Goal: Task Accomplishment & Management: Manage account settings

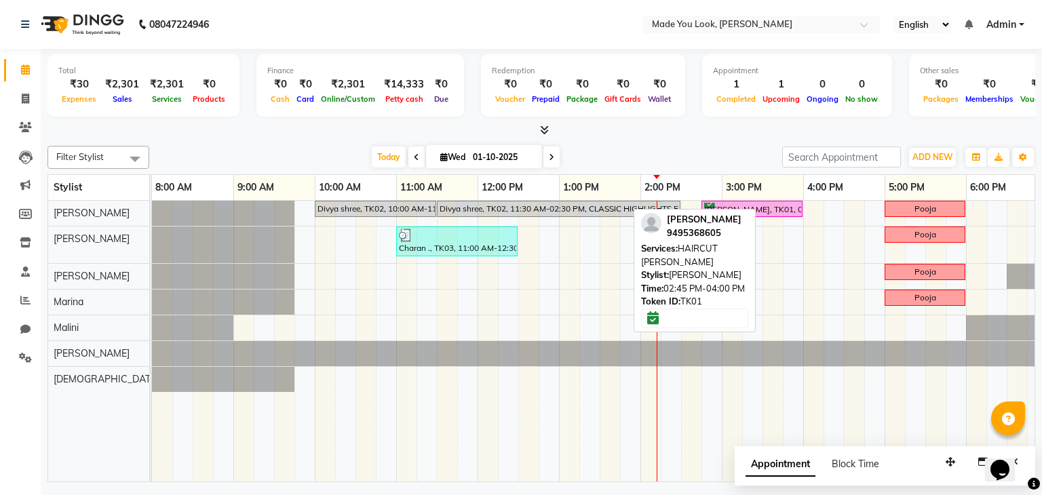
scroll to position [0, 175]
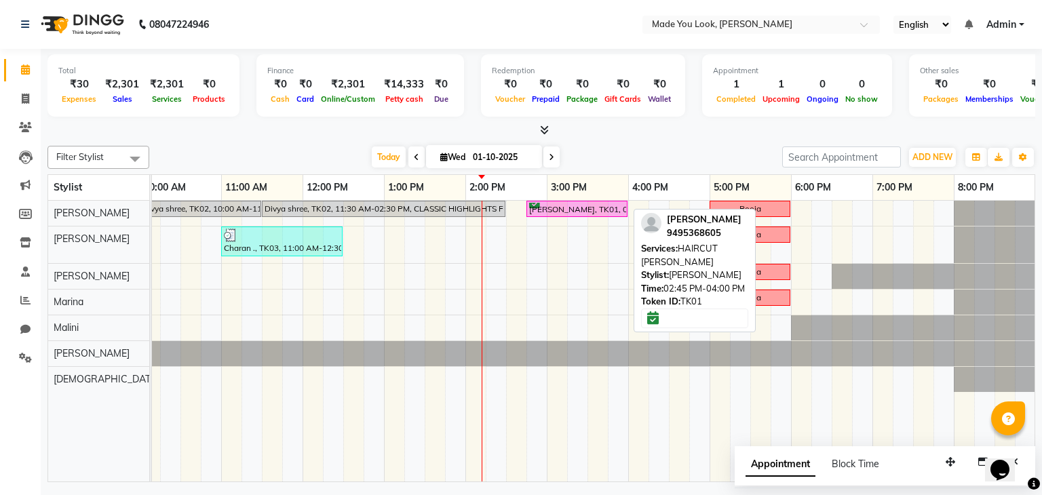
click at [612, 206] on div "[PERSON_NAME], TK01, 02:45 PM-04:00 PM, HAIRCUT [PERSON_NAME]" at bounding box center [577, 209] width 98 height 13
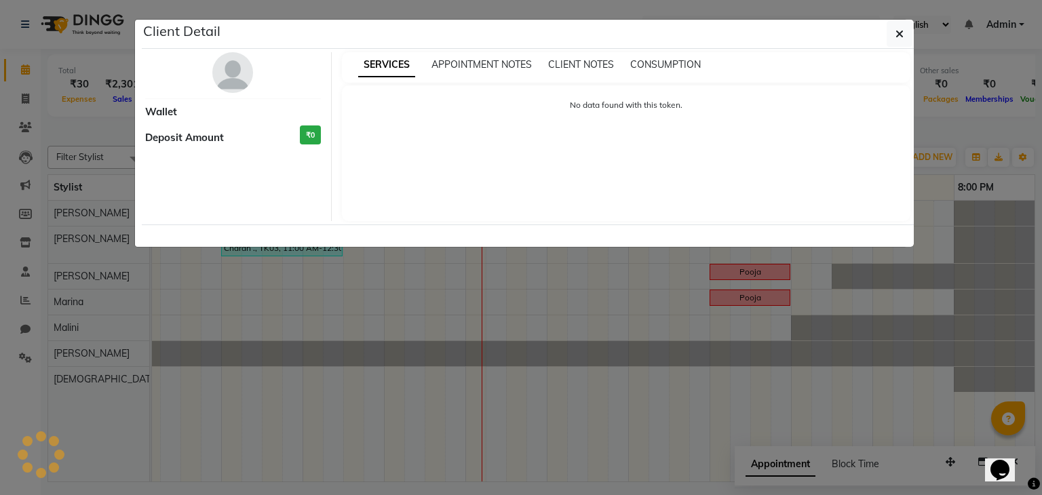
select select "6"
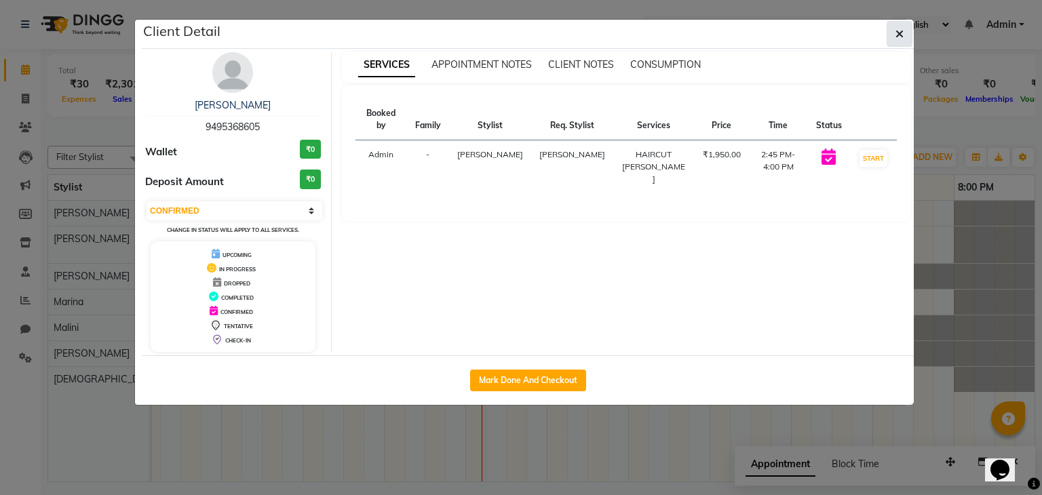
click at [894, 33] on button "button" at bounding box center [899, 34] width 26 height 26
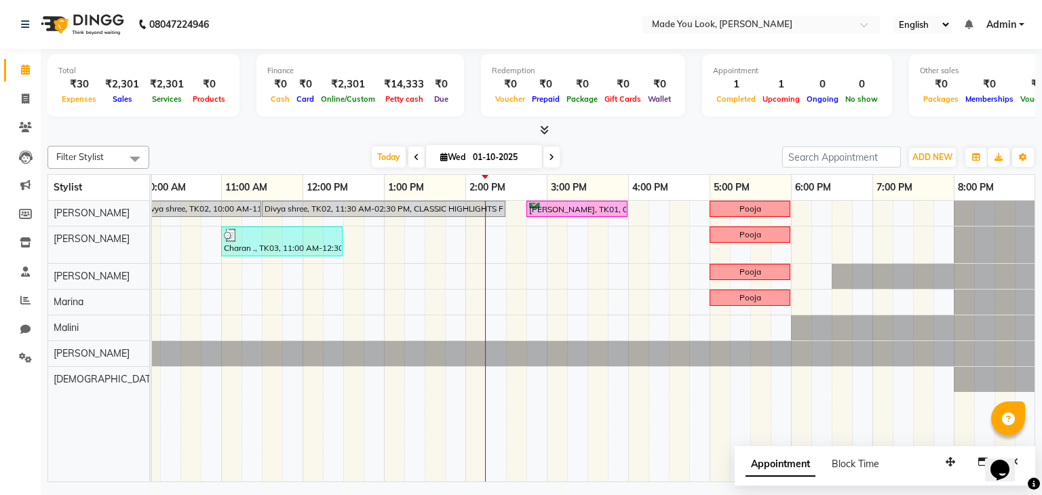
click at [494, 232] on div "Divya shree, TK02, 10:00 AM-11:30 AM, CURL-CUT BELOW SHOULDER [PERSON_NAME] Div…" at bounding box center [506, 341] width 1058 height 281
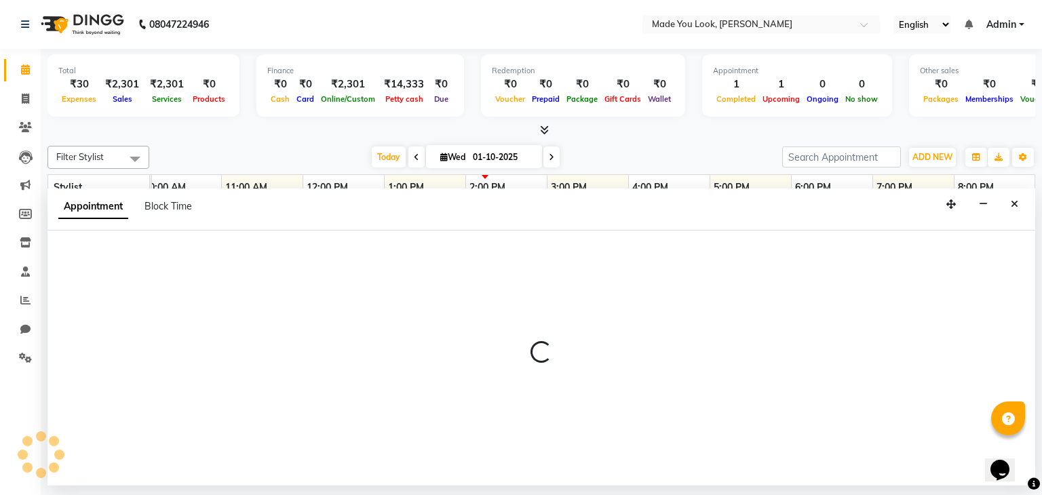
select select "83313"
select select "tentative"
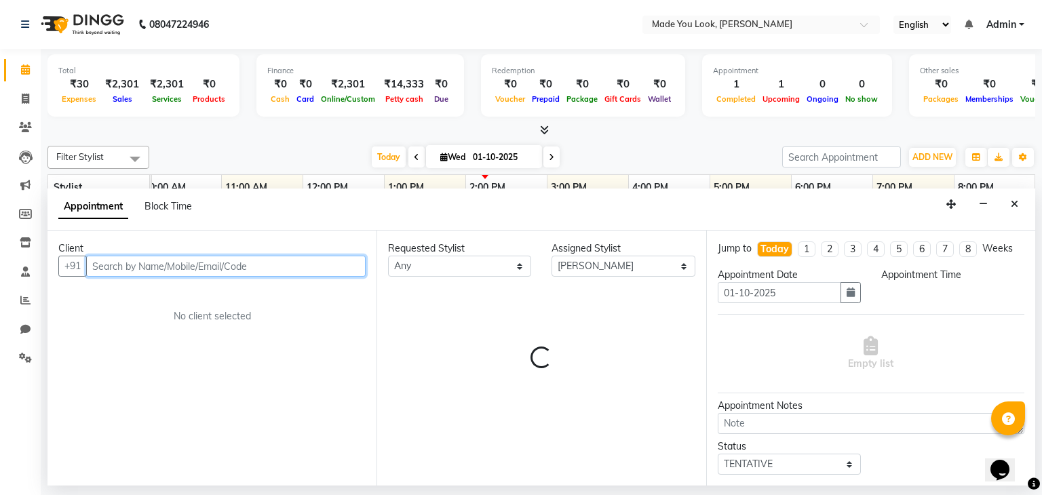
select select "855"
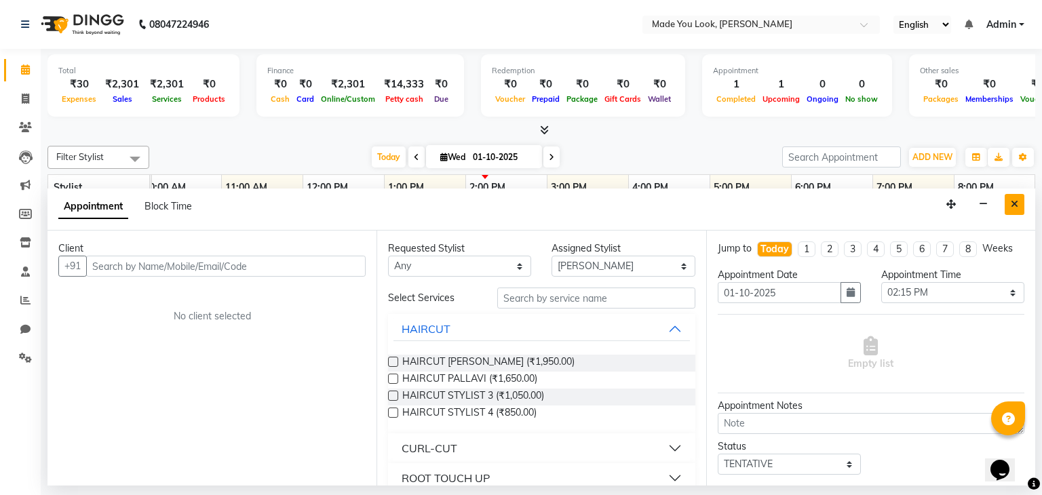
click at [1021, 205] on button "Close" at bounding box center [1014, 204] width 20 height 21
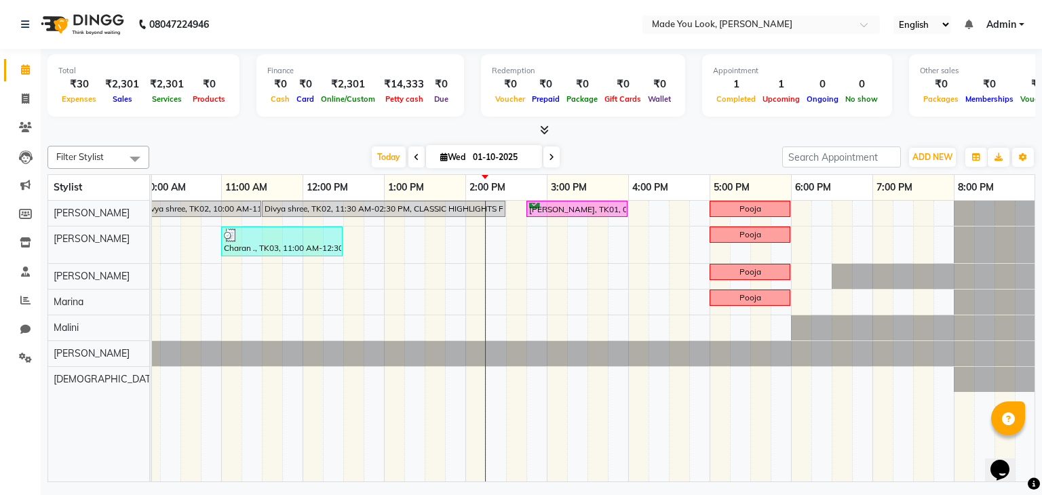
click at [494, 220] on div "Divya shree, TK02, 10:00 AM-11:30 AM, CURL-CUT BELOW SHOULDER [PERSON_NAME] Div…" at bounding box center [506, 341] width 1058 height 281
select select "83312"
select select "855"
select select "tentative"
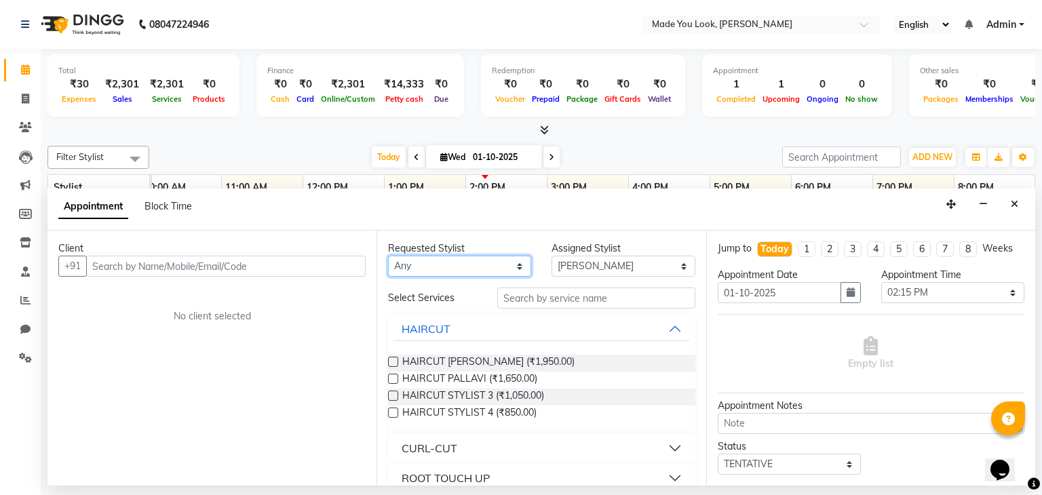
click at [475, 261] on select "Any [PERSON_NAME] [PERSON_NAME] [PERSON_NAME] [PERSON_NAME] [PERSON_NAME] [PERS…" at bounding box center [459, 266] width 143 height 21
click at [475, 264] on select "Any [PERSON_NAME] [PERSON_NAME] [PERSON_NAME] [PERSON_NAME] [PERSON_NAME] [PERS…" at bounding box center [459, 266] width 143 height 21
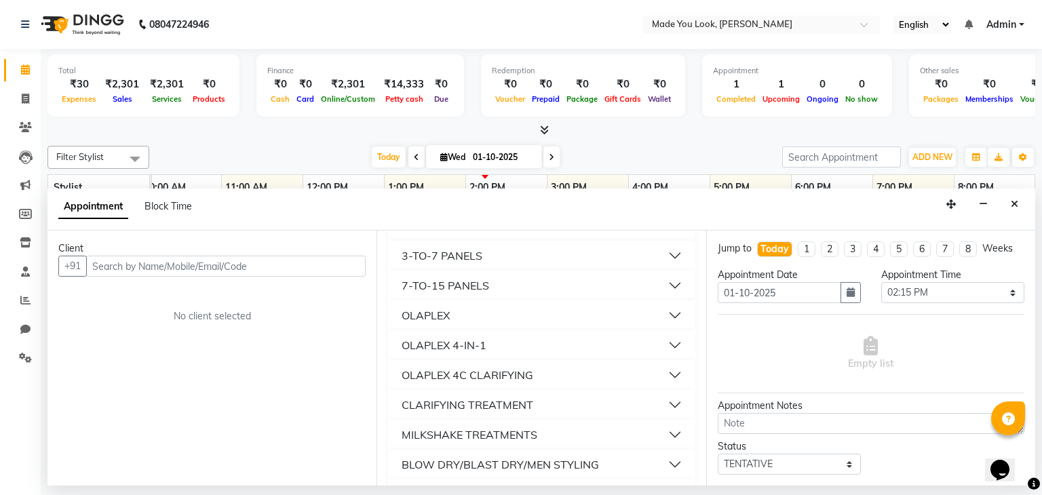
scroll to position [794, 0]
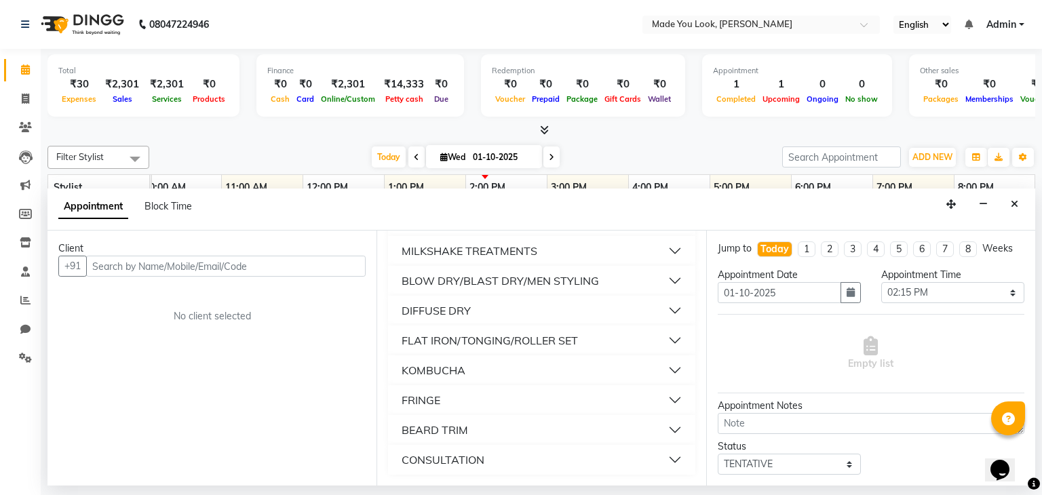
click at [443, 401] on button "FRINGE" at bounding box center [541, 400] width 296 height 24
click at [448, 400] on button "FRINGE" at bounding box center [541, 400] width 296 height 24
click at [450, 441] on button "BEARD TRIM" at bounding box center [541, 430] width 296 height 24
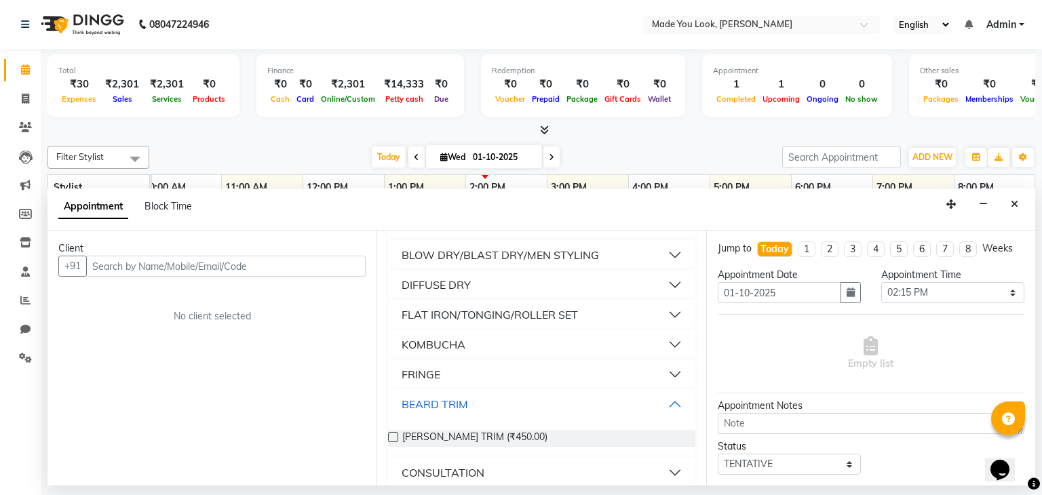
scroll to position [833, 0]
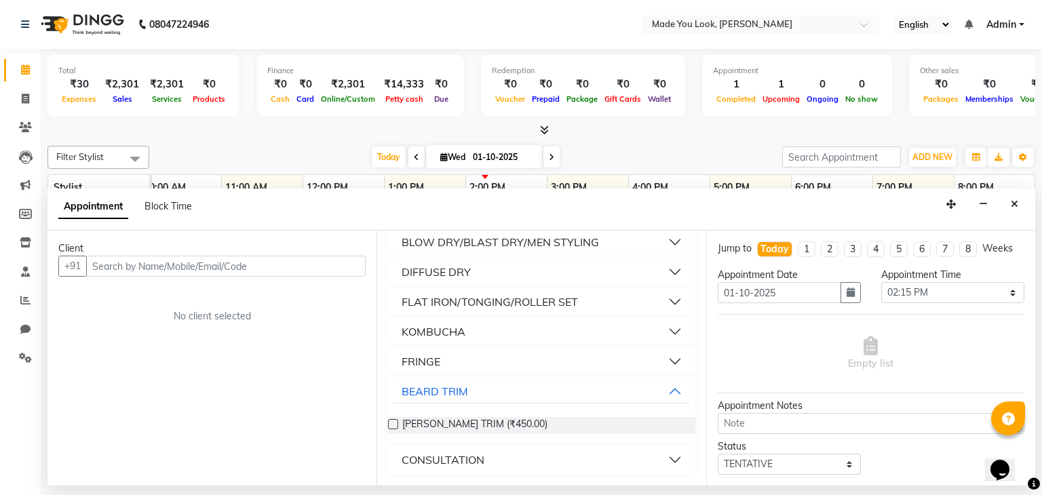
click at [392, 421] on label at bounding box center [393, 424] width 10 height 10
click at [392, 421] on input "checkbox" at bounding box center [392, 425] width 9 height 9
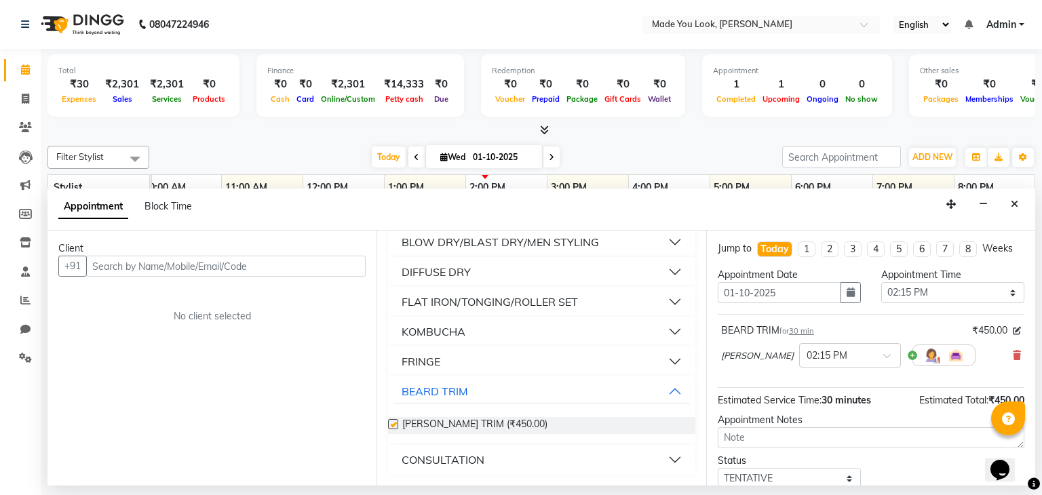
checkbox input "false"
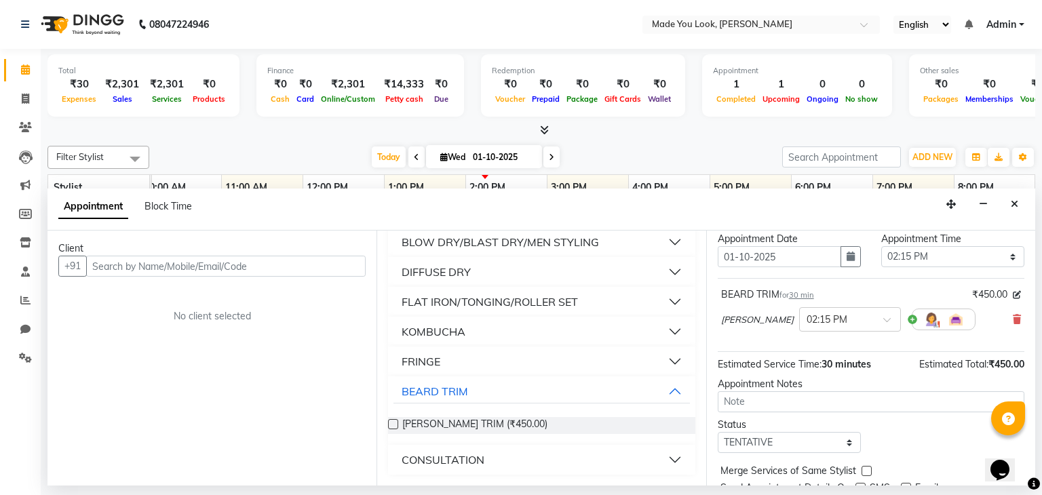
scroll to position [0, 0]
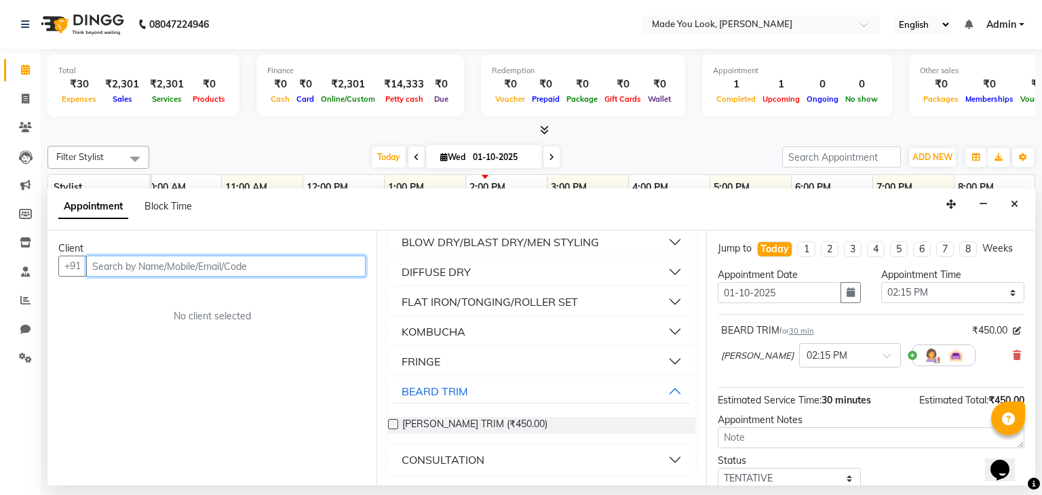
click at [267, 260] on input "text" at bounding box center [225, 266] width 279 height 21
type input "7907617826"
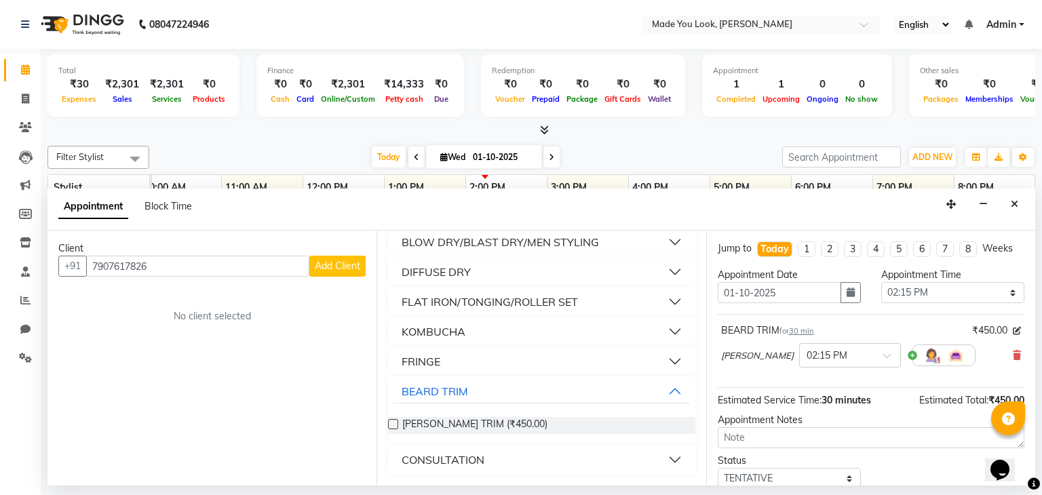
click at [339, 263] on span "Add Client" at bounding box center [337, 266] width 45 height 12
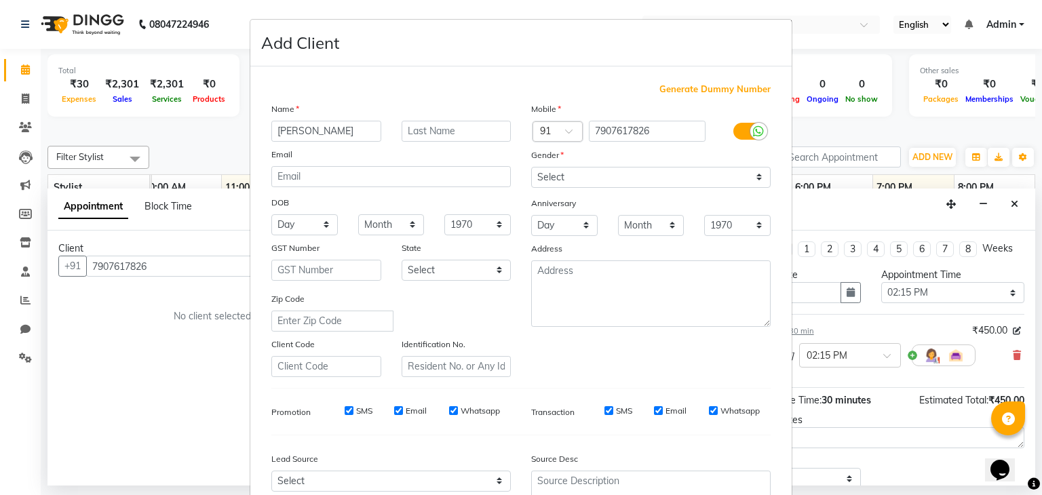
type input "[PERSON_NAME]"
click at [417, 121] on input "text" at bounding box center [456, 131] width 110 height 21
type input "."
drag, startPoint x: 572, startPoint y: 180, endPoint x: 574, endPoint y: 188, distance: 8.2
click at [572, 180] on select "Select [DEMOGRAPHIC_DATA] [DEMOGRAPHIC_DATA] Other Prefer Not To Say" at bounding box center [650, 177] width 239 height 21
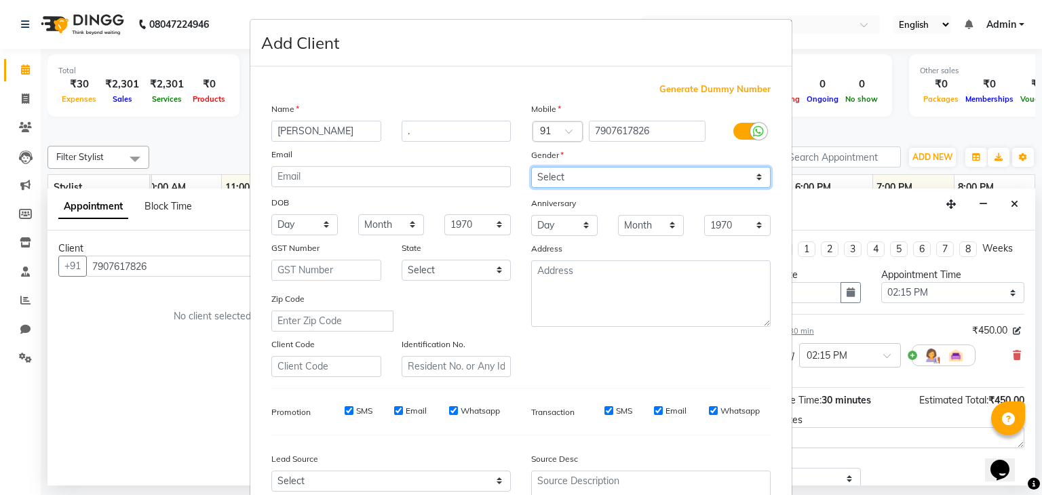
select select "[DEMOGRAPHIC_DATA]"
click at [531, 167] on select "Select [DEMOGRAPHIC_DATA] [DEMOGRAPHIC_DATA] Other Prefer Not To Say" at bounding box center [650, 177] width 239 height 21
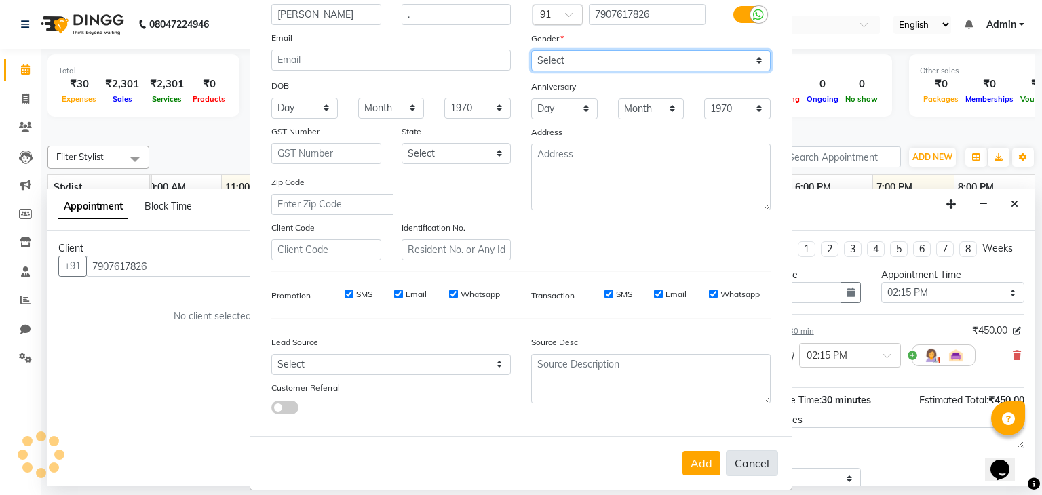
scroll to position [138, 0]
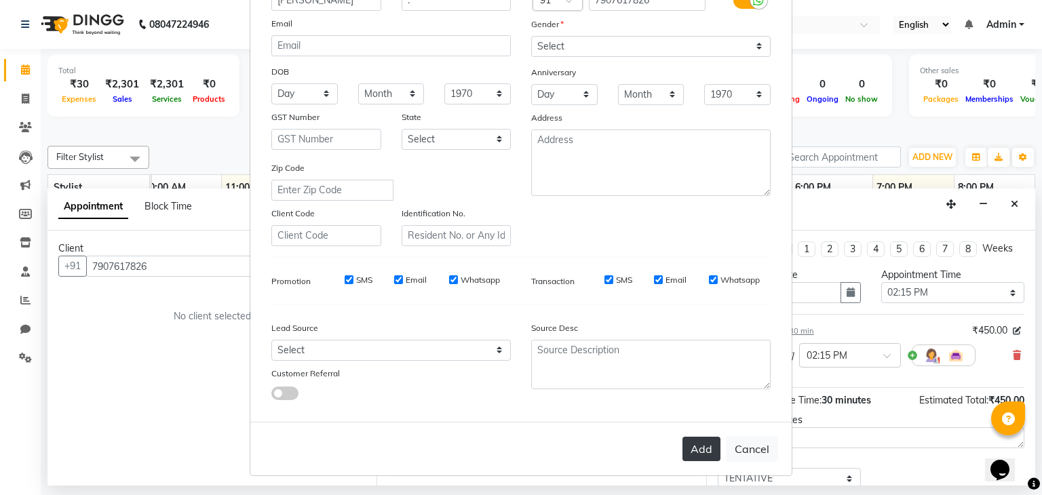
click at [700, 454] on button "Add" at bounding box center [701, 449] width 38 height 24
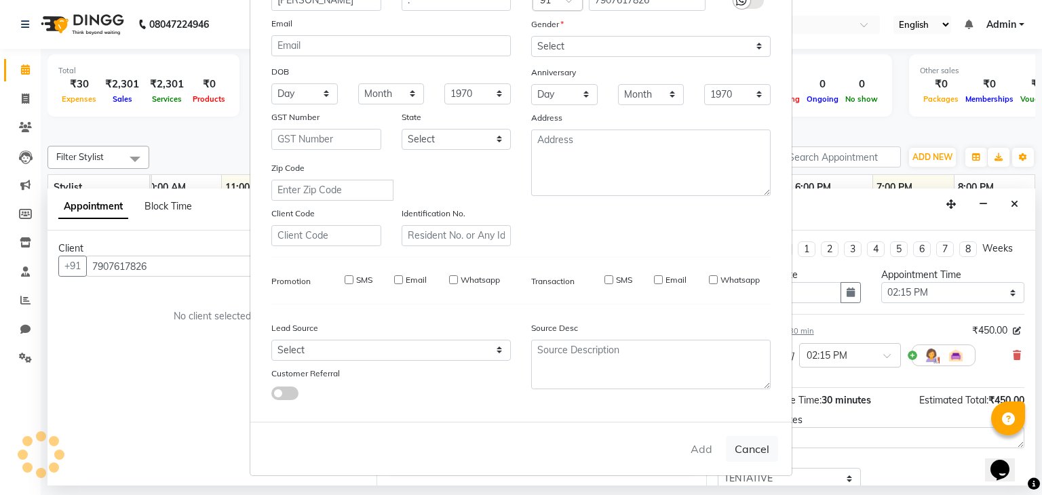
select select
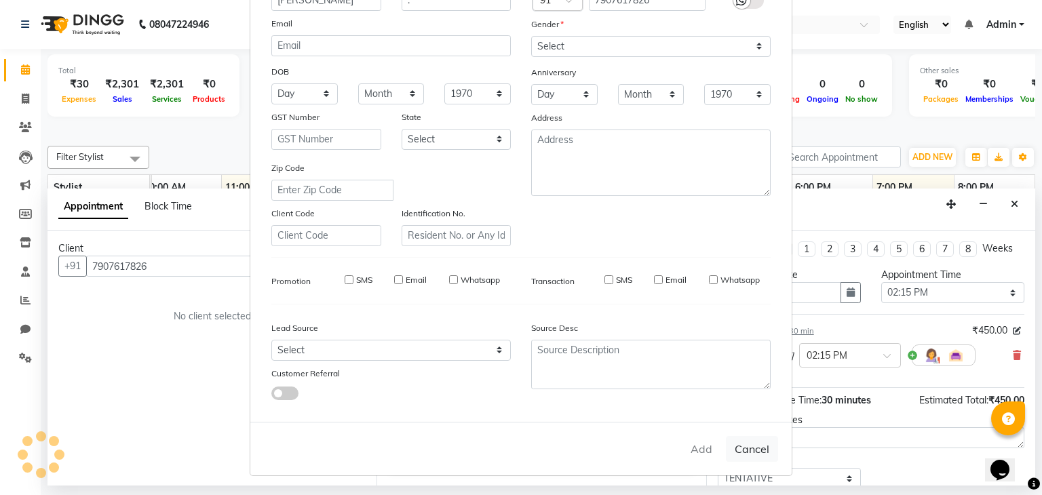
select select
checkbox input "false"
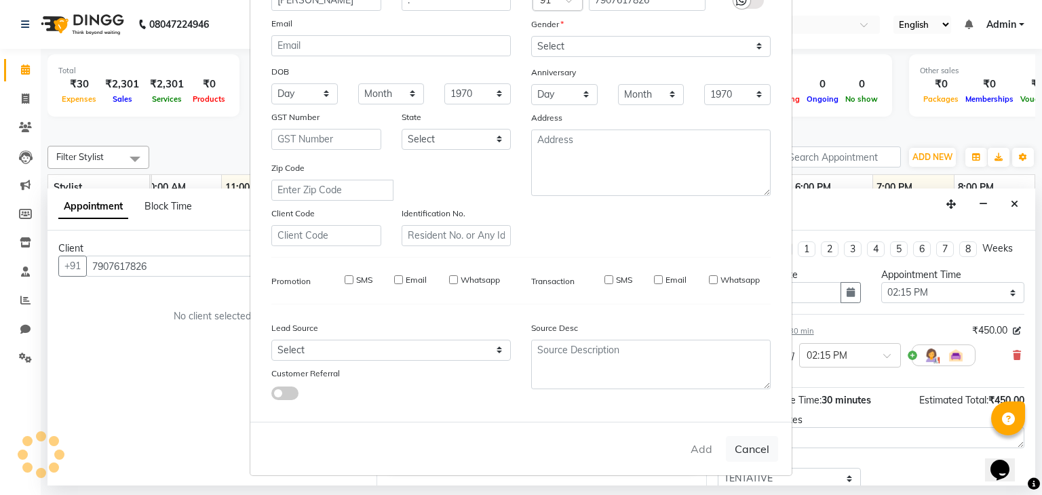
checkbox input "false"
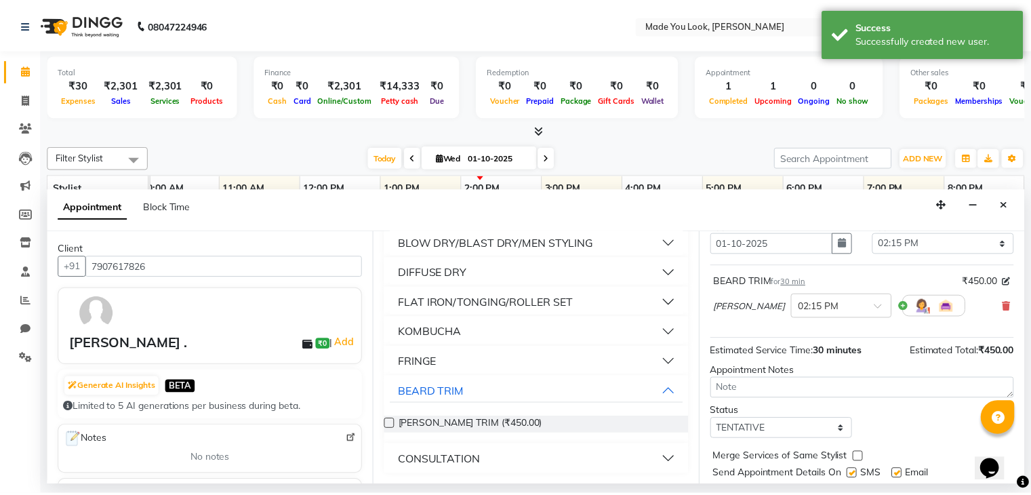
scroll to position [88, 0]
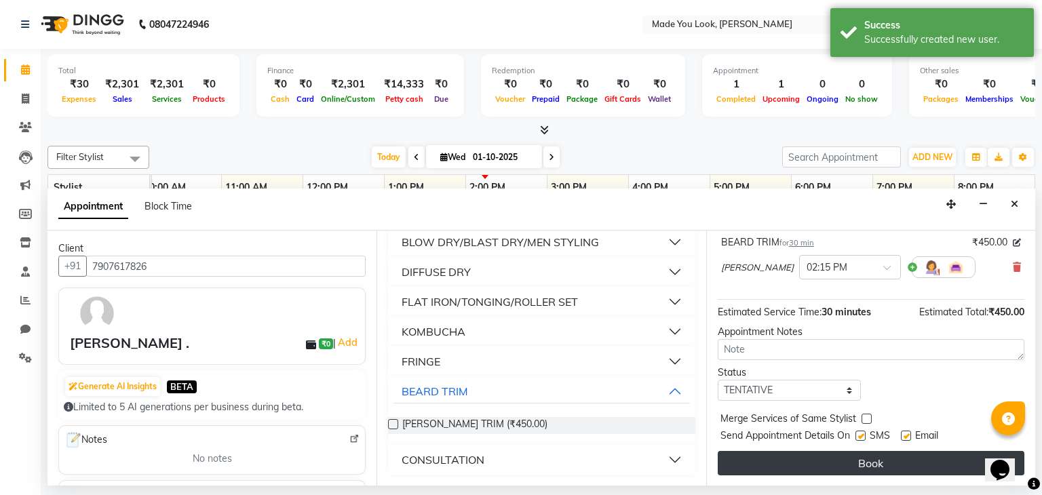
click at [860, 467] on button "Book" at bounding box center [870, 463] width 306 height 24
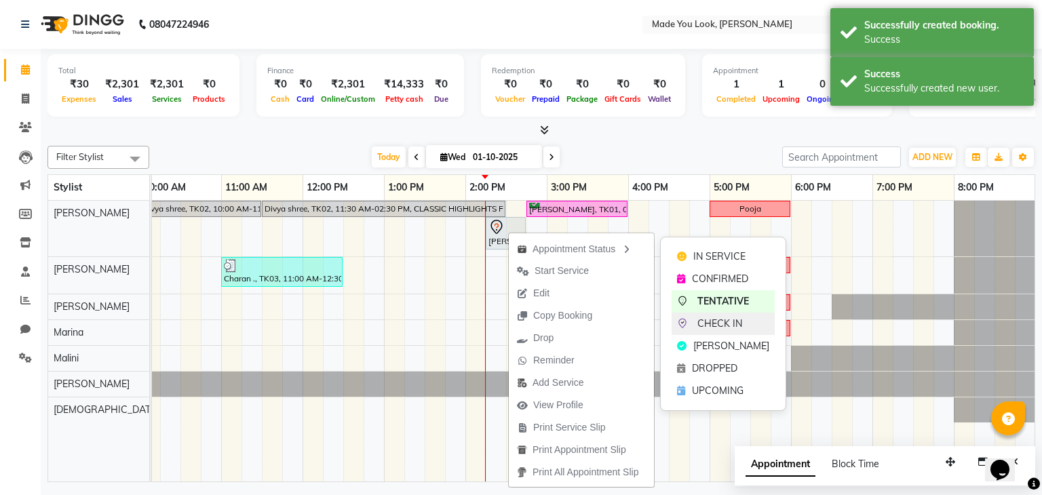
click at [707, 323] on span "CHECK IN" at bounding box center [719, 324] width 45 height 14
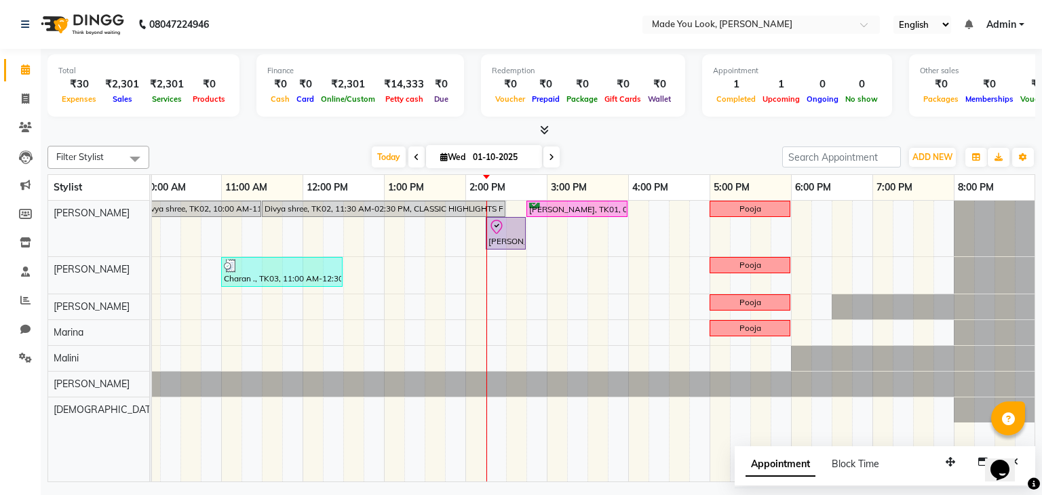
click at [584, 14] on nav "08047224946 Select Location × Made You Look, Koramanagala English ENGLISH Españ…" at bounding box center [521, 24] width 1042 height 49
click at [20, 305] on icon at bounding box center [25, 300] width 10 height 10
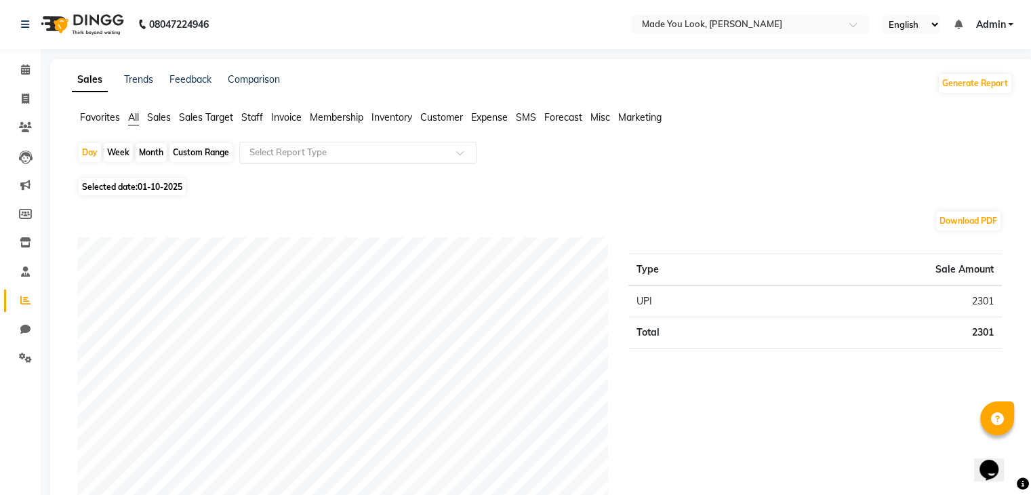
click at [363, 148] on input "text" at bounding box center [344, 153] width 195 height 14
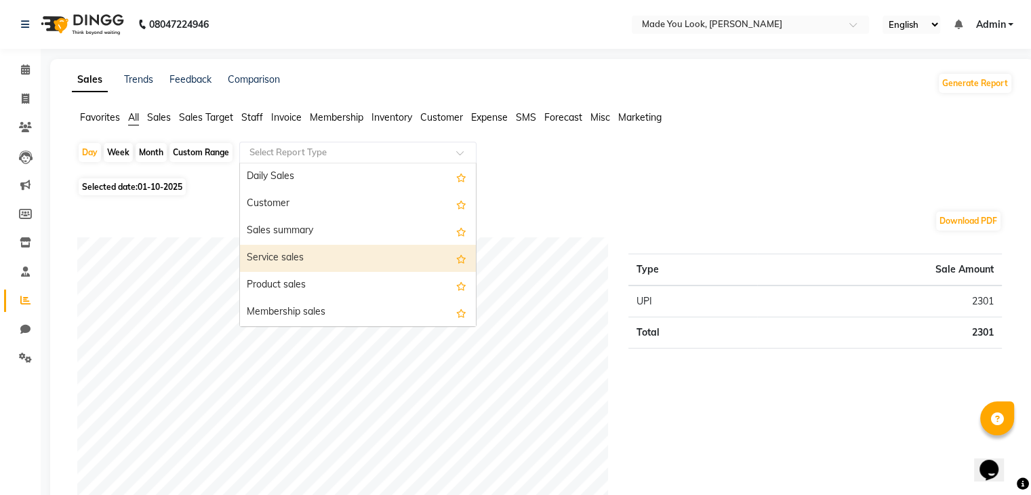
click at [361, 261] on div "Service sales" at bounding box center [358, 258] width 236 height 27
select select "full_report"
select select "csv"
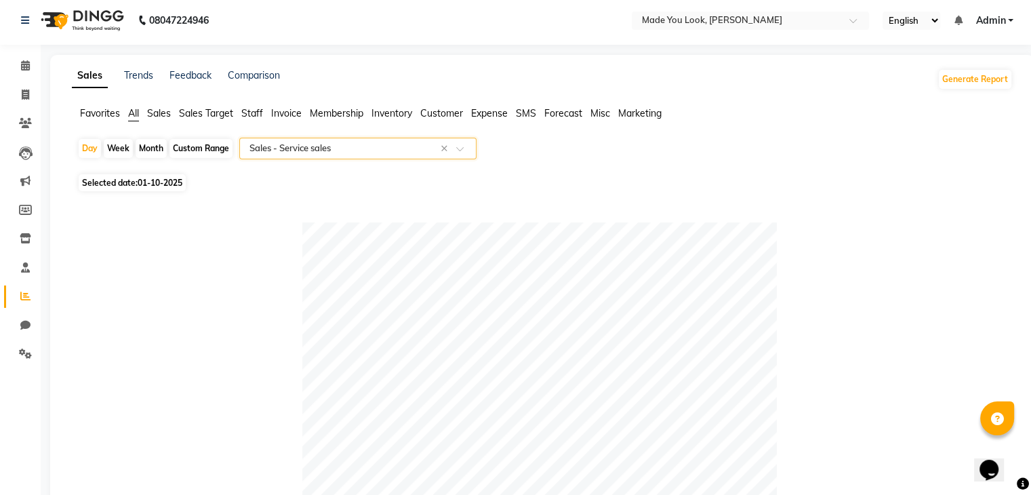
scroll to position [477, 0]
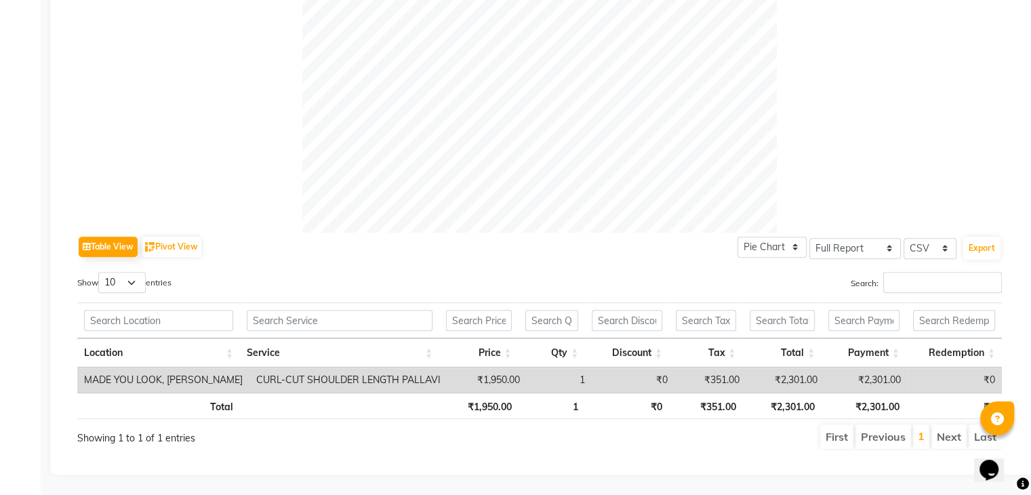
click at [712, 395] on th "₹351.00" at bounding box center [706, 406] width 74 height 26
click at [499, 396] on th "₹1,950.00" at bounding box center [478, 406] width 79 height 26
click at [869, 393] on th "₹2,301.00" at bounding box center [864, 406] width 85 height 26
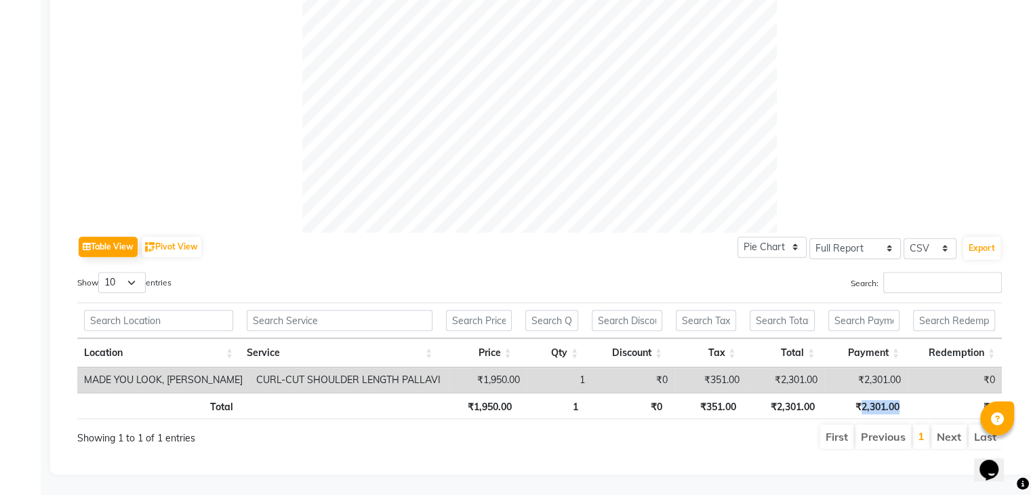
click at [869, 393] on th "₹2,301.00" at bounding box center [864, 406] width 85 height 26
click at [290, 281] on div "Show 10 25 50 100 entries" at bounding box center [303, 285] width 452 height 26
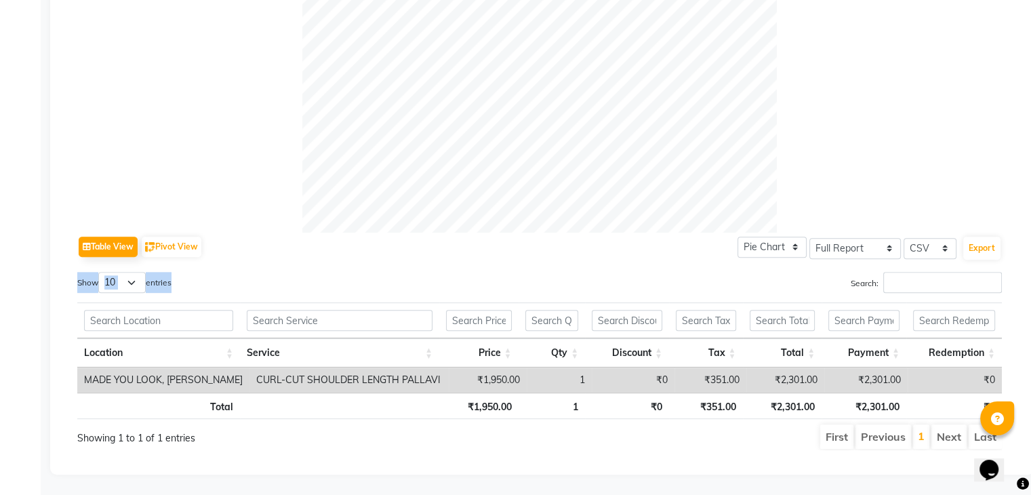
click at [290, 281] on div "Show 10 25 50 100 entries" at bounding box center [303, 285] width 452 height 26
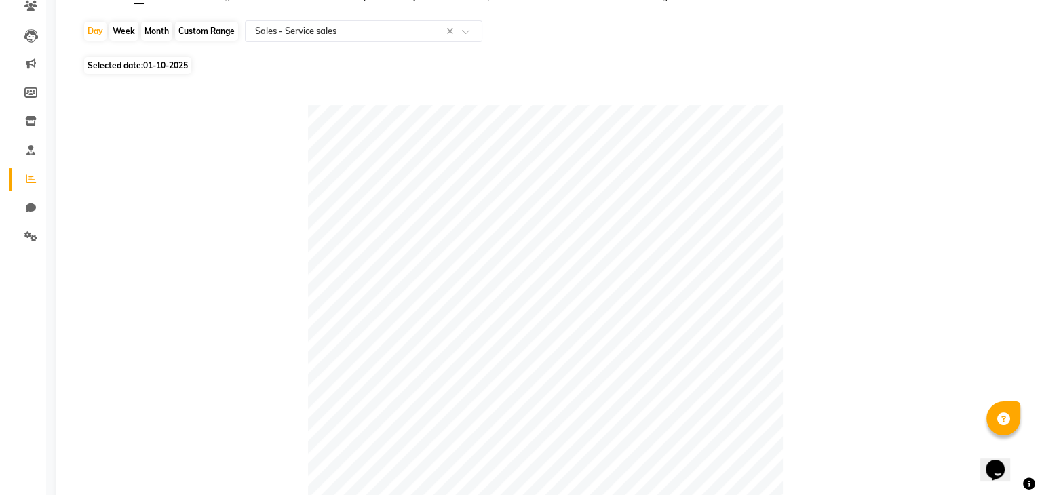
scroll to position [0, 0]
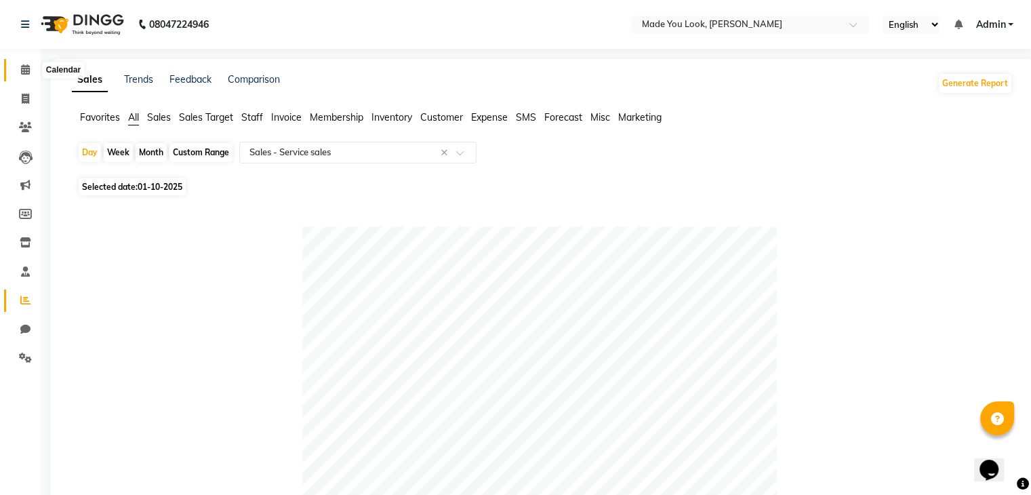
click at [35, 72] on span at bounding box center [26, 70] width 24 height 16
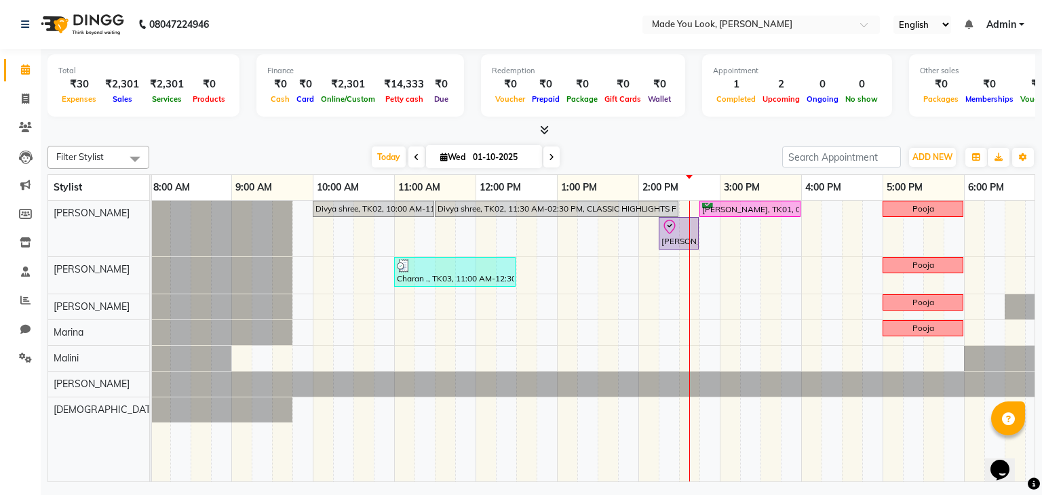
scroll to position [0, 175]
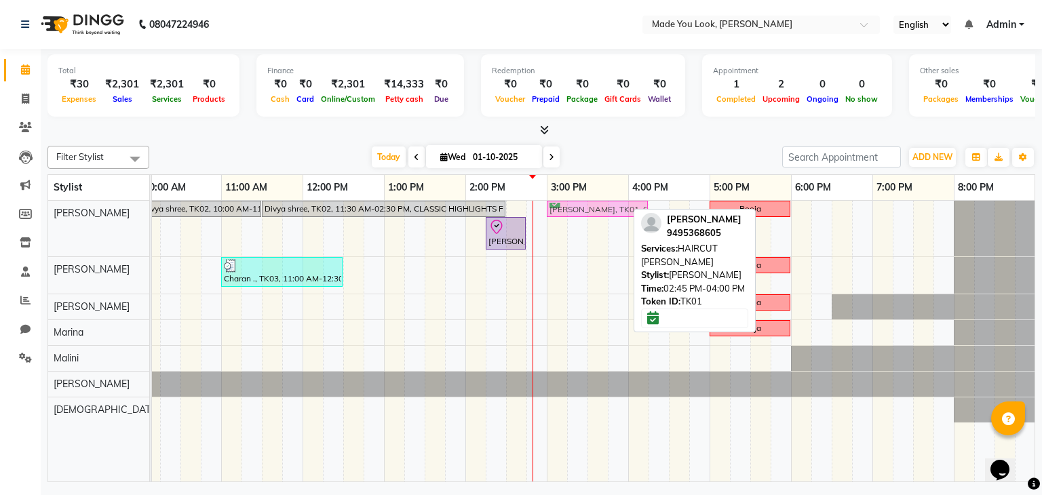
drag, startPoint x: 563, startPoint y: 206, endPoint x: 578, endPoint y: 204, distance: 15.1
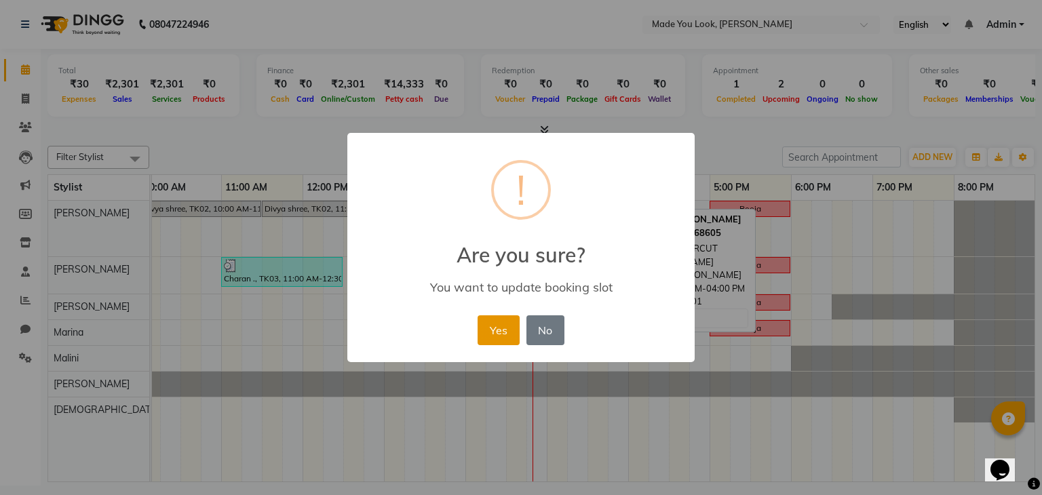
click at [504, 332] on button "Yes" at bounding box center [497, 330] width 41 height 30
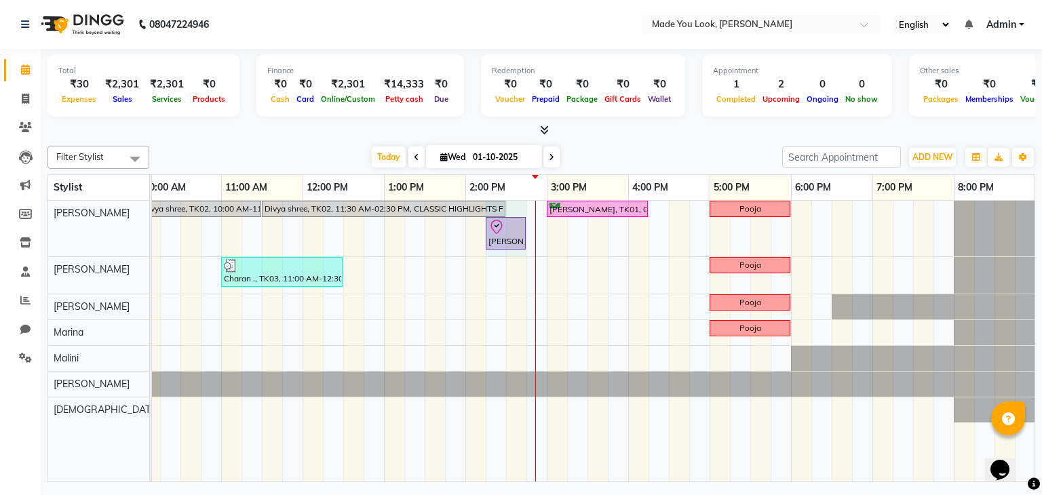
drag, startPoint x: 526, startPoint y: 234, endPoint x: 537, endPoint y: 234, distance: 10.8
click at [537, 234] on div "Divya shree, TK02, 10:00 AM-11:30 AM, CURL-CUT BELOW SHOULDER [PERSON_NAME] Div…" at bounding box center [506, 341] width 1058 height 281
drag, startPoint x: 523, startPoint y: 237, endPoint x: 530, endPoint y: 237, distance: 7.5
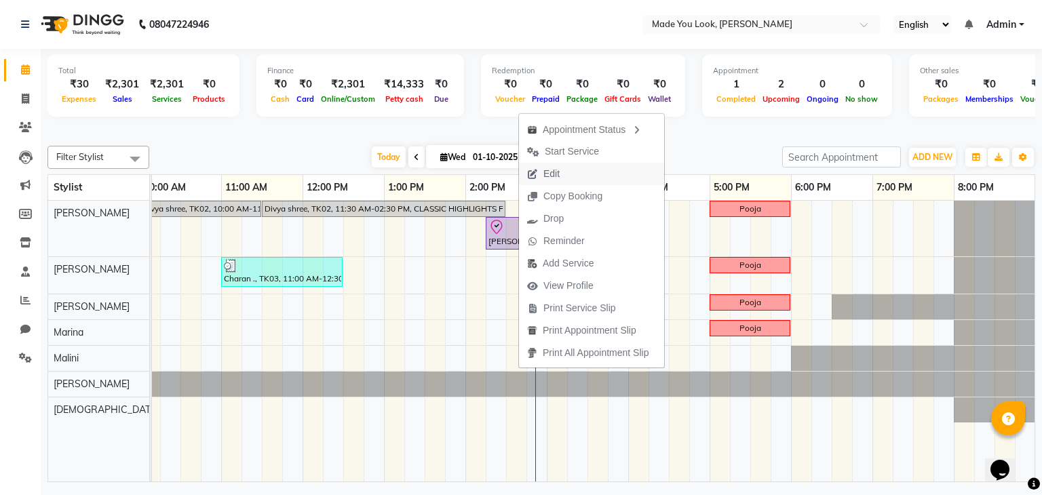
click at [561, 176] on span "Edit" at bounding box center [543, 174] width 49 height 22
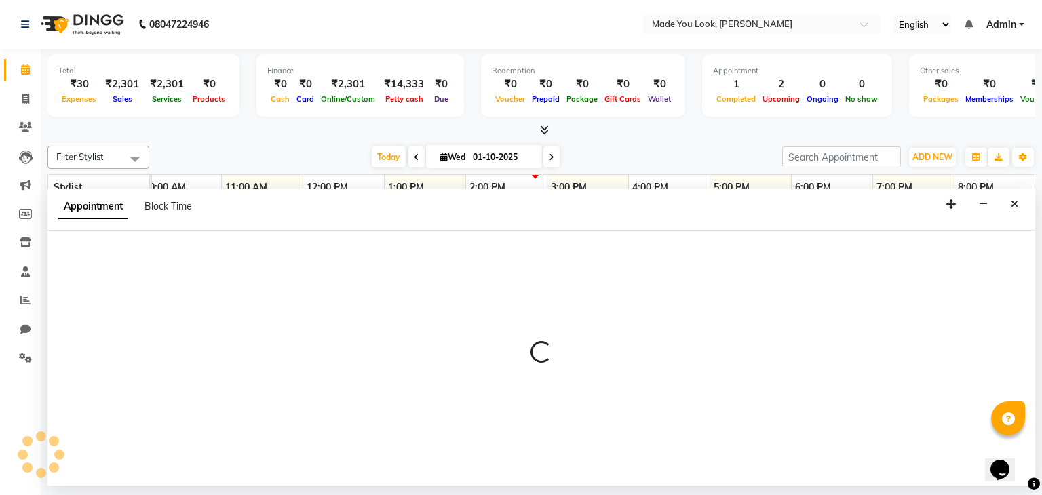
select select "check-in"
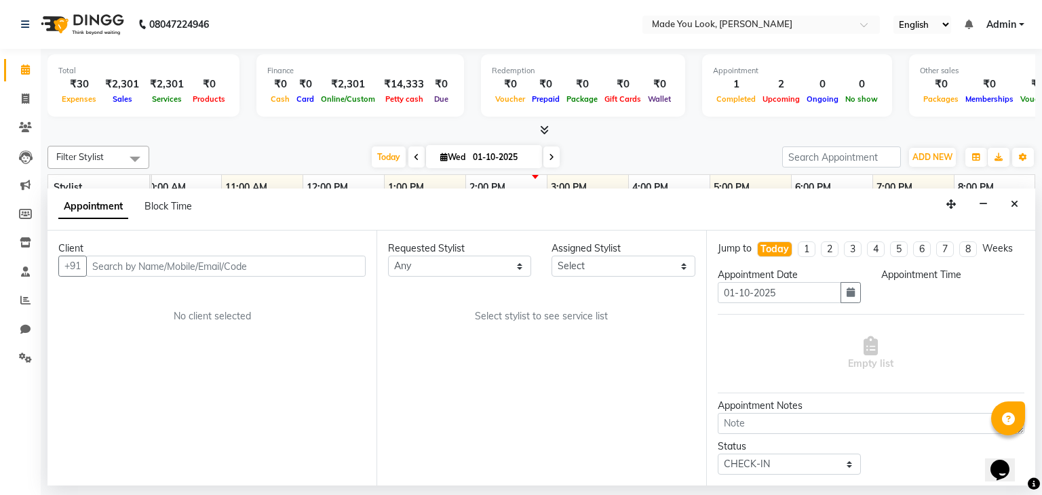
select select "83312"
select select "855"
select select "4108"
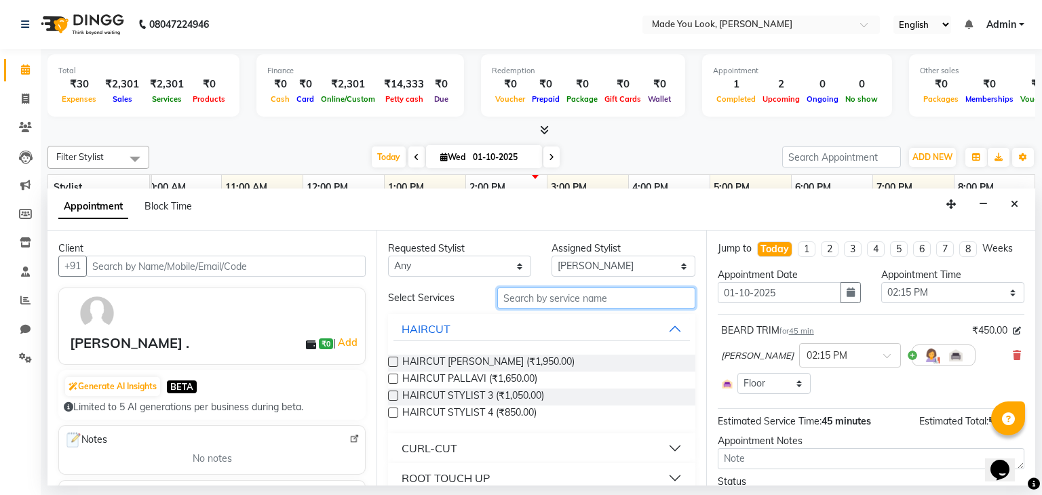
click at [591, 294] on input "text" at bounding box center [596, 297] width 198 height 21
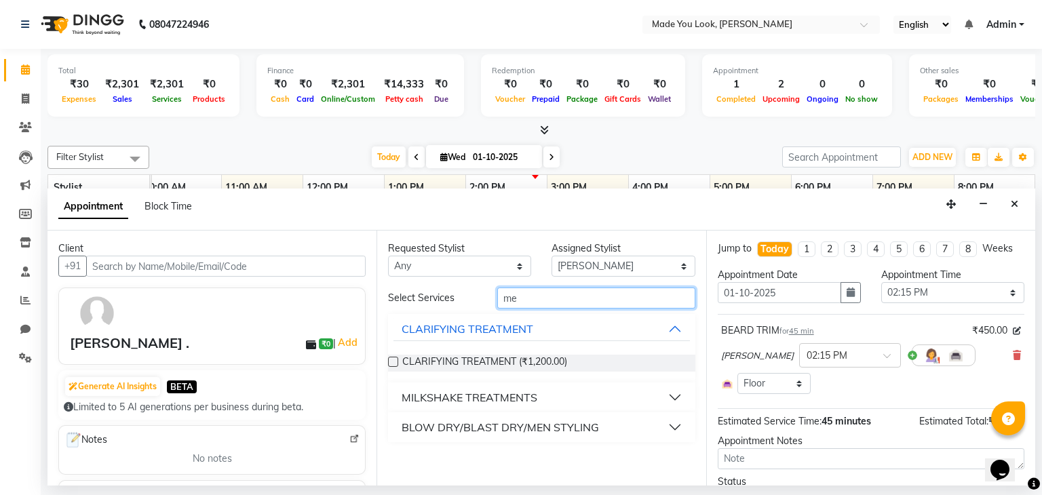
type input "m"
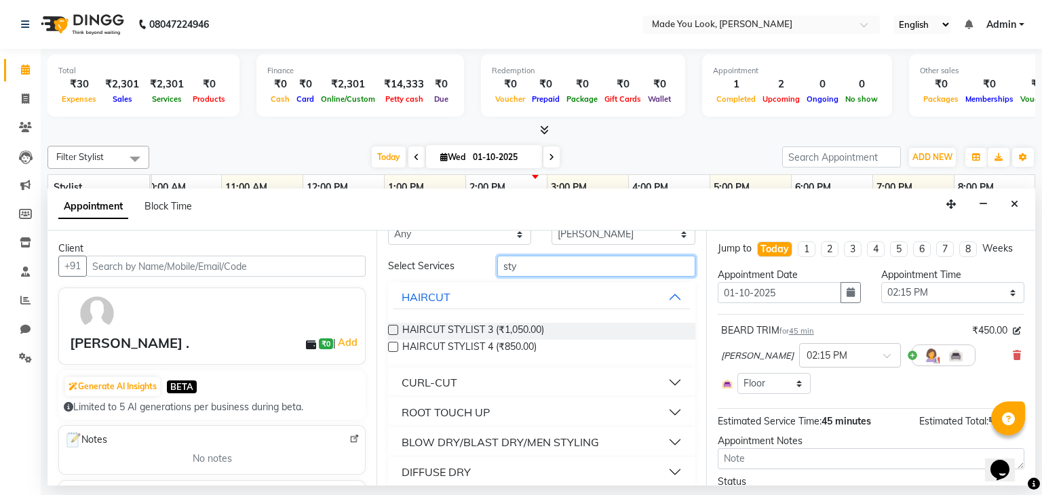
scroll to position [43, 0]
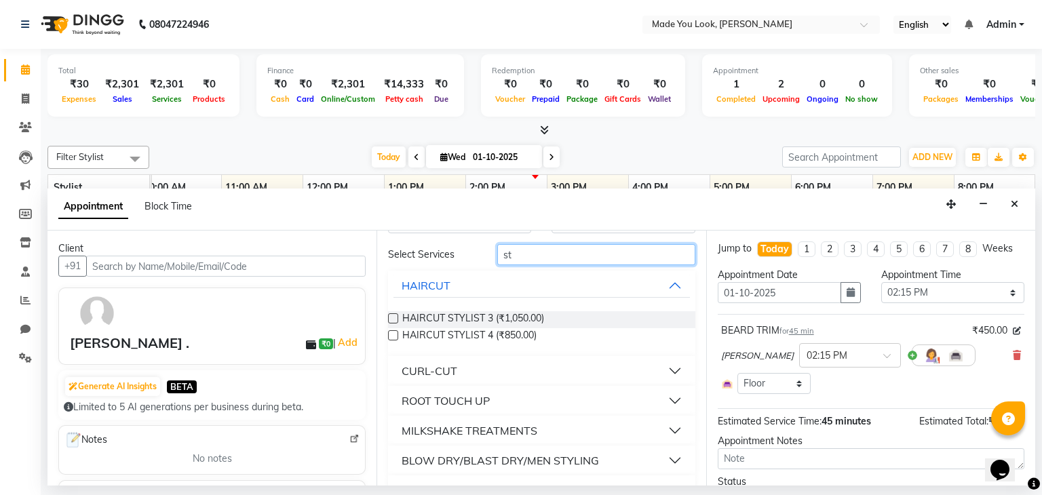
type input "s"
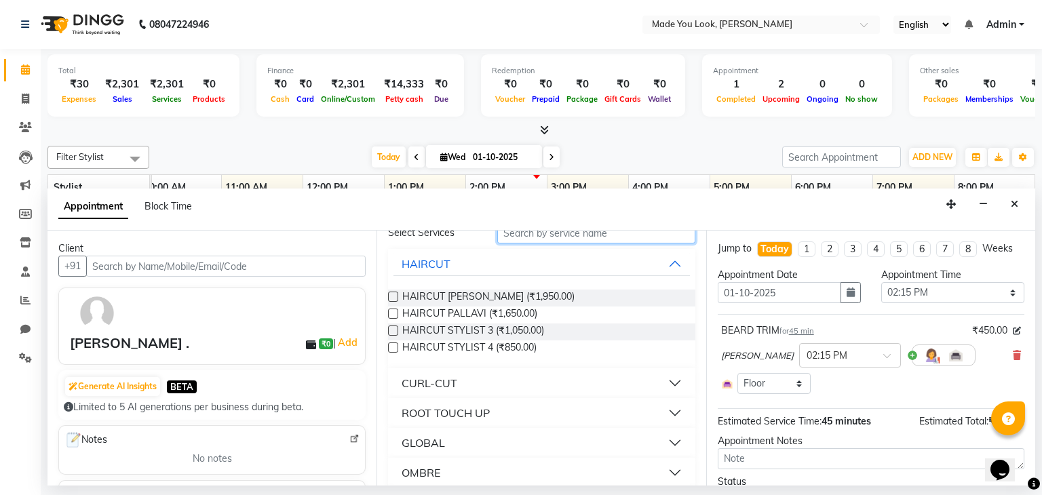
scroll to position [0, 0]
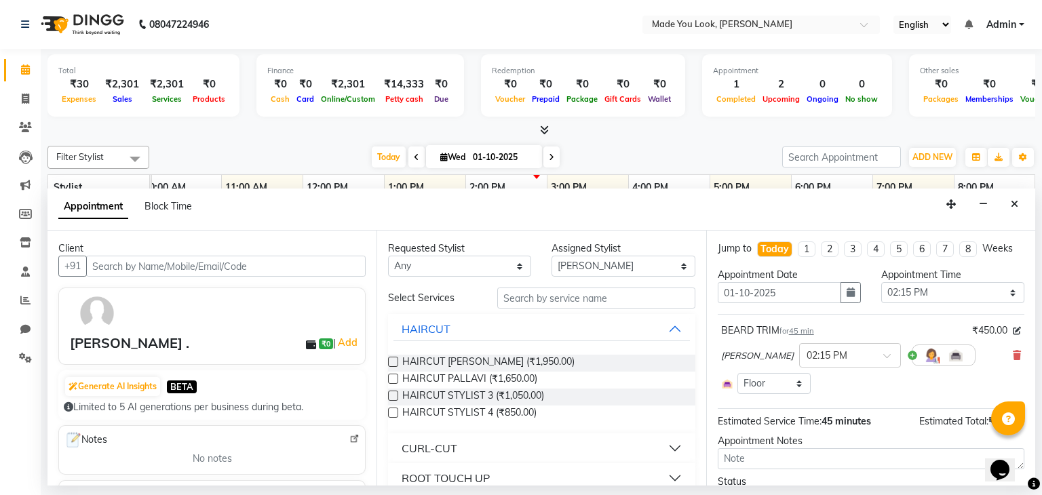
click at [502, 450] on button "CURL-CUT" at bounding box center [541, 448] width 296 height 24
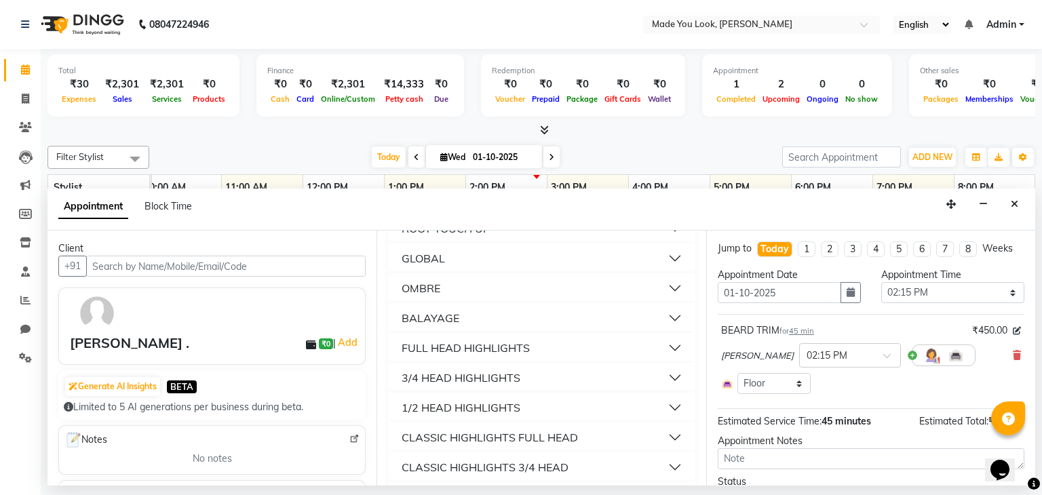
scroll to position [542, 0]
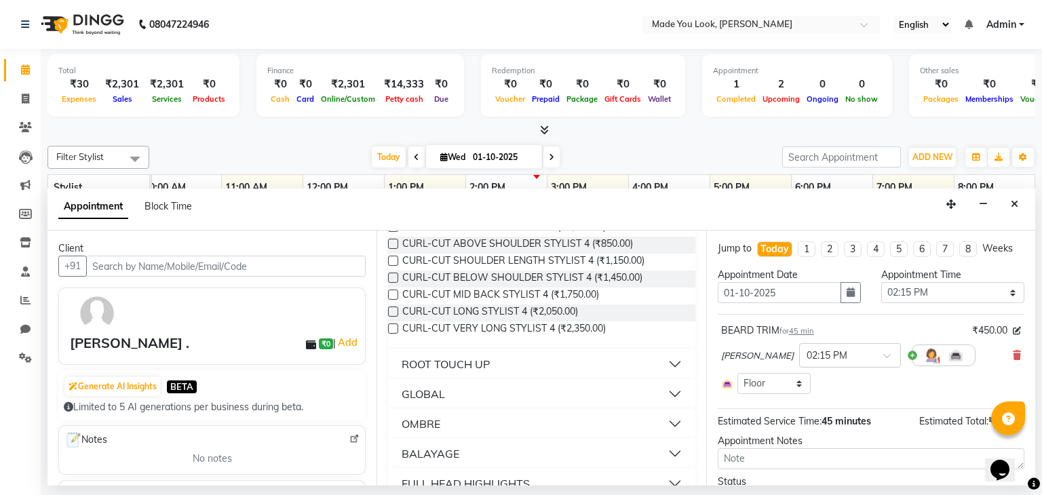
click at [505, 361] on button "ROOT TOUCH UP" at bounding box center [541, 364] width 296 height 24
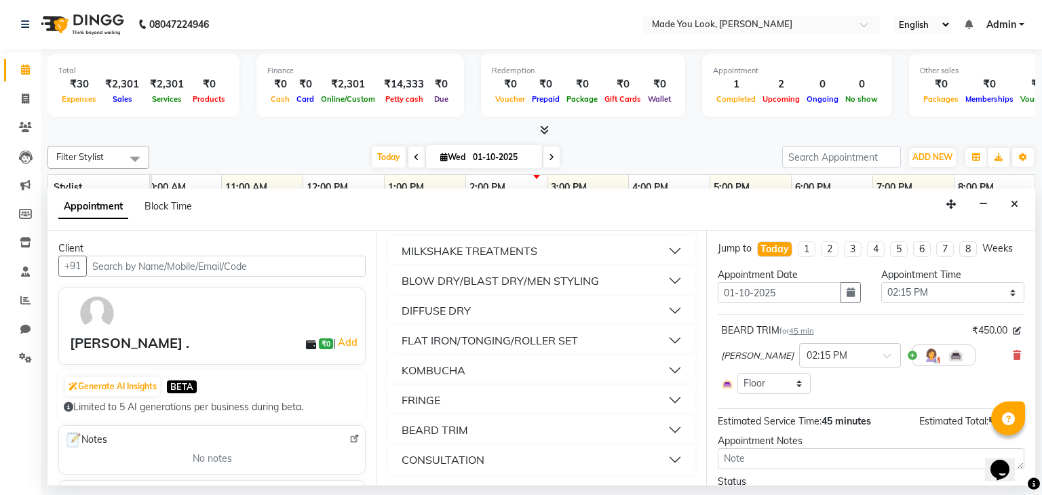
scroll to position [1402, 0]
click at [536, 288] on div "BLOW DRY/BLAST DRY/MEN STYLING" at bounding box center [499, 281] width 197 height 16
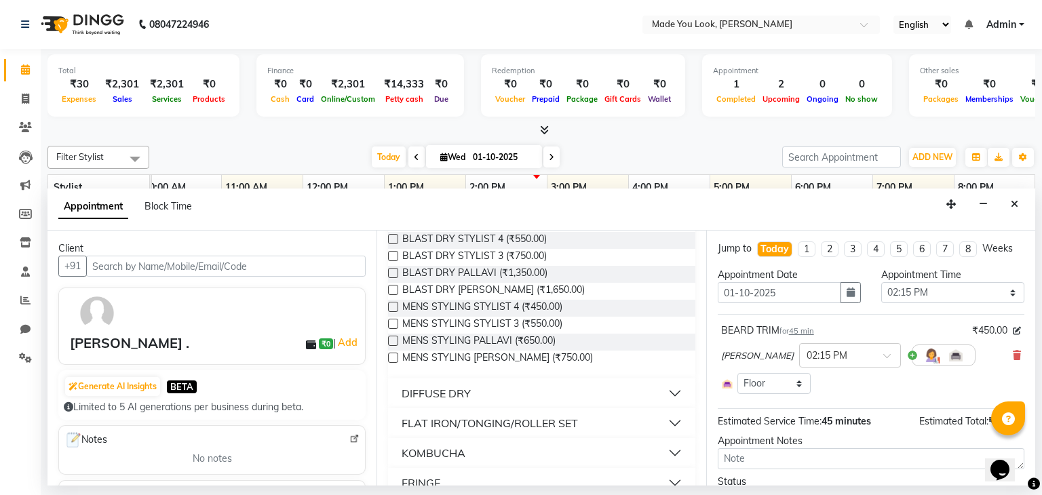
scroll to position [1538, 0]
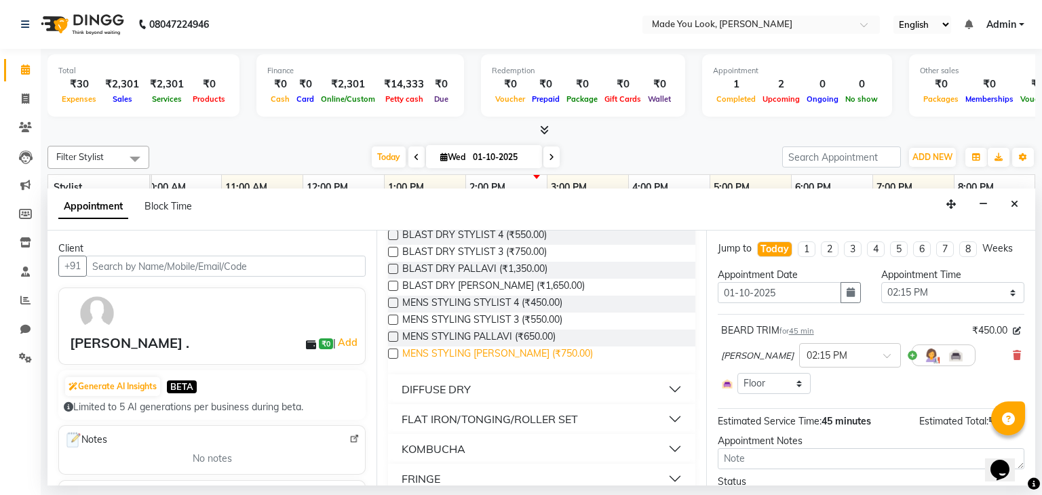
click at [515, 363] on span "MENS STYLING [PERSON_NAME] (₹750.00)" at bounding box center [497, 354] width 191 height 17
checkbox input "false"
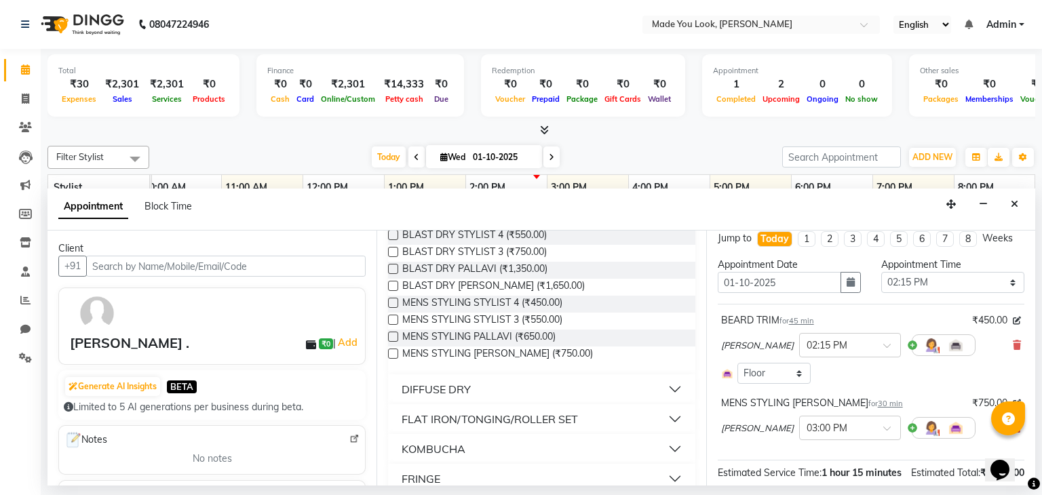
scroll to position [146, 0]
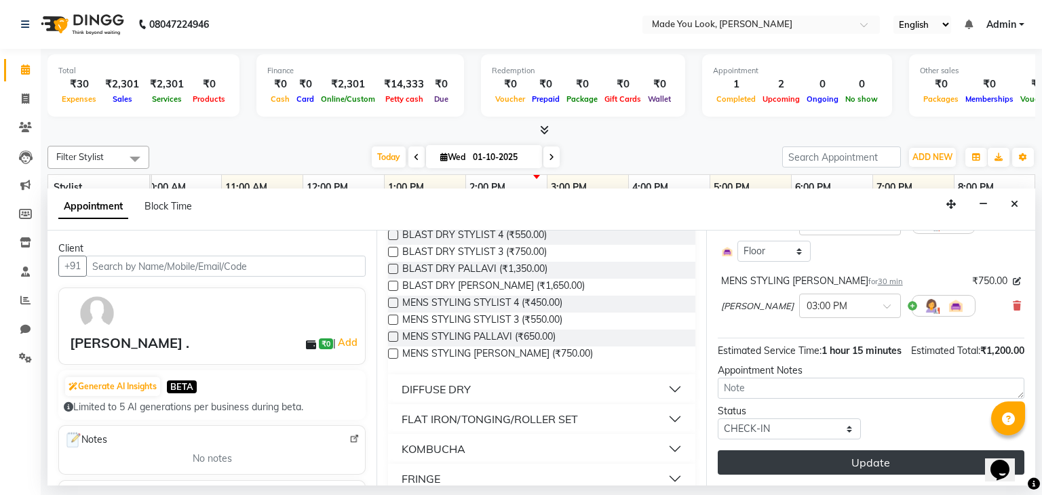
click at [846, 460] on button "Update" at bounding box center [870, 462] width 306 height 24
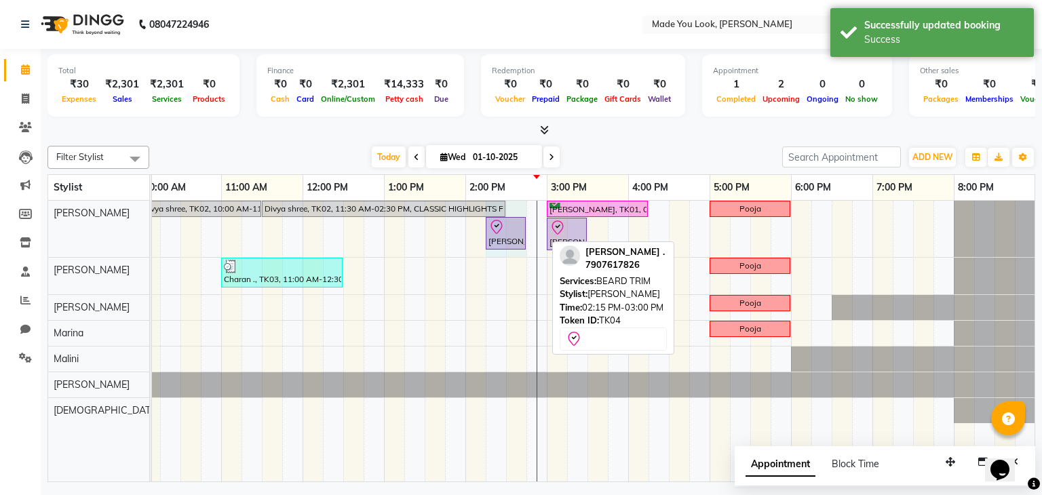
drag, startPoint x: 544, startPoint y: 231, endPoint x: 522, endPoint y: 233, distance: 21.7
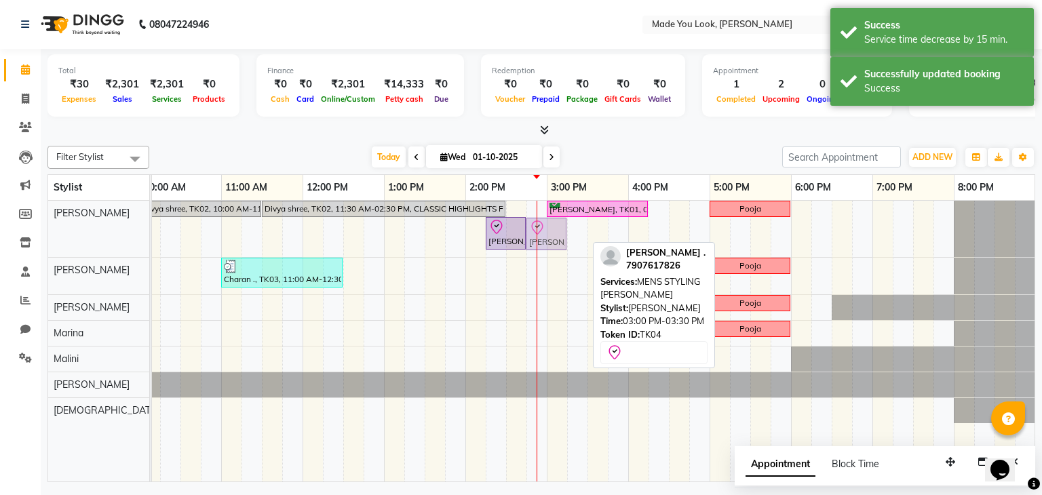
drag, startPoint x: 566, startPoint y: 233, endPoint x: 551, endPoint y: 235, distance: 15.2
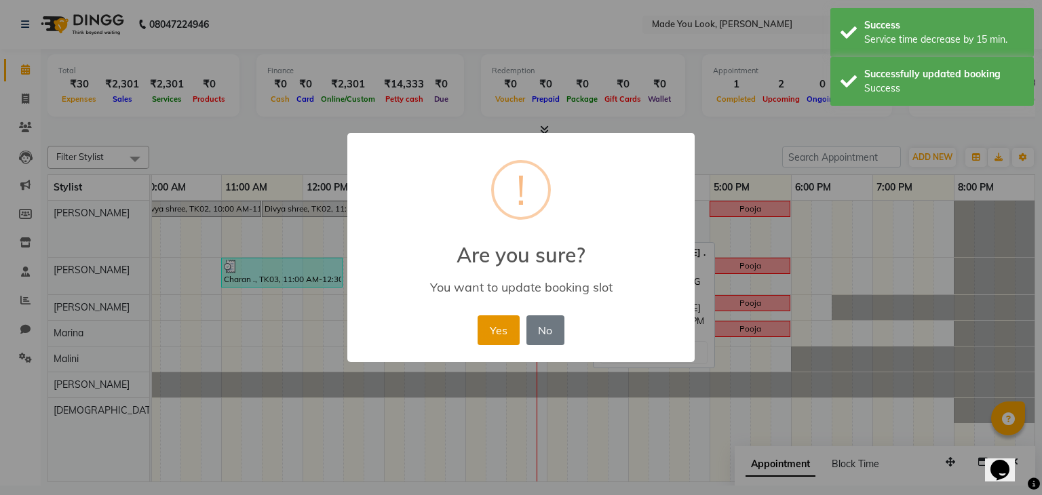
click at [502, 326] on button "Yes" at bounding box center [497, 330] width 41 height 30
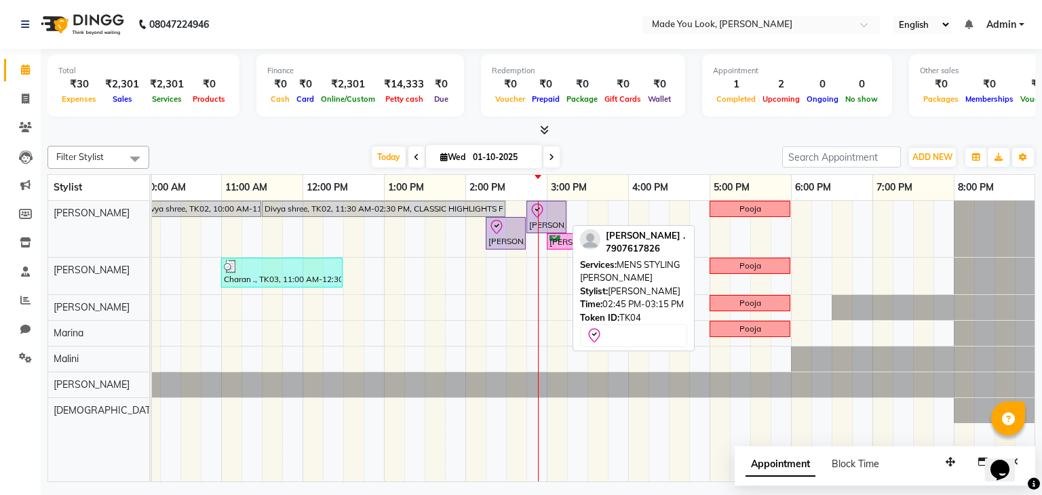
click at [553, 215] on div at bounding box center [546, 211] width 35 height 16
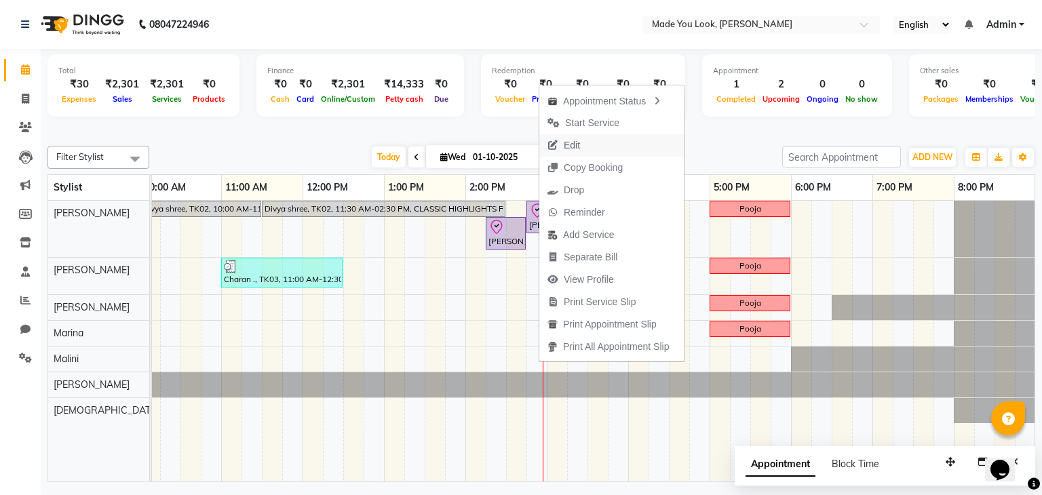
click at [583, 145] on span "Edit" at bounding box center [563, 145] width 49 height 22
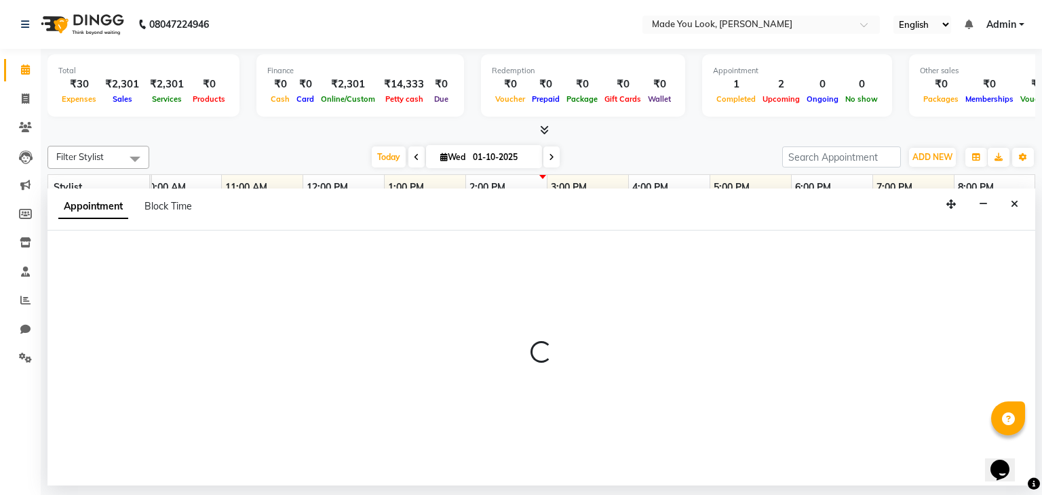
select select "tentative"
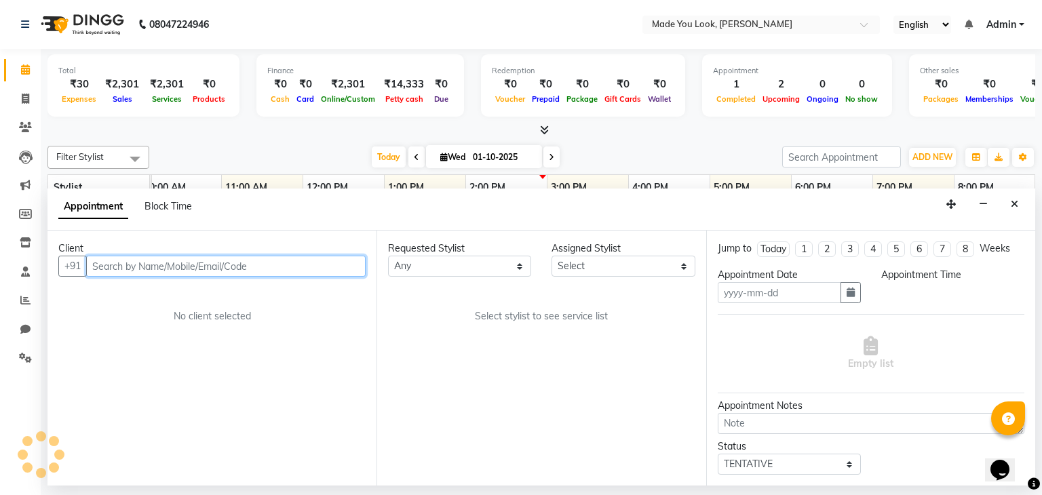
type input "01-10-2025"
select select "83312"
select select "check-in"
select select "855"
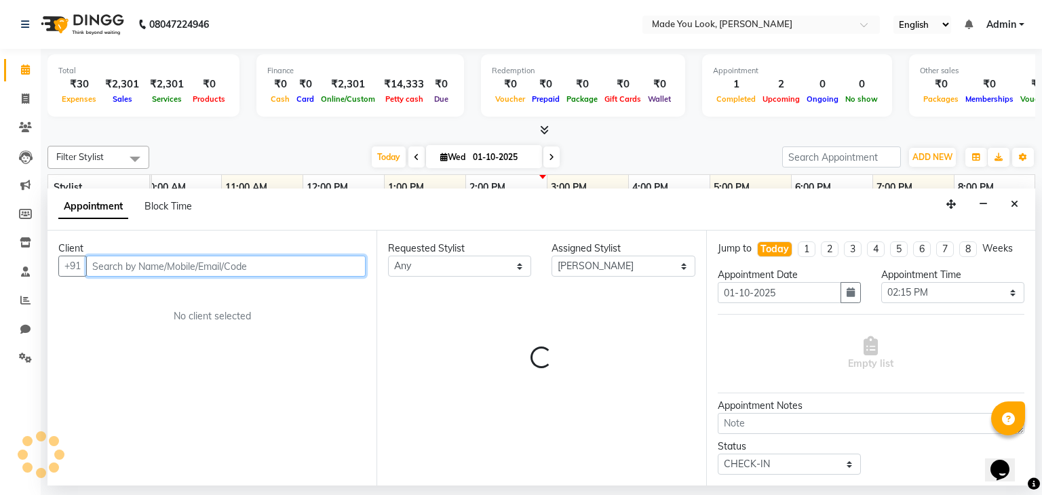
select select "4108"
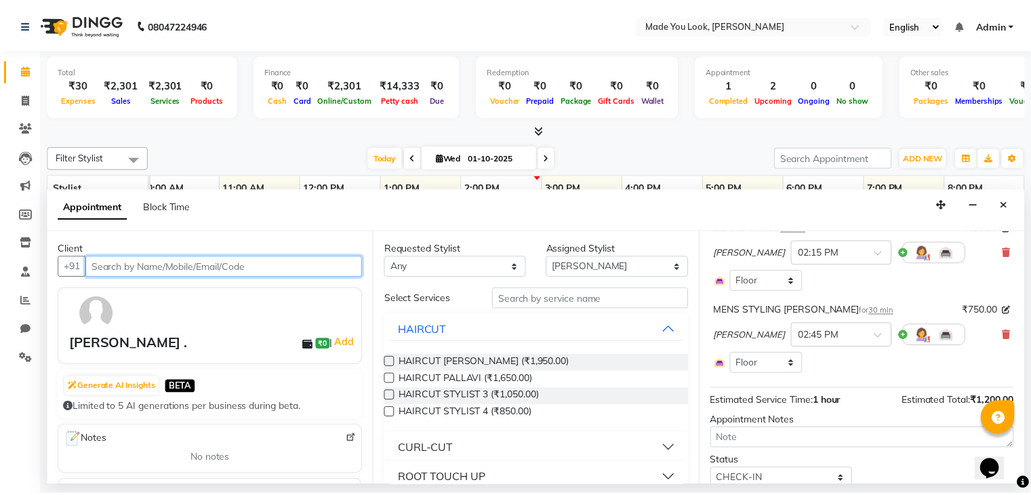
scroll to position [136, 0]
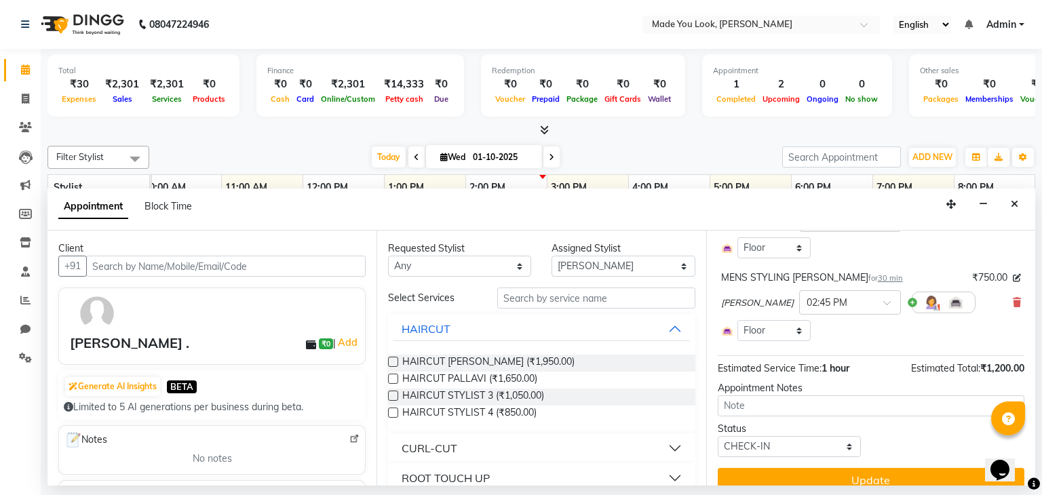
click at [1009, 204] on button "Close" at bounding box center [1014, 204] width 20 height 21
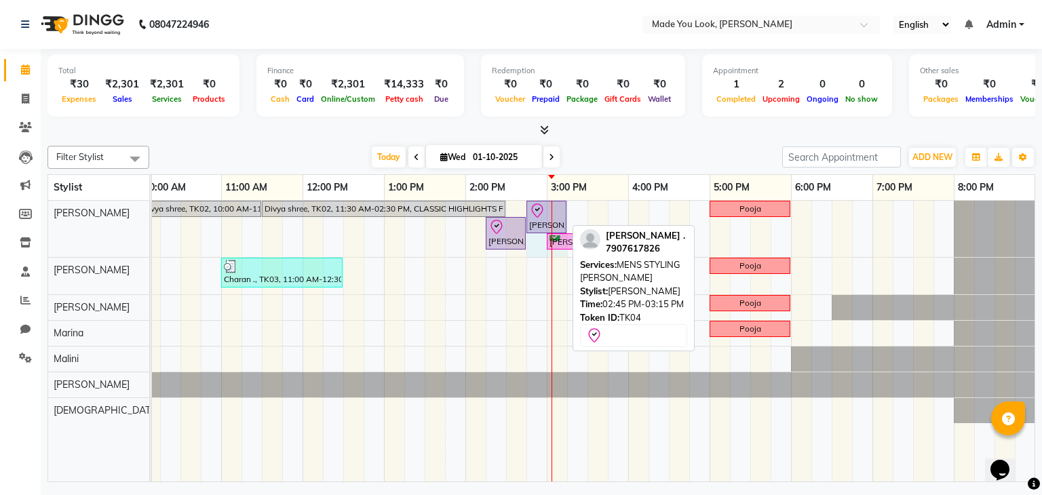
drag, startPoint x: 562, startPoint y: 212, endPoint x: 552, endPoint y: 214, distance: 10.3
drag, startPoint x: 564, startPoint y: 210, endPoint x: 553, endPoint y: 210, distance: 10.9
click at [536, 216] on icon at bounding box center [537, 210] width 12 height 14
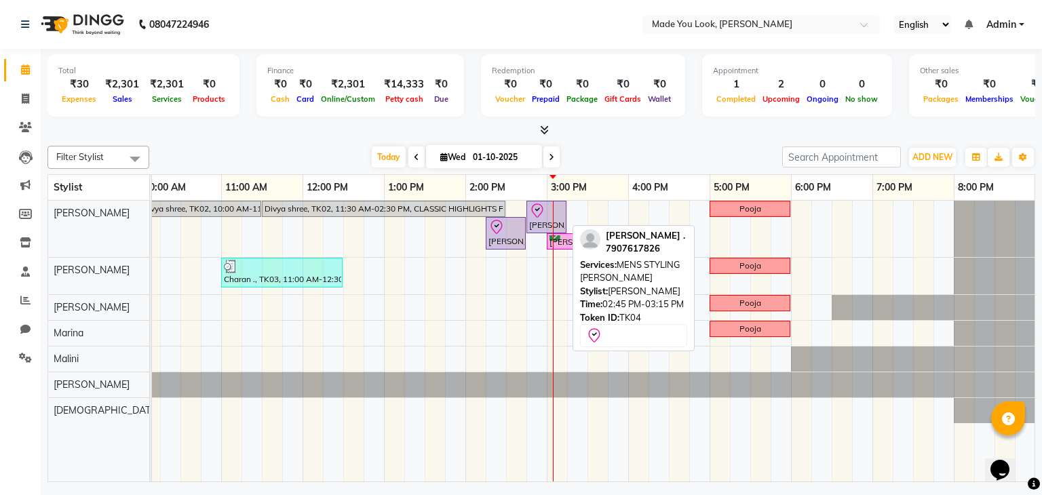
select select "8"
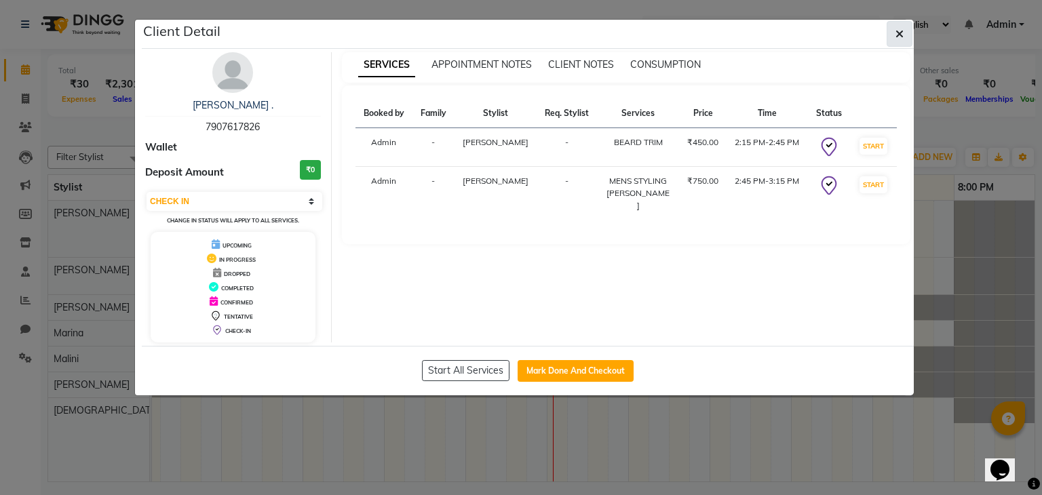
click at [900, 30] on icon "button" at bounding box center [899, 33] width 8 height 11
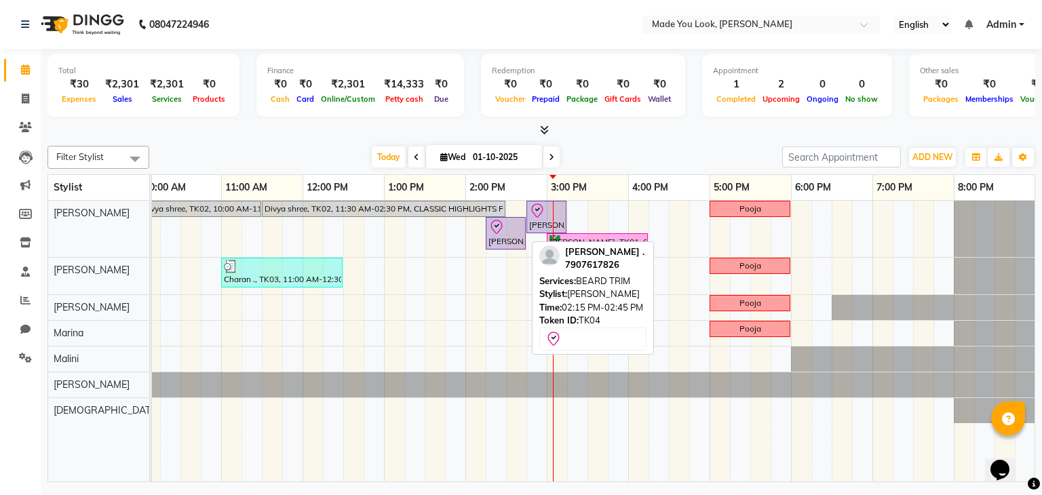
click at [509, 239] on div "[PERSON_NAME] ., TK04, 02:15 PM-02:45 PM, [PERSON_NAME] TRIM" at bounding box center [505, 233] width 37 height 28
select select "8"
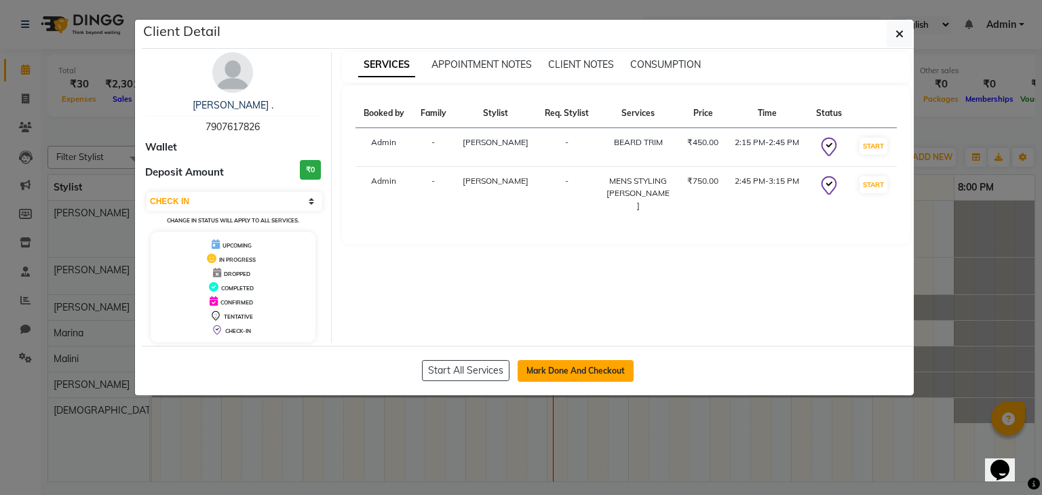
click at [602, 370] on button "Mark Done And Checkout" at bounding box center [575, 371] width 116 height 22
select select "service"
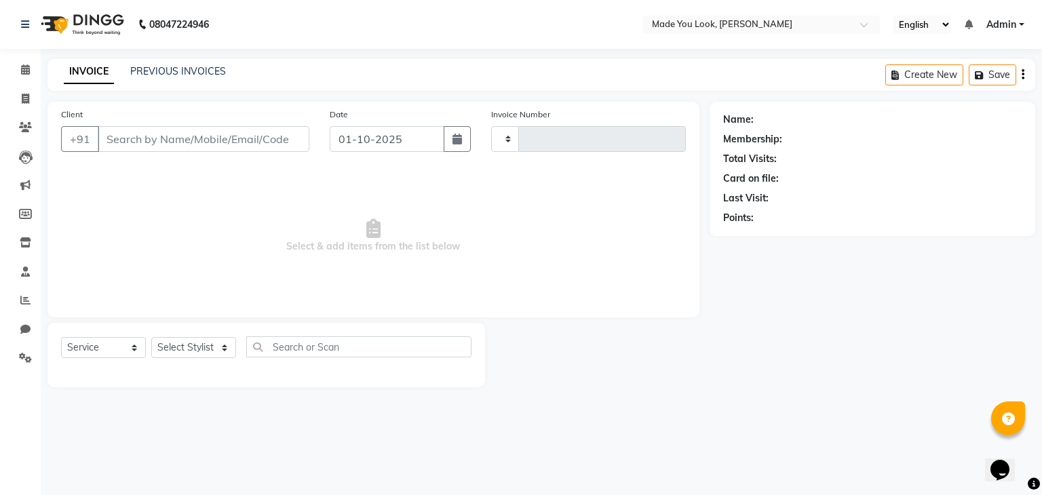
type input "0386"
select select "8181"
type input "7907617826"
select select "83312"
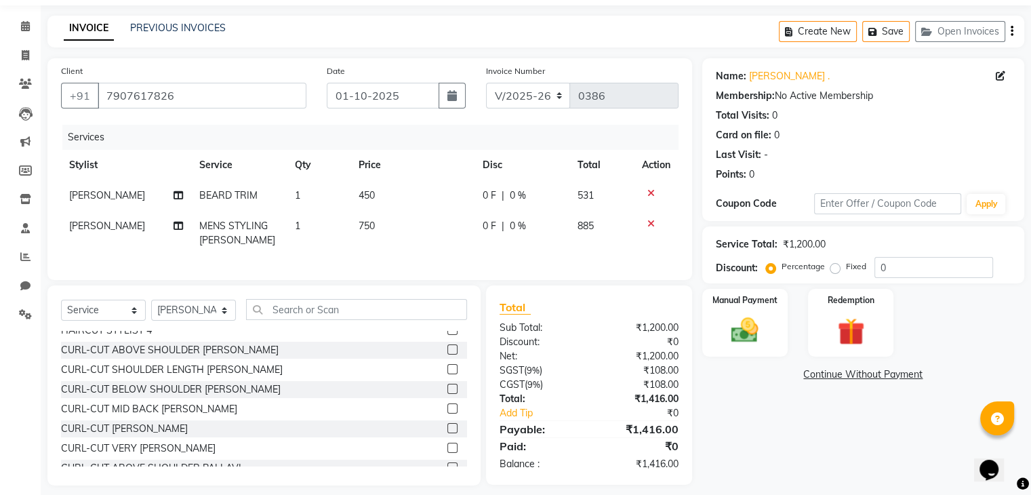
scroll to position [65, 0]
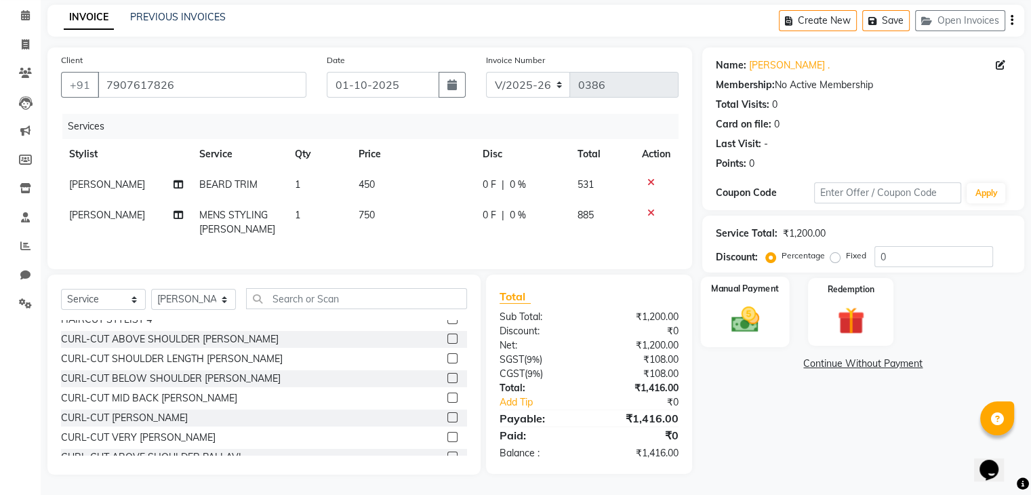
click at [765, 310] on img at bounding box center [744, 320] width 45 height 33
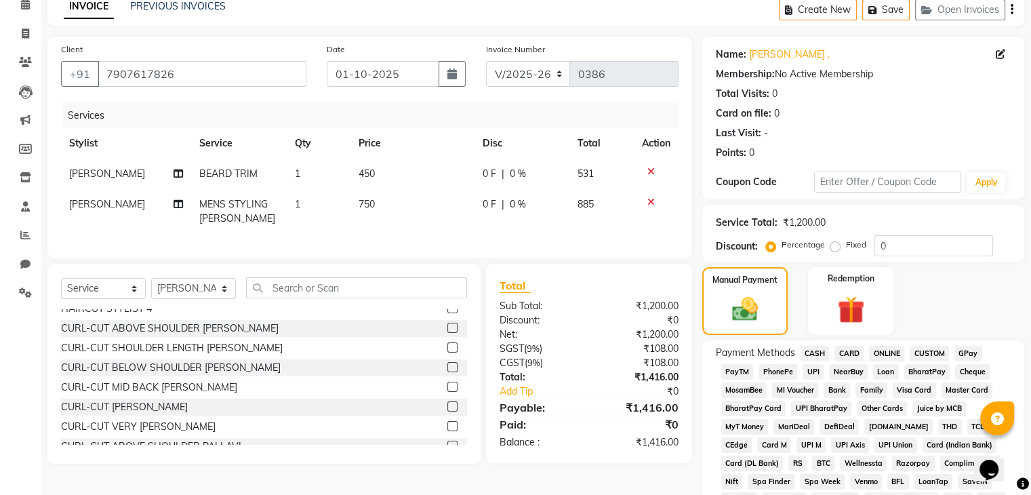
click at [850, 353] on span "CARD" at bounding box center [849, 354] width 29 height 16
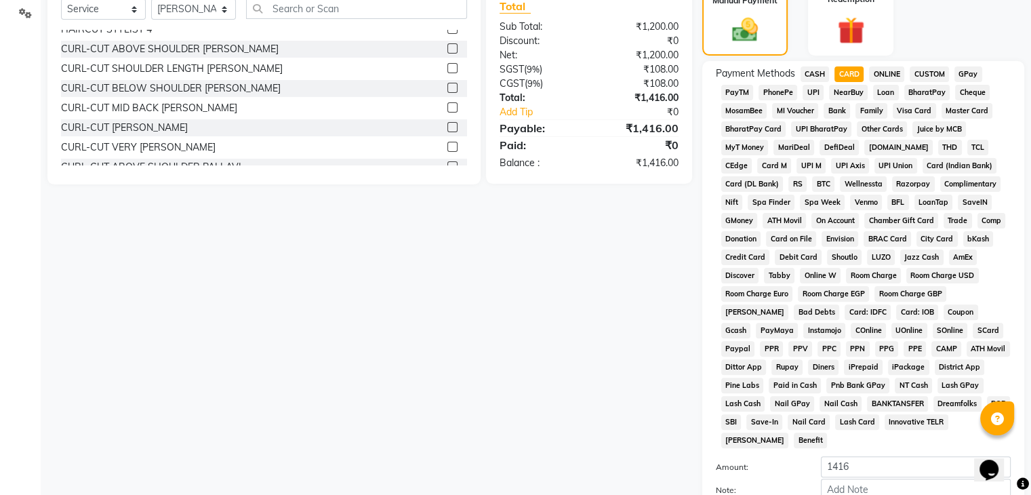
scroll to position [470, 0]
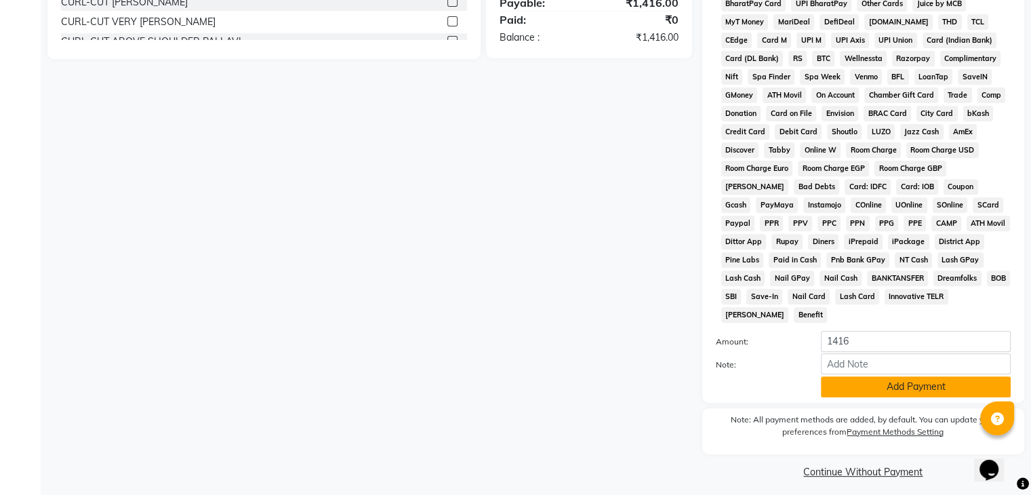
click at [869, 377] on button "Add Payment" at bounding box center [916, 386] width 190 height 21
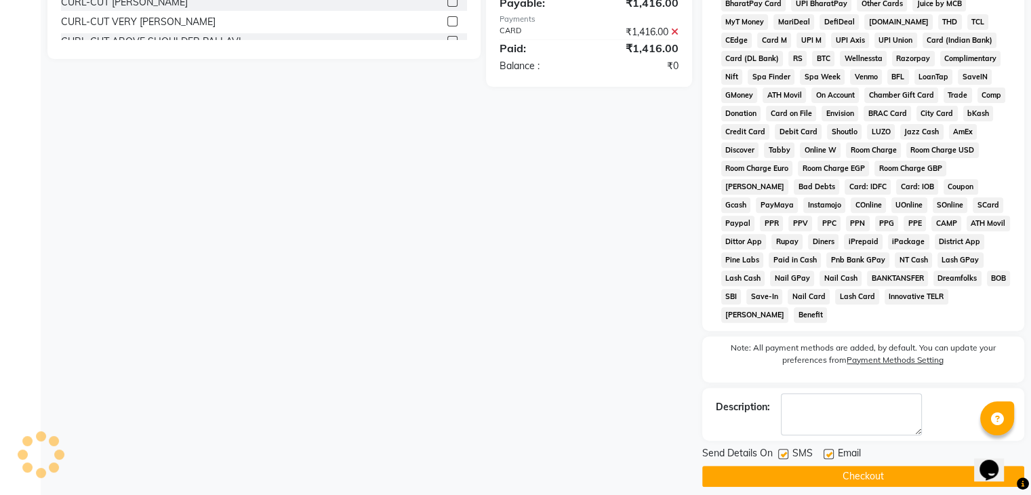
click at [875, 473] on button "Checkout" at bounding box center [863, 476] width 322 height 21
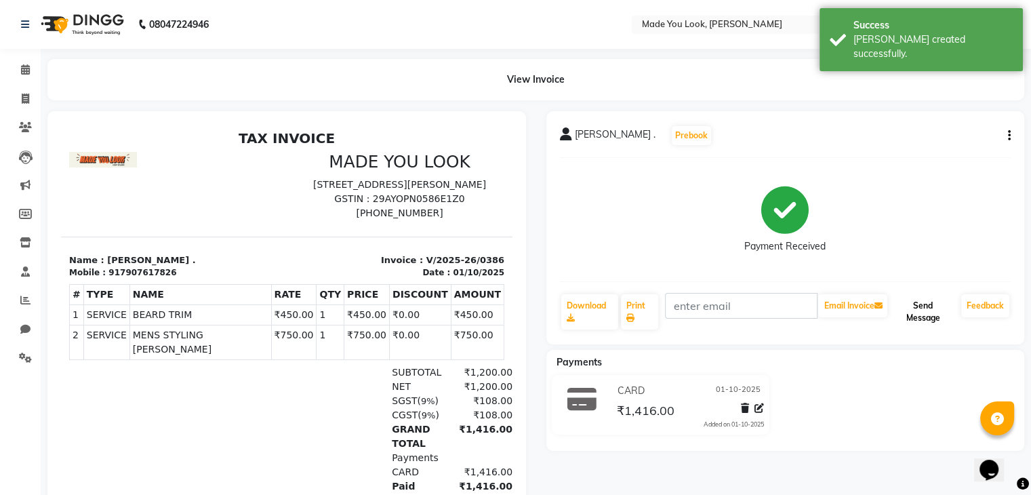
click at [910, 309] on button "Send Message" at bounding box center [923, 311] width 66 height 35
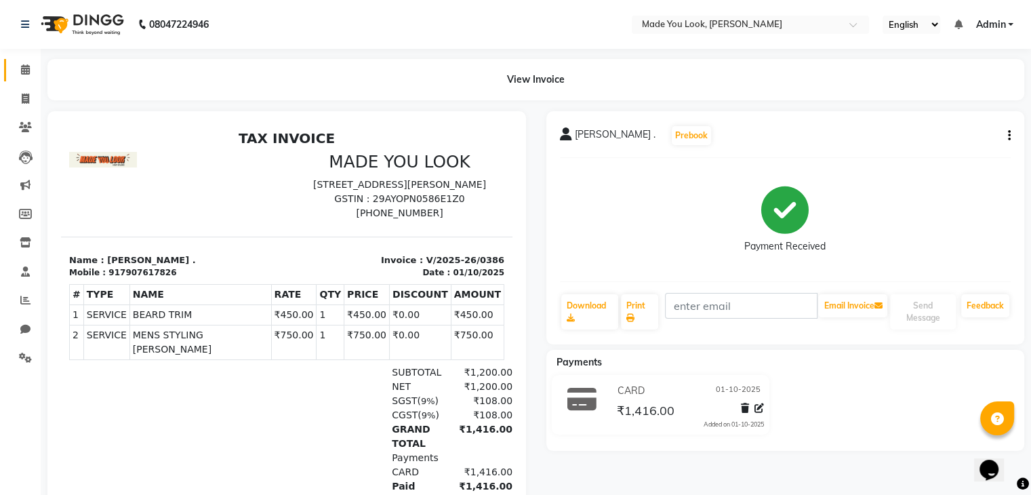
click at [22, 81] on link "Calendar" at bounding box center [20, 70] width 33 height 22
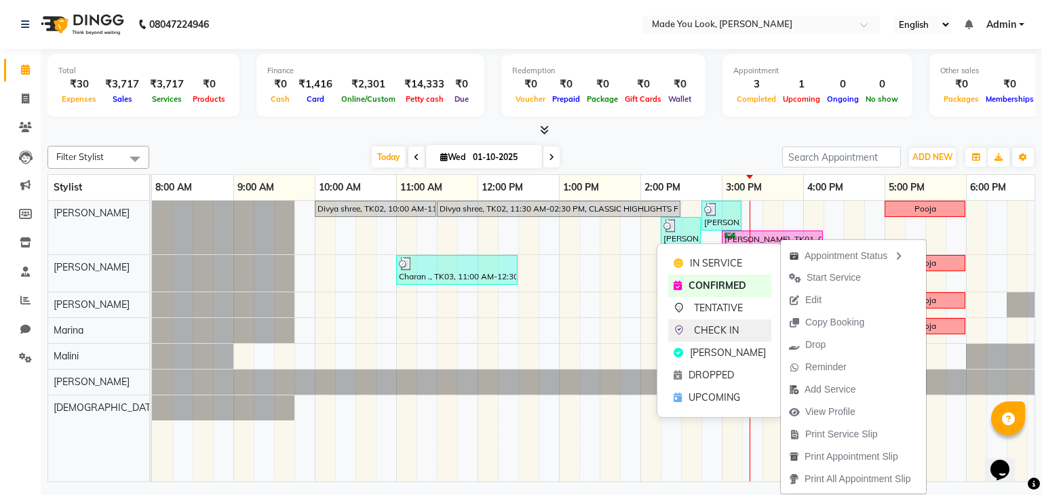
click at [717, 325] on span "CHECK IN" at bounding box center [716, 330] width 45 height 14
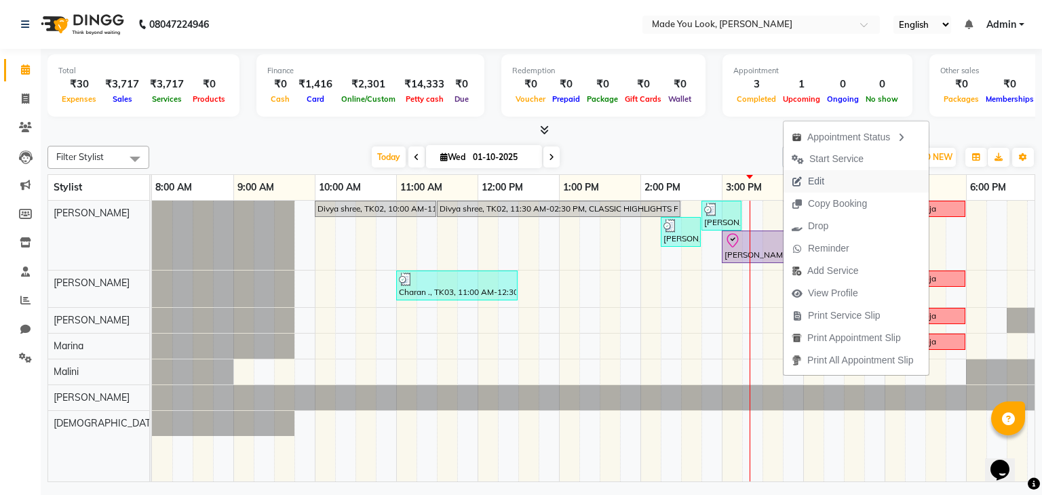
click at [816, 180] on span "Edit" at bounding box center [816, 181] width 16 height 14
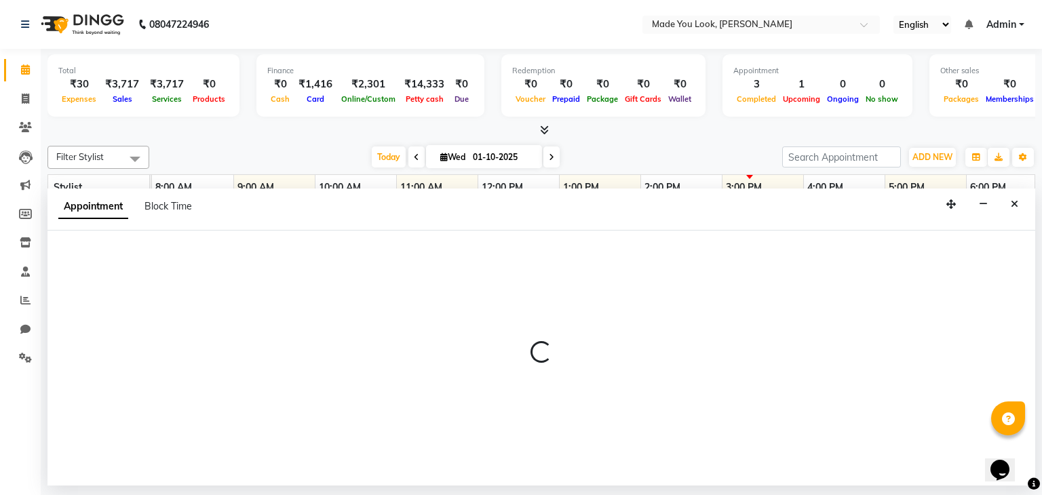
select select "83312"
select select "900"
select select "check-in"
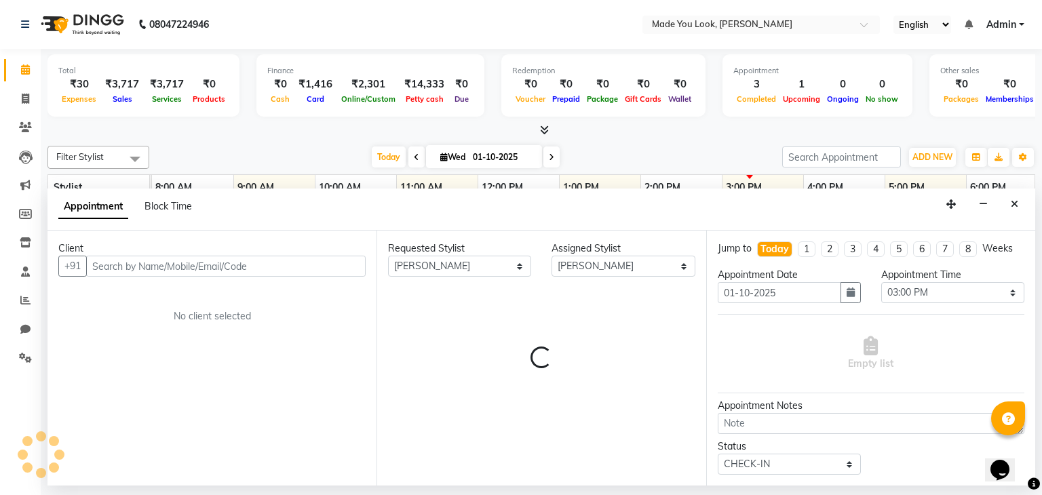
scroll to position [0, 175]
select select "4108"
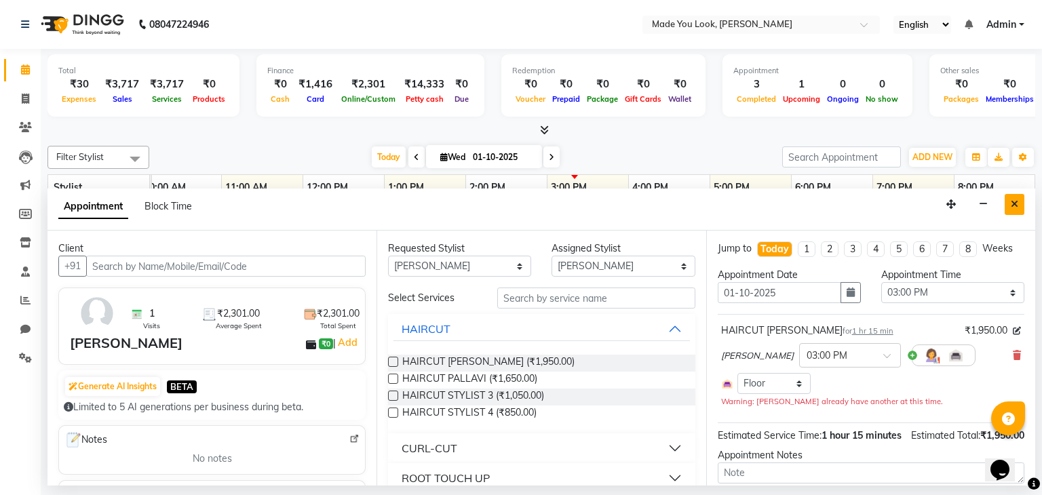
click at [1011, 205] on icon "Close" at bounding box center [1013, 203] width 7 height 9
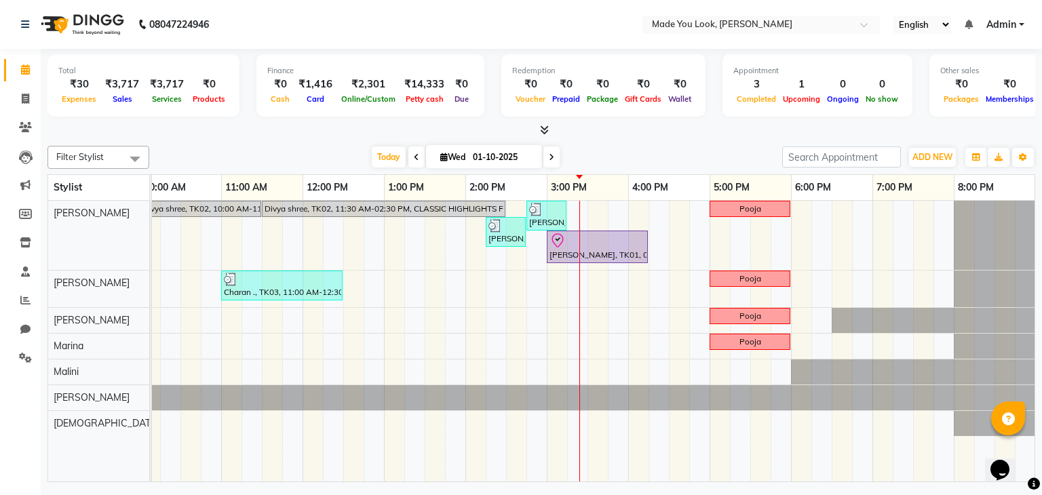
click at [551, 155] on icon at bounding box center [551, 157] width 5 height 8
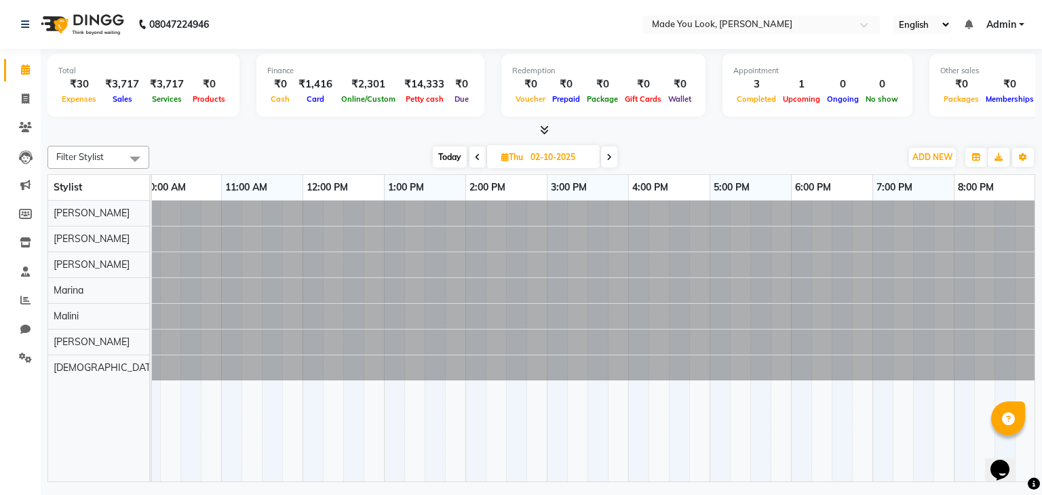
click at [608, 154] on icon at bounding box center [608, 157] width 5 height 8
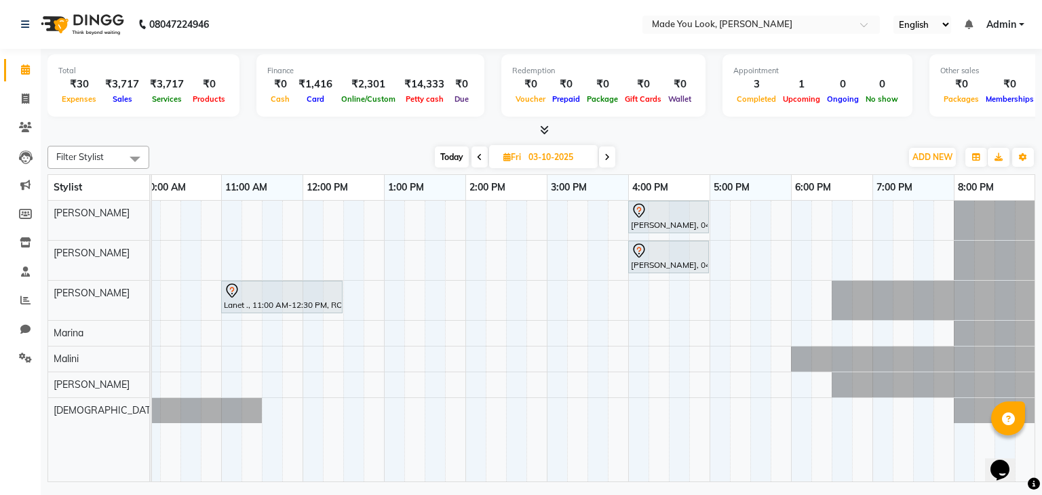
click at [610, 160] on span at bounding box center [607, 156] width 16 height 21
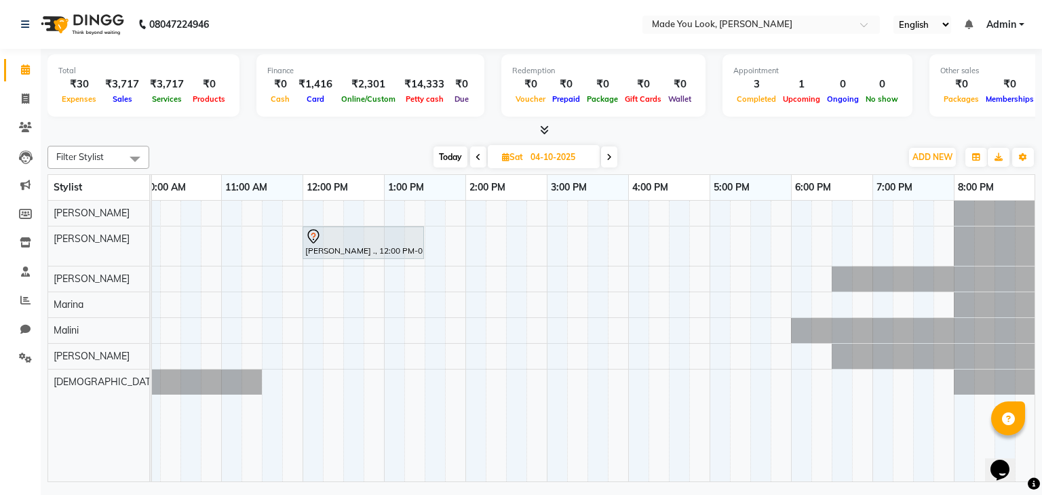
click at [611, 159] on icon at bounding box center [608, 157] width 5 height 8
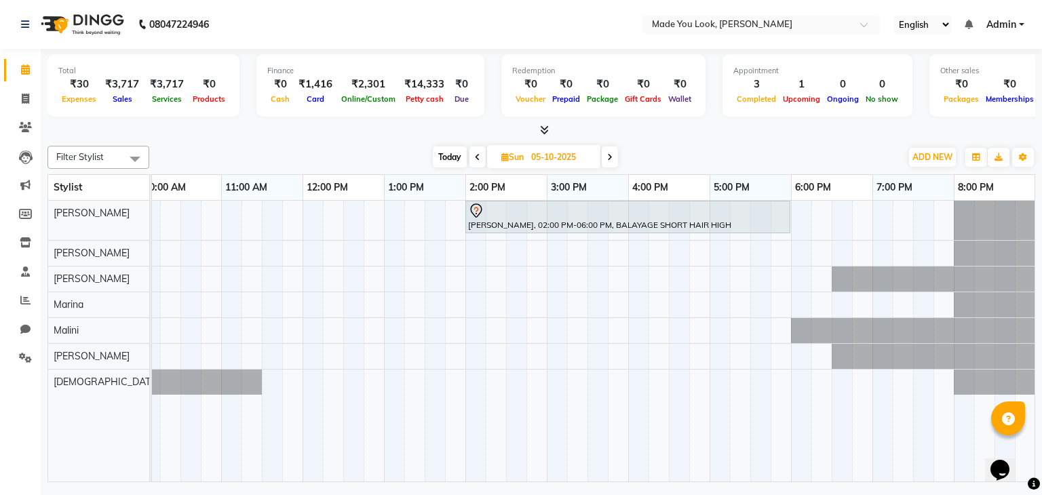
click at [610, 162] on span at bounding box center [609, 156] width 16 height 21
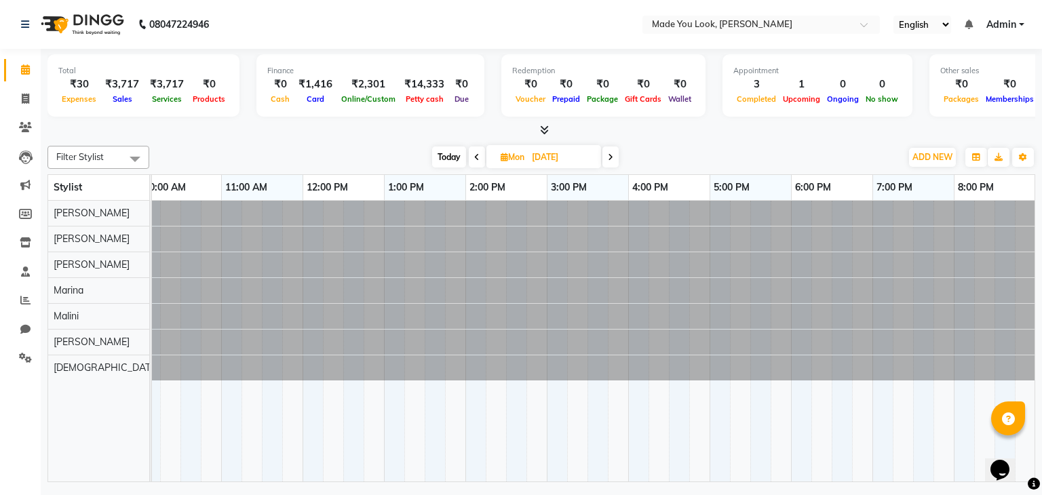
click at [433, 154] on span "Today" at bounding box center [449, 156] width 34 height 21
type input "01-10-2025"
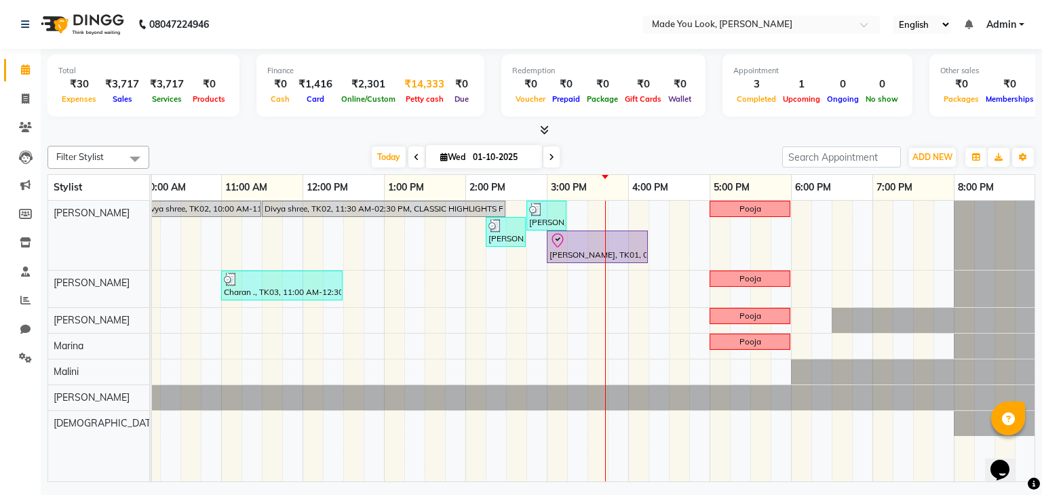
click at [429, 85] on div "₹14,333" at bounding box center [424, 85] width 51 height 16
select select "7309"
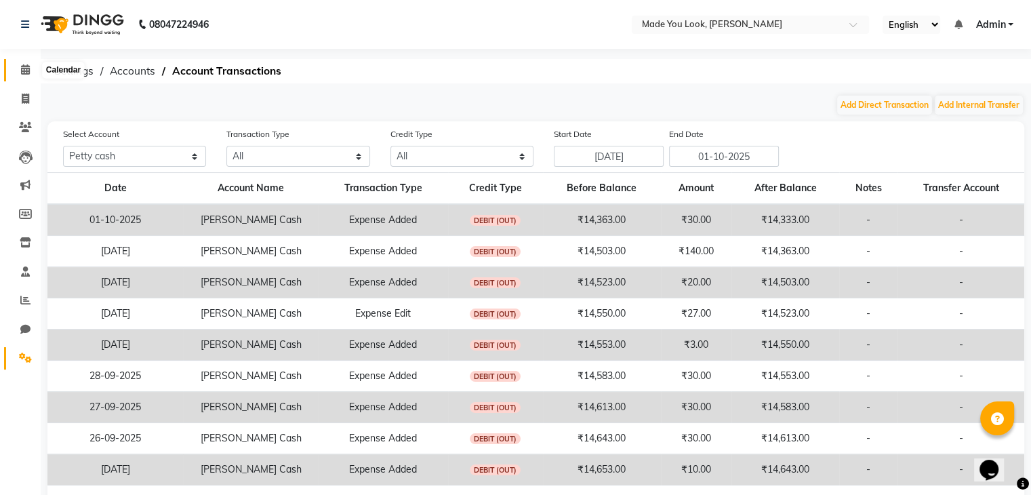
click at [22, 67] on icon at bounding box center [25, 69] width 9 height 10
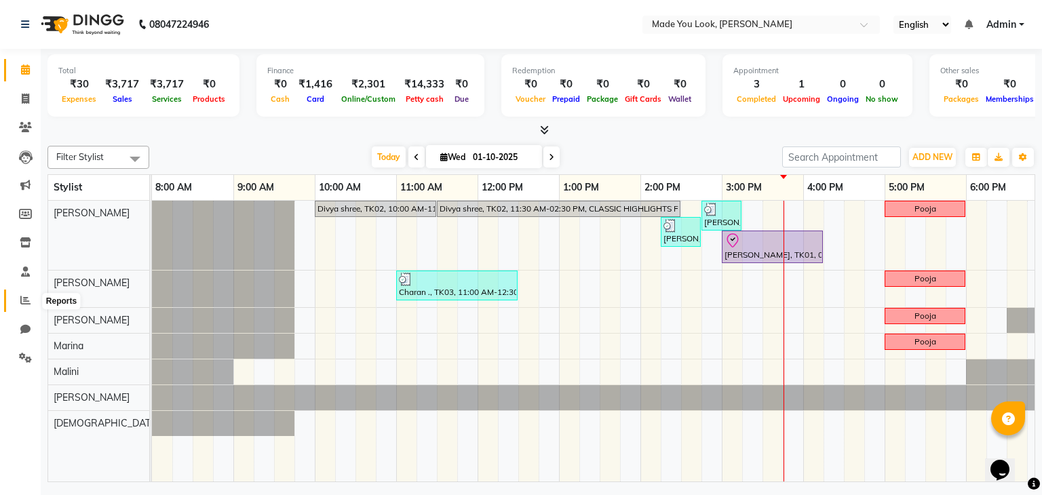
click at [24, 302] on icon at bounding box center [25, 300] width 10 height 10
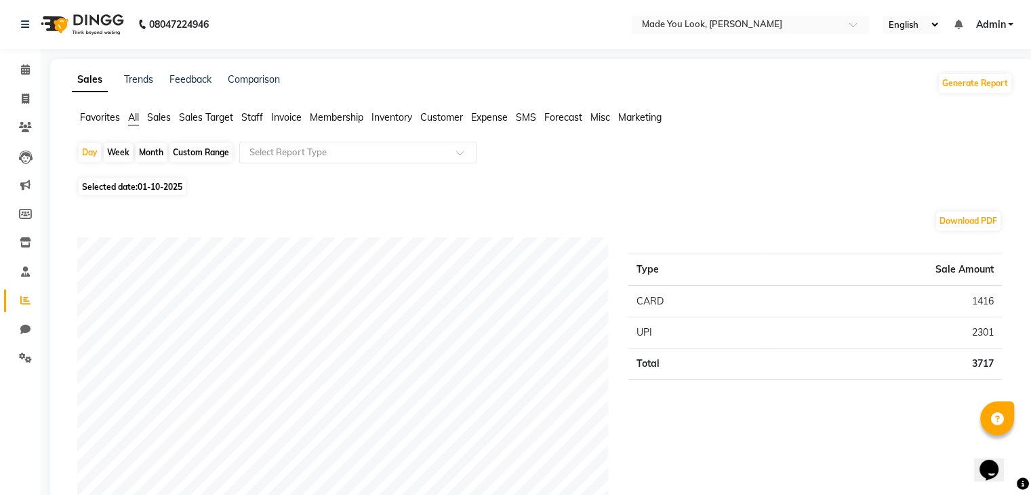
click at [256, 117] on span "Staff" at bounding box center [252, 117] width 22 height 12
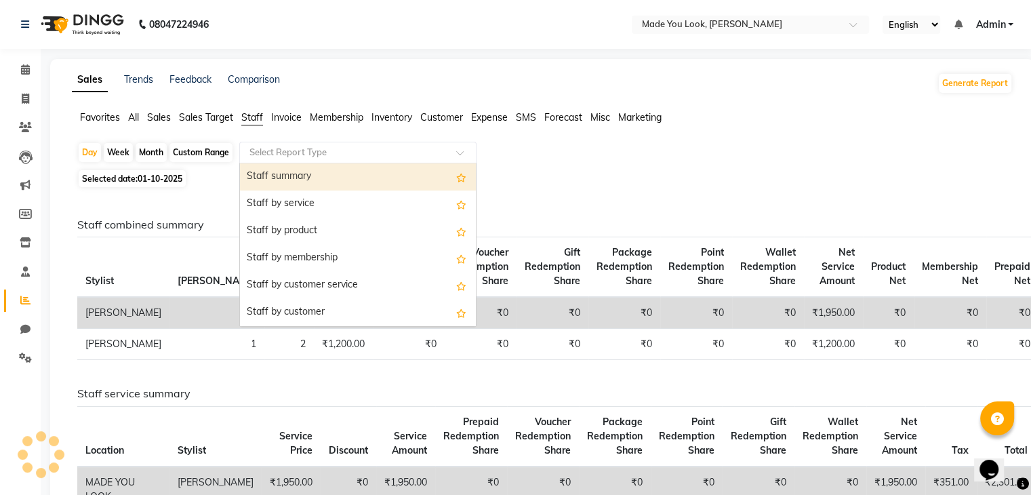
click at [336, 153] on input "text" at bounding box center [344, 153] width 195 height 14
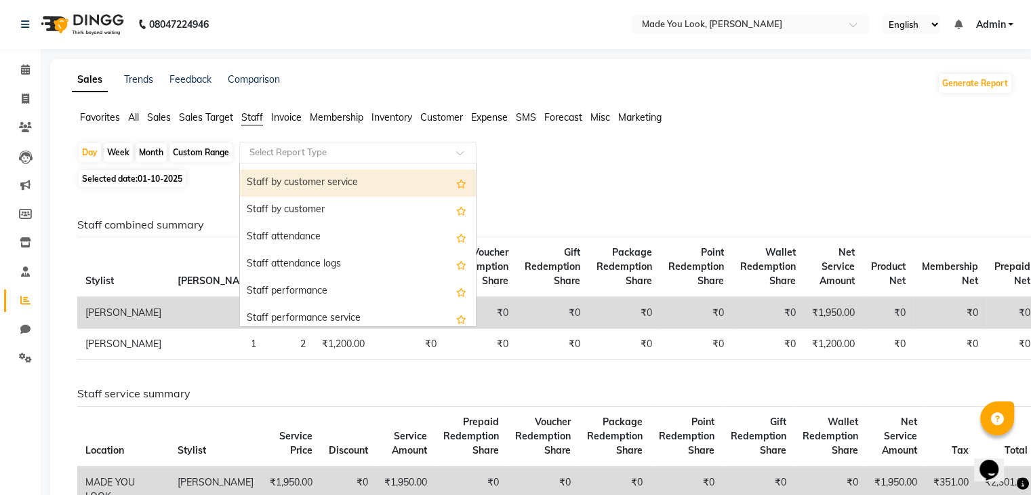
scroll to position [136, 0]
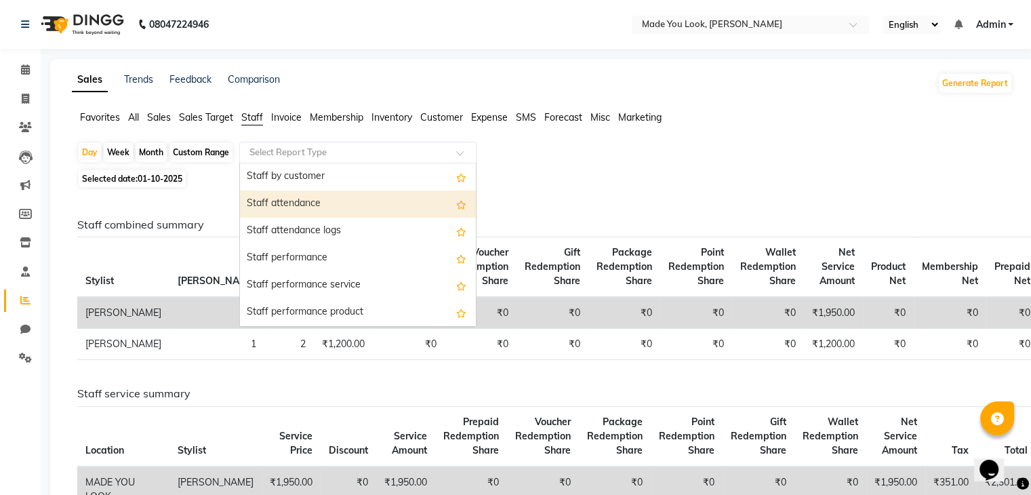
click at [355, 206] on div "Staff attendance" at bounding box center [358, 204] width 236 height 27
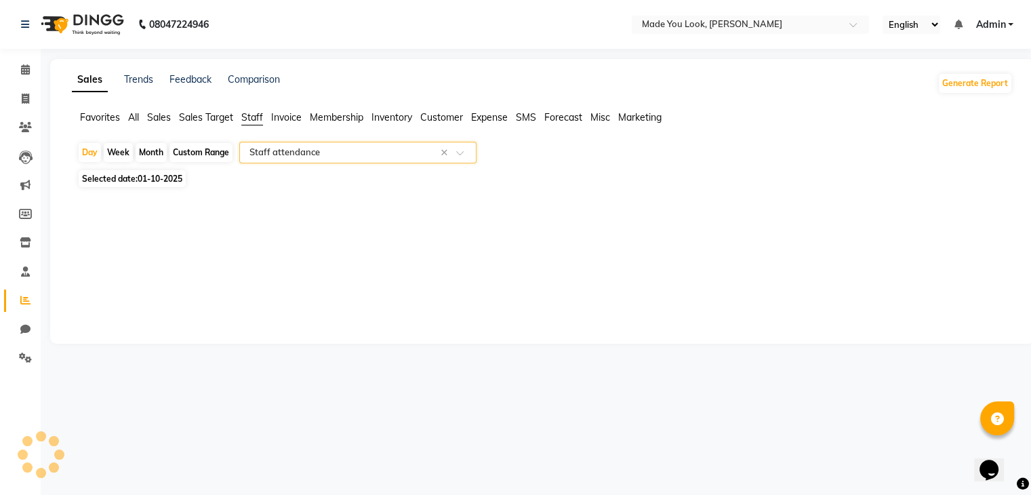
select select "full_report"
select select "csv"
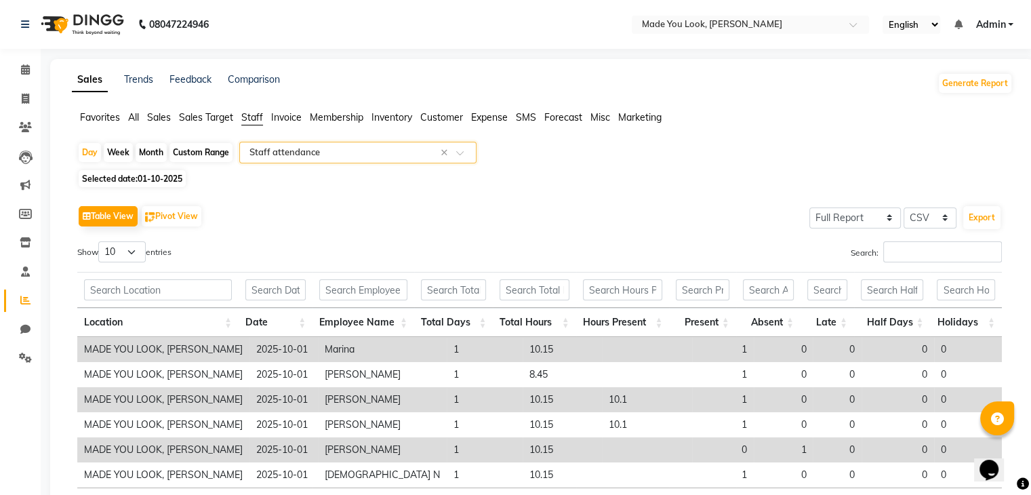
click at [208, 151] on div "Custom Range" at bounding box center [201, 152] width 63 height 19
select select "10"
select select "2025"
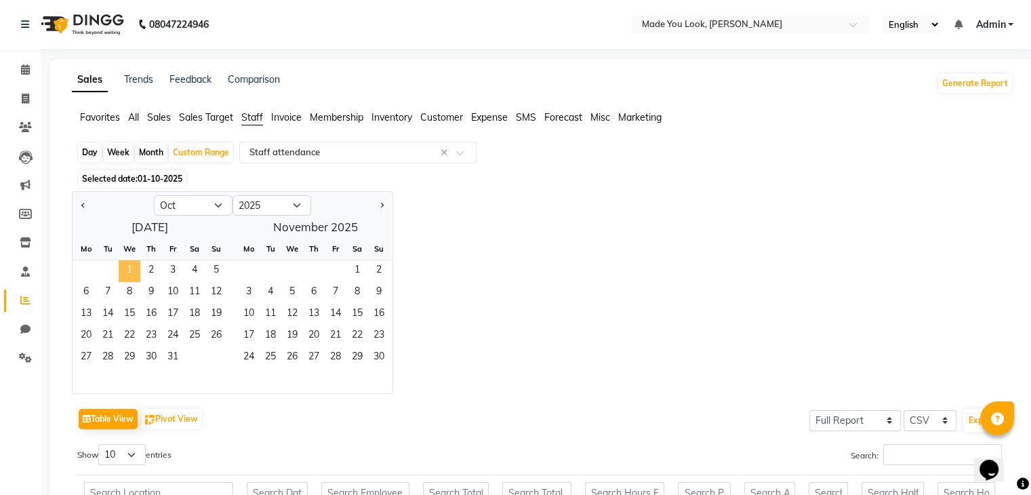
click at [129, 266] on span "1" at bounding box center [130, 271] width 22 height 22
click at [178, 357] on span "31" at bounding box center [173, 358] width 22 height 22
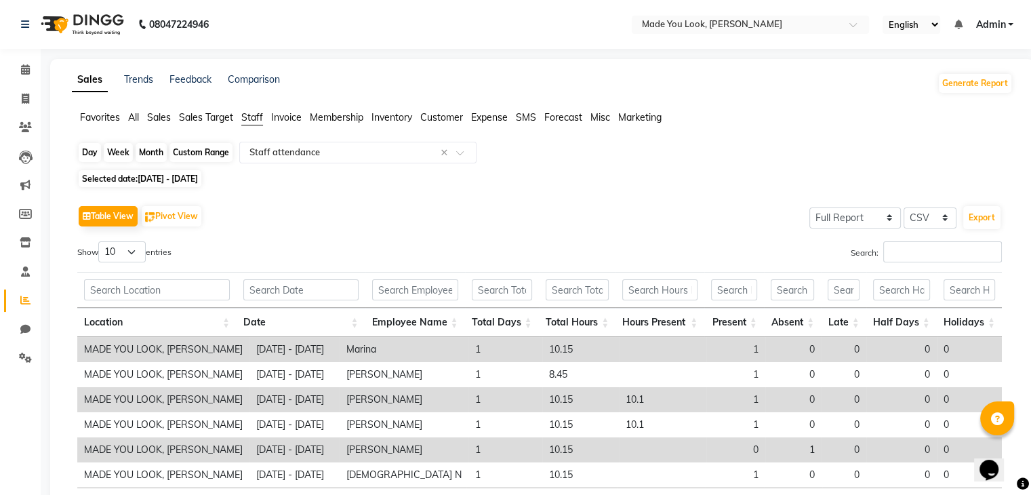
click at [205, 155] on div "Custom Range" at bounding box center [201, 152] width 63 height 19
select select "10"
select select "2025"
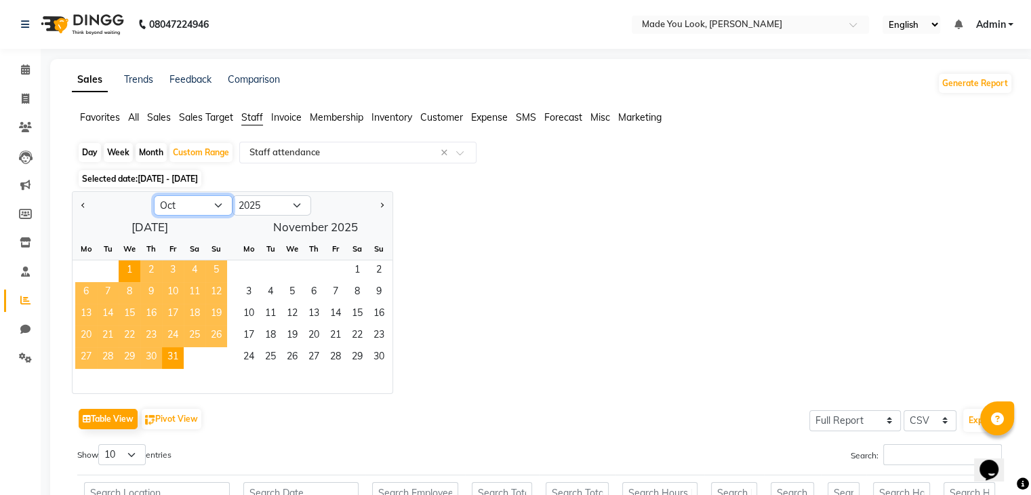
click at [198, 207] on select "Jan Feb Mar Apr May Jun [DATE] Aug Sep Oct Nov Dec" at bounding box center [193, 205] width 79 height 20
select select "9"
click at [154, 195] on select "Jan Feb Mar Apr May Jun [DATE] Aug Sep Oct Nov Dec" at bounding box center [193, 205] width 79 height 20
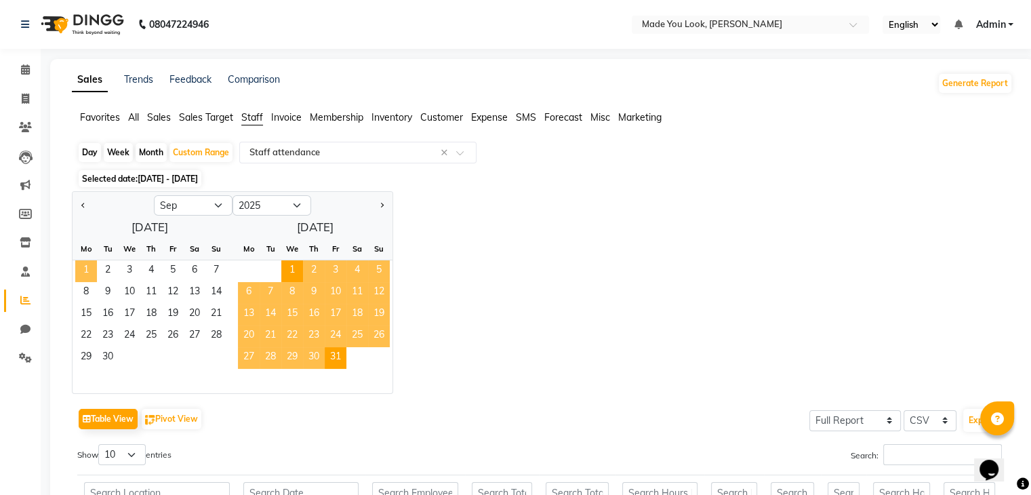
click at [82, 269] on span "1" at bounding box center [86, 271] width 22 height 22
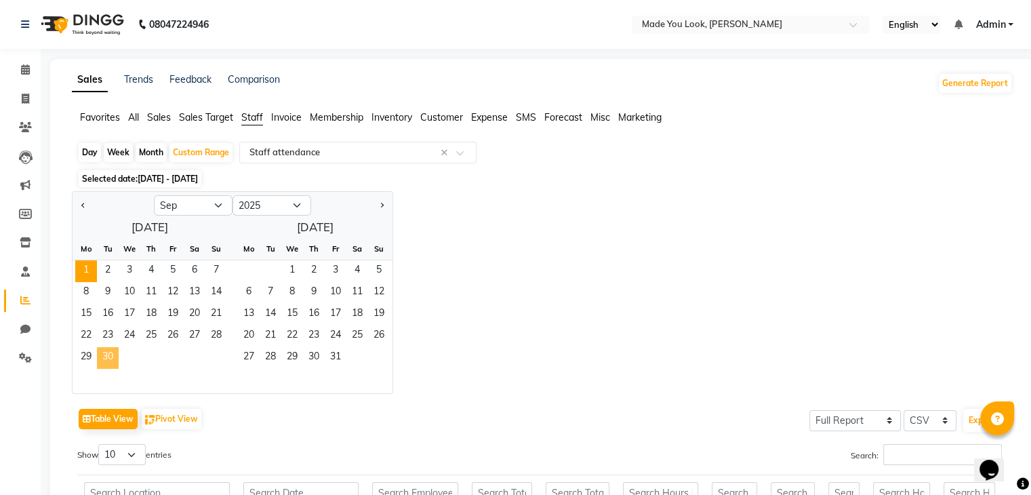
click at [108, 357] on span "30" at bounding box center [108, 358] width 22 height 22
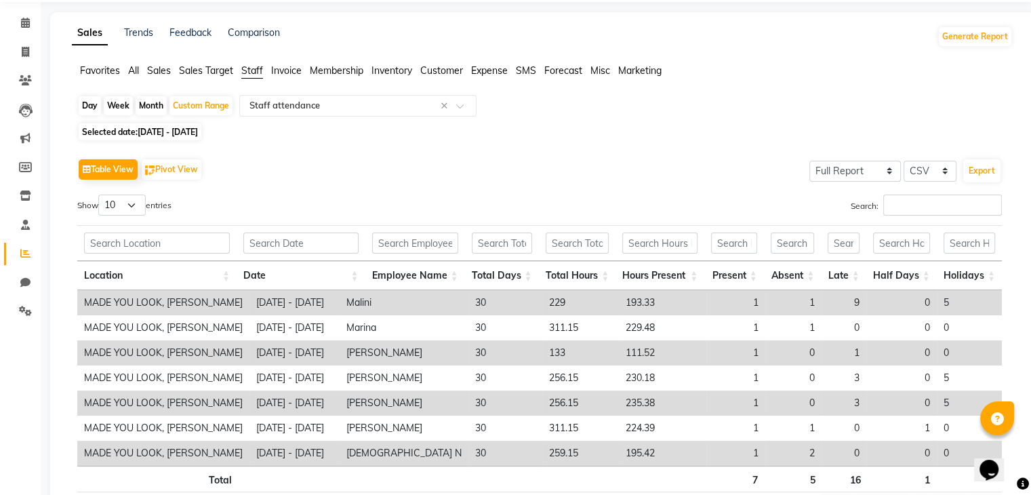
scroll to position [130, 0]
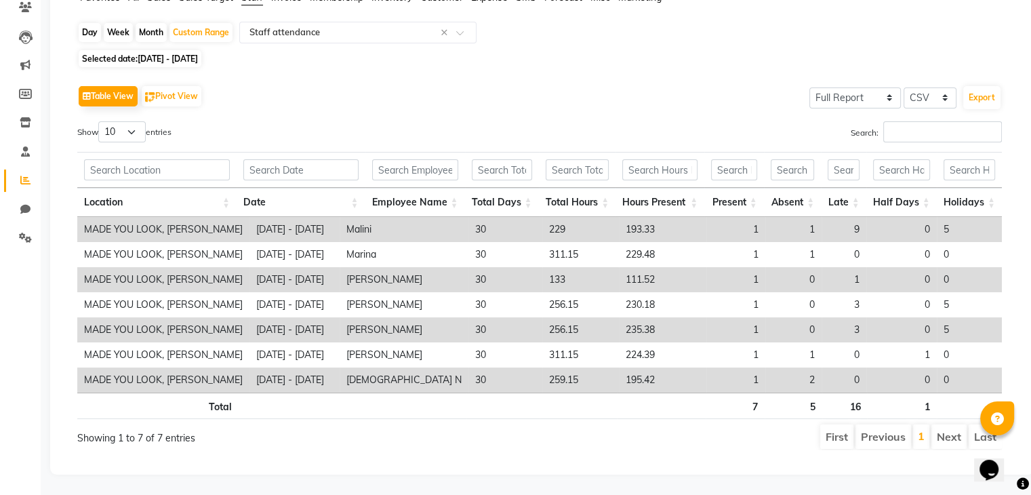
click at [811, 374] on td "2" at bounding box center [794, 380] width 56 height 25
click at [811, 373] on td "2" at bounding box center [794, 380] width 56 height 25
click at [810, 395] on th "5" at bounding box center [794, 406] width 58 height 26
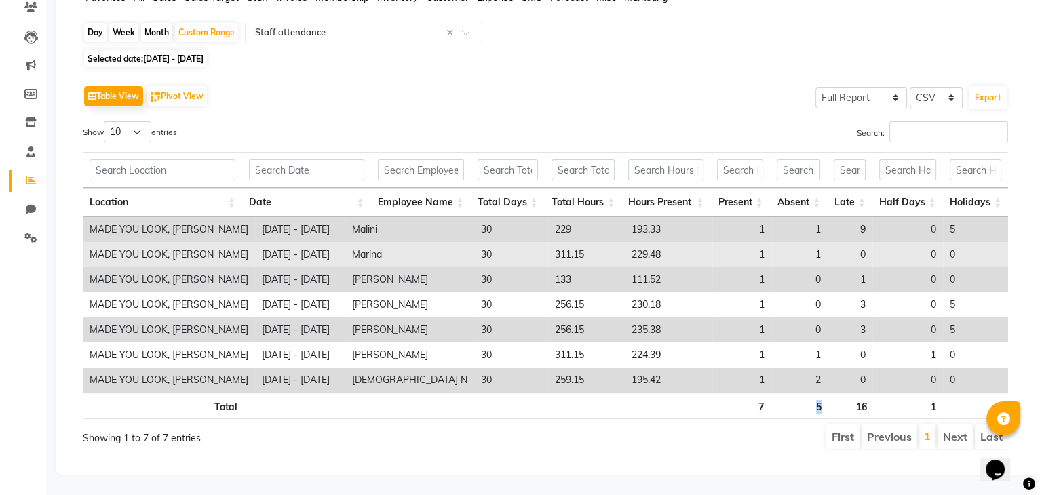
scroll to position [0, 0]
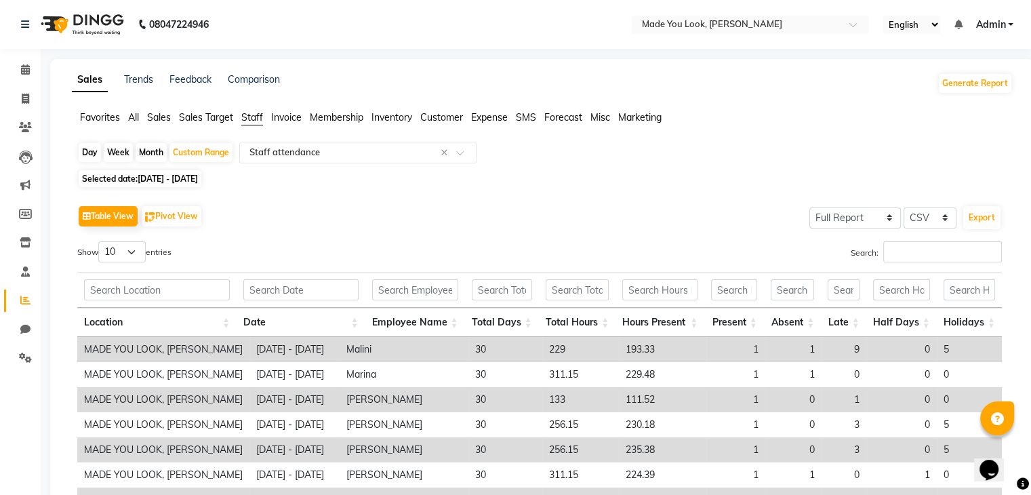
click at [947, 351] on td "5" at bounding box center [969, 349] width 65 height 25
click at [947, 350] on td "5" at bounding box center [969, 349] width 65 height 25
click at [862, 351] on td "9" at bounding box center [844, 349] width 45 height 25
click at [856, 352] on td "9" at bounding box center [844, 349] width 45 height 25
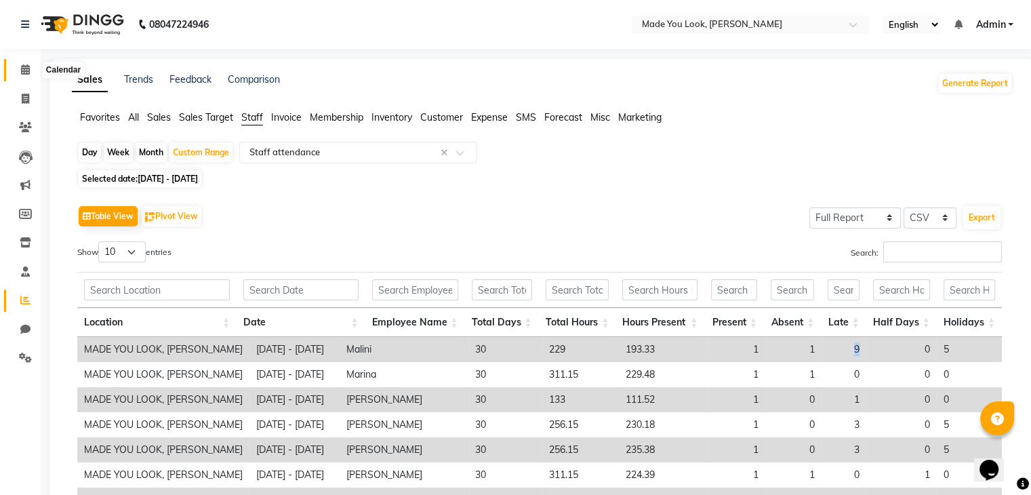
click at [24, 63] on span at bounding box center [26, 70] width 24 height 16
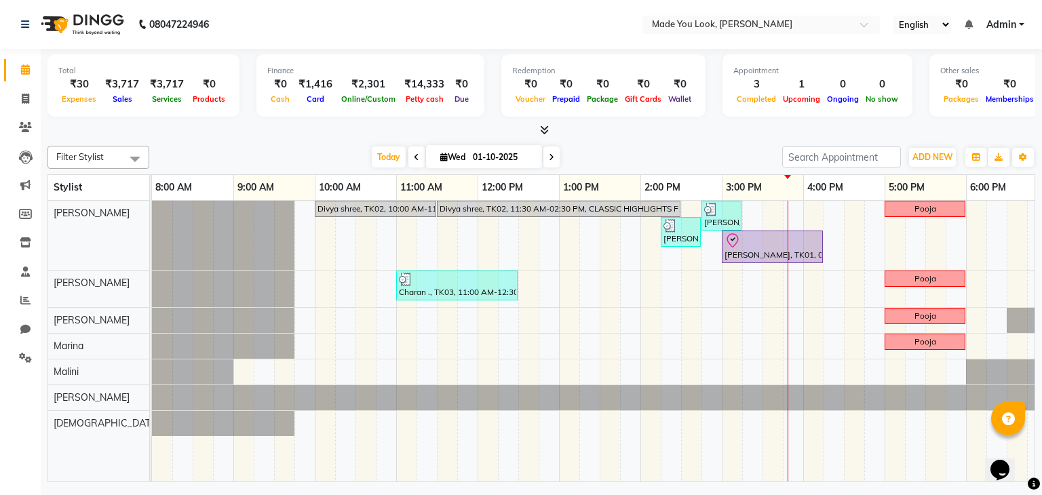
click at [19, 67] on span at bounding box center [26, 70] width 24 height 16
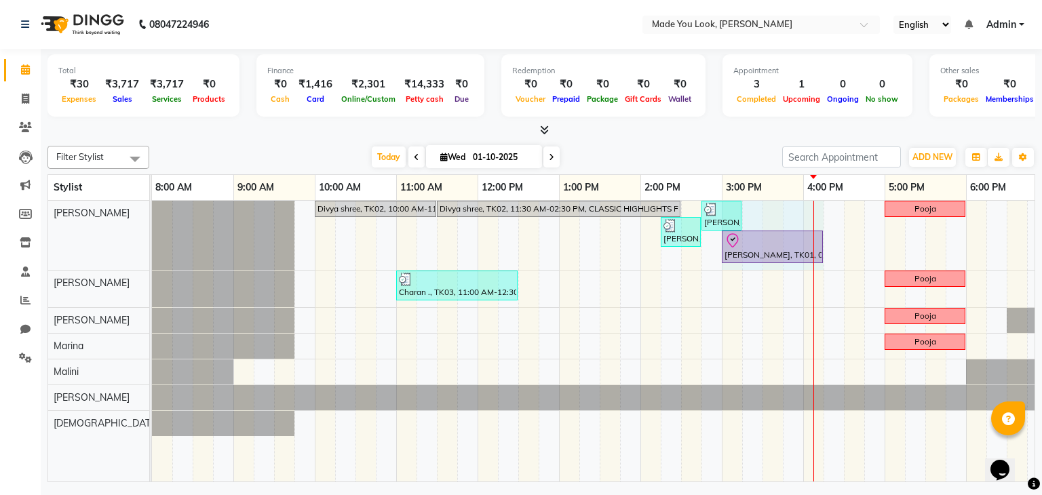
click at [827, 242] on div "Divya shree, TK02, 10:00 AM-11:30 AM, CURL-CUT BELOW SHOULDER [PERSON_NAME] Div…" at bounding box center [681, 341] width 1058 height 281
drag, startPoint x: 821, startPoint y: 240, endPoint x: 831, endPoint y: 240, distance: 9.5
click at [152, 240] on div "Divya shree, TK02, 10:00 AM-11:30 AM, CURL-CUT BELOW SHOULDER [PERSON_NAME] Div…" at bounding box center [152, 235] width 0 height 69
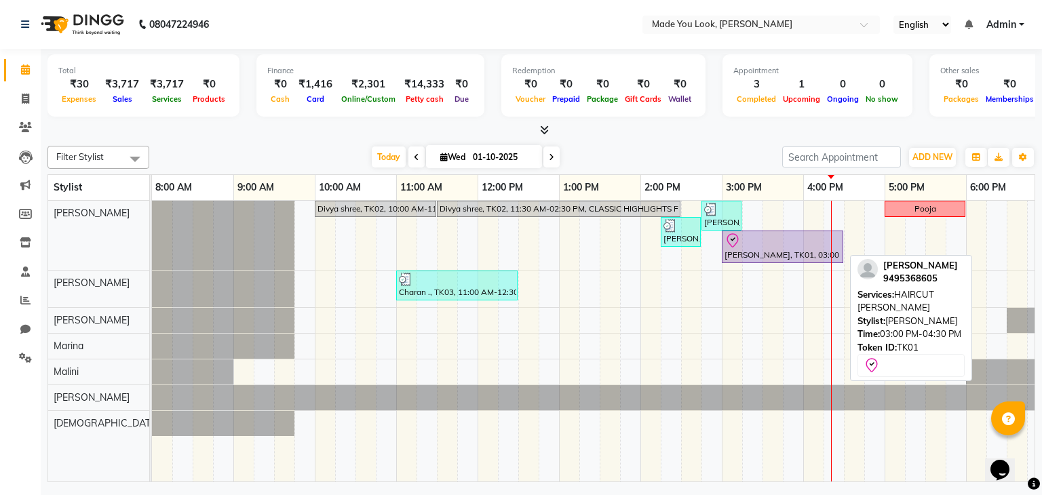
click at [783, 242] on div at bounding box center [782, 241] width 116 height 16
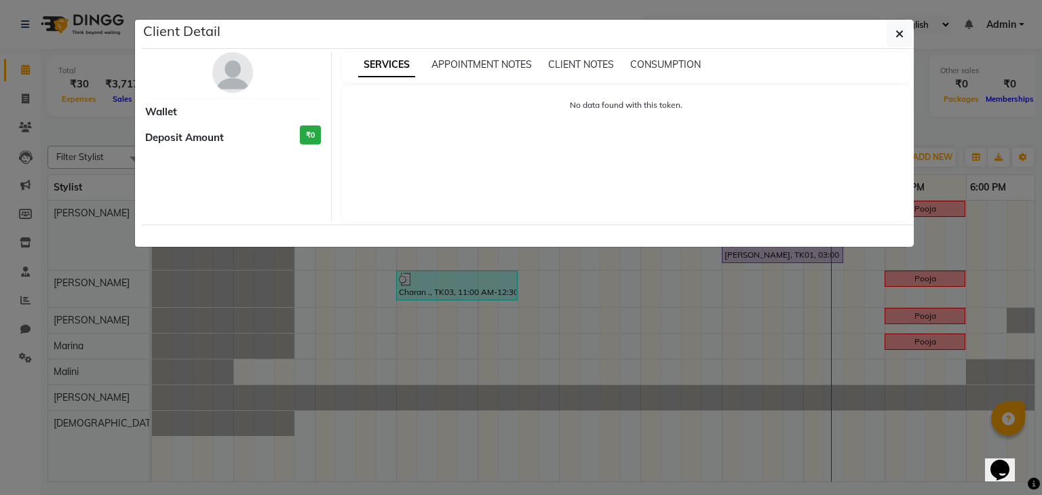
select select "8"
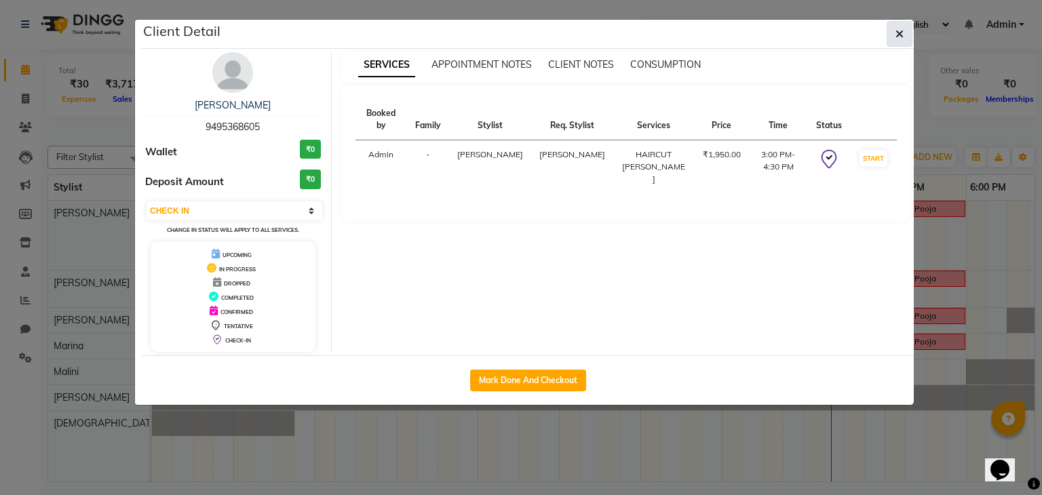
click at [900, 27] on span "button" at bounding box center [899, 34] width 8 height 14
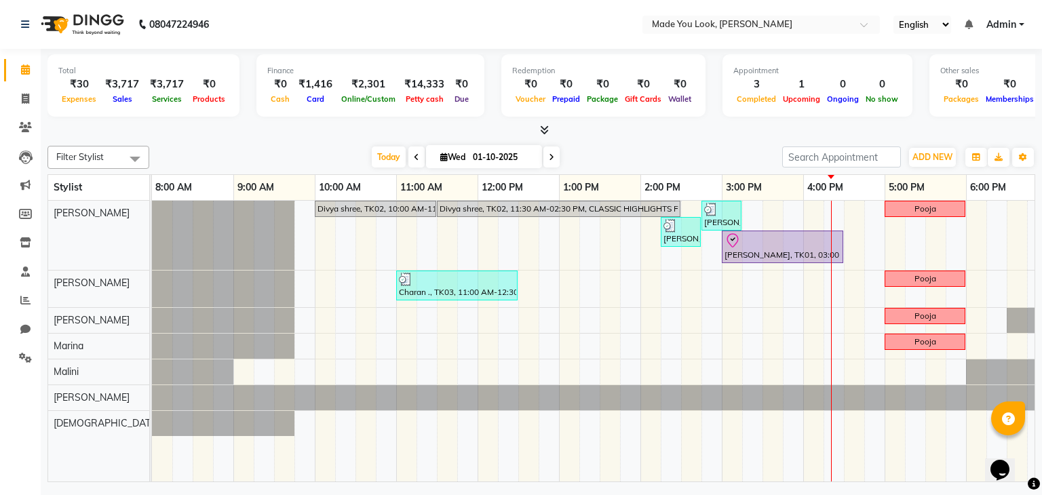
click at [900, 26] on select "English ENGLISH Español العربية मराठी हिंदी ગુજરાતી தமிழ் 中文" at bounding box center [922, 25] width 58 height 18
click at [601, 142] on div "Filter Stylist Select All [PERSON_NAME] [PERSON_NAME] [PERSON_NAME] [PERSON_NAM…" at bounding box center [540, 311] width 987 height 342
click at [540, 127] on icon at bounding box center [544, 130] width 9 height 10
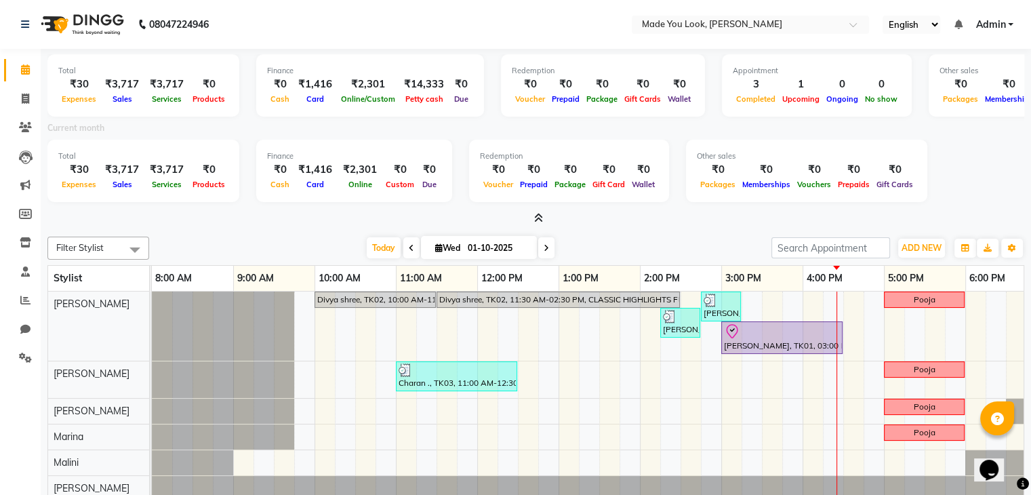
click at [540, 218] on icon at bounding box center [538, 218] width 9 height 10
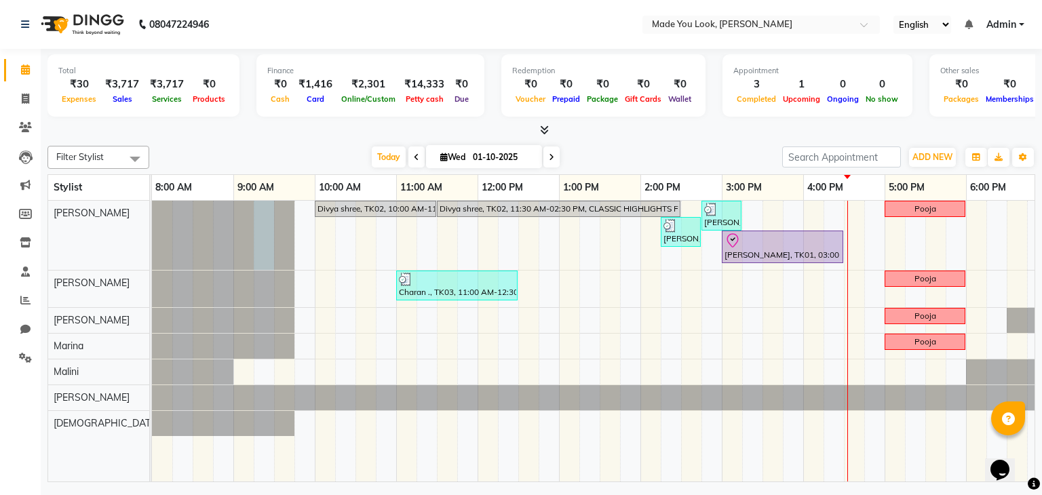
click at [152, 264] on div at bounding box center [152, 235] width 0 height 69
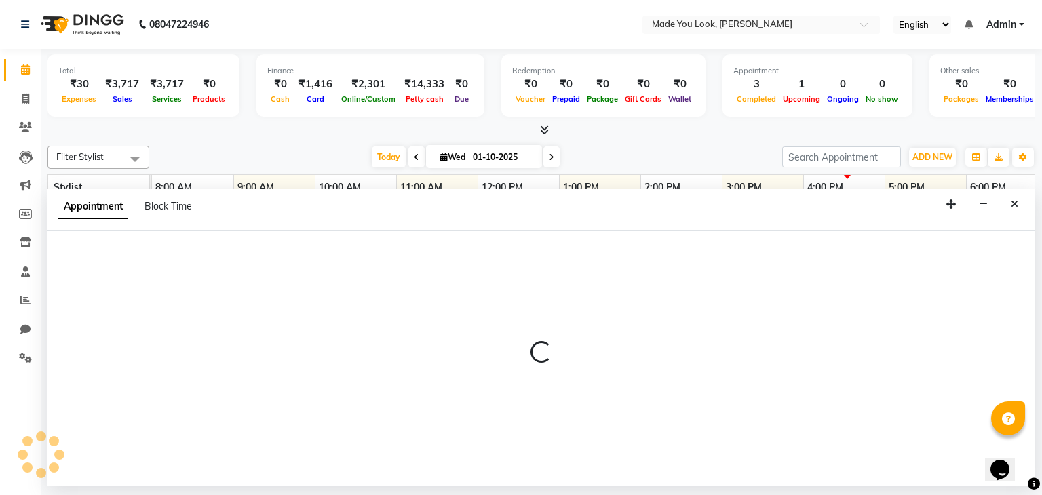
select select "83312"
select select "555"
select select "tentative"
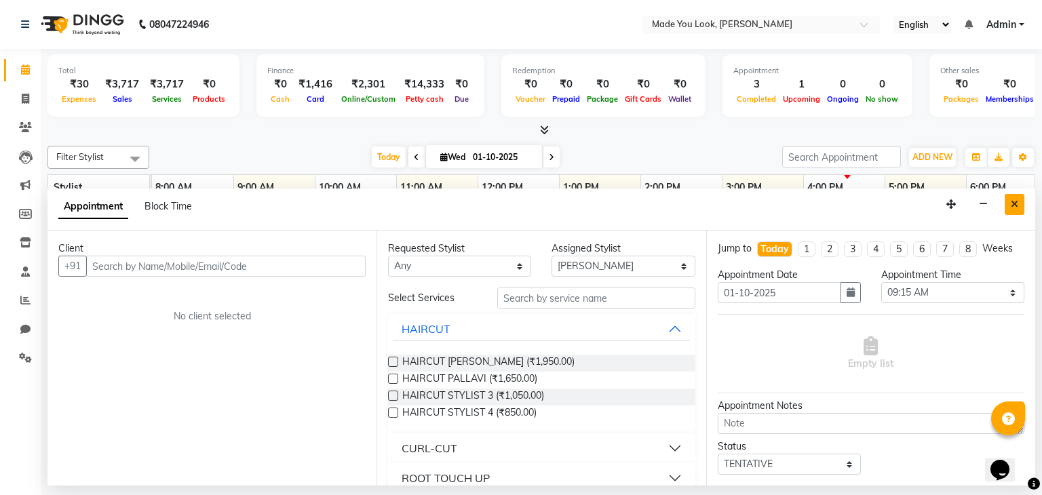
click at [1023, 201] on button "Close" at bounding box center [1014, 204] width 20 height 21
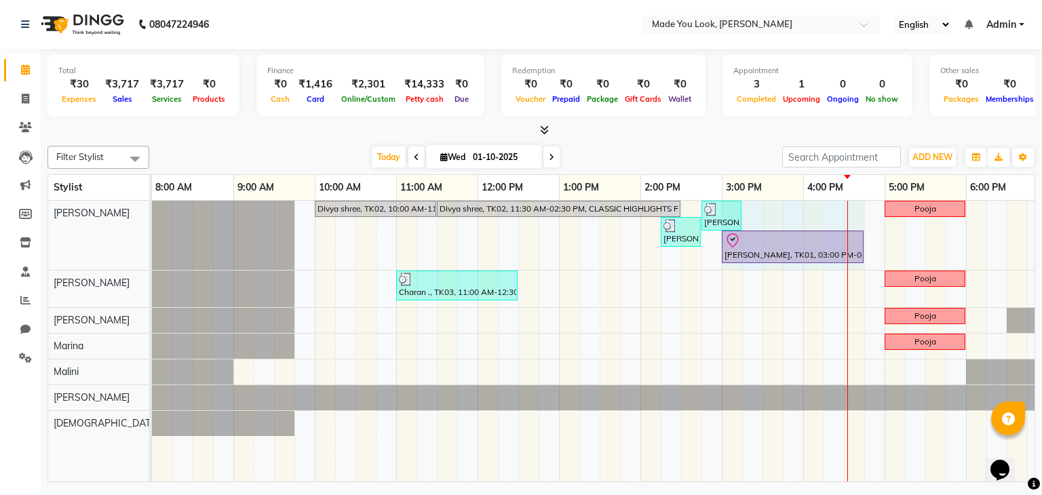
click at [846, 239] on div "Divya shree, TK02, 10:00 AM-11:30 AM, CURL-CUT BELOW SHOULDER [PERSON_NAME] Div…" at bounding box center [681, 341] width 1058 height 281
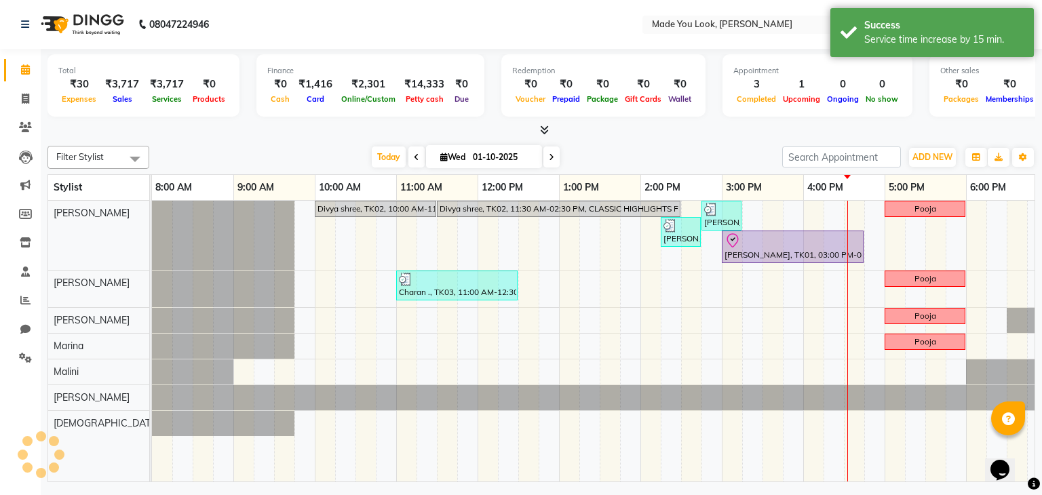
click at [738, 147] on div "[DATE] [DATE]" at bounding box center [465, 157] width 619 height 20
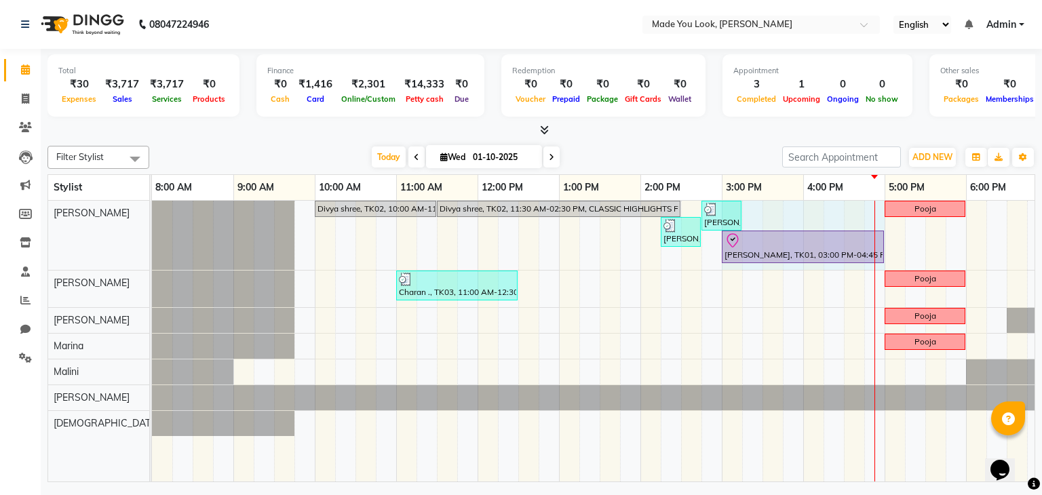
drag, startPoint x: 860, startPoint y: 247, endPoint x: 868, endPoint y: 245, distance: 7.7
click at [152, 245] on div "Divya shree, TK02, 10:00 AM-11:30 AM, CURL-CUT BELOW SHOULDER [PERSON_NAME] Div…" at bounding box center [152, 235] width 0 height 69
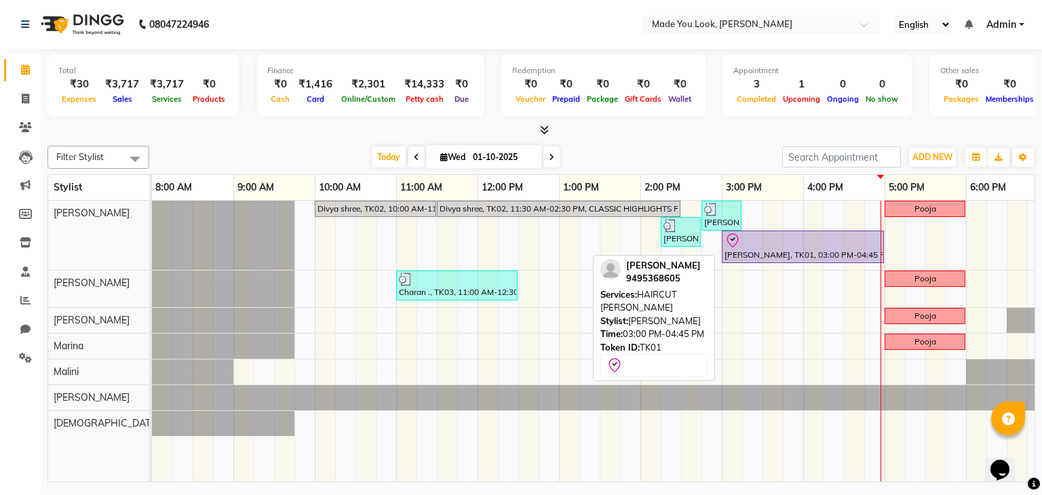
click at [853, 241] on div at bounding box center [802, 241] width 157 height 16
select select "8"
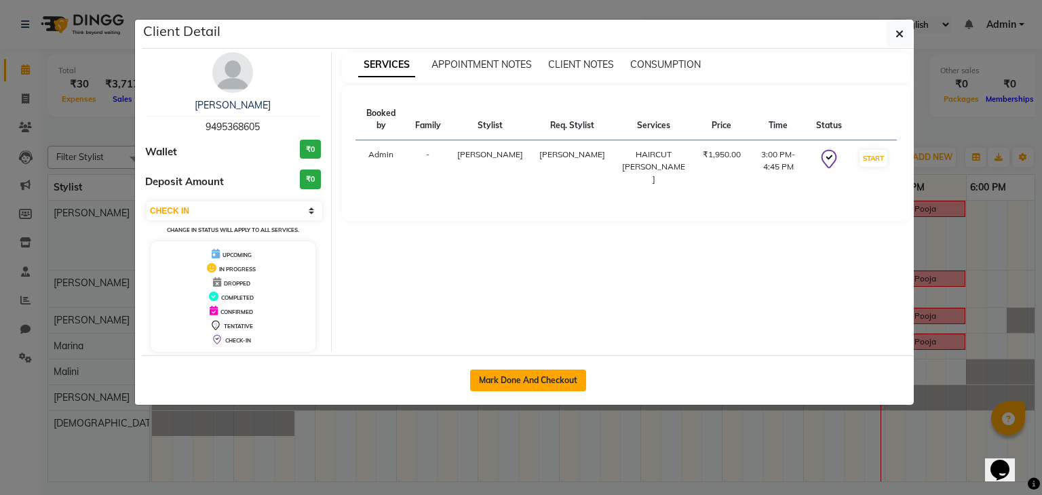
click at [496, 380] on button "Mark Done And Checkout" at bounding box center [528, 381] width 116 height 22
select select "service"
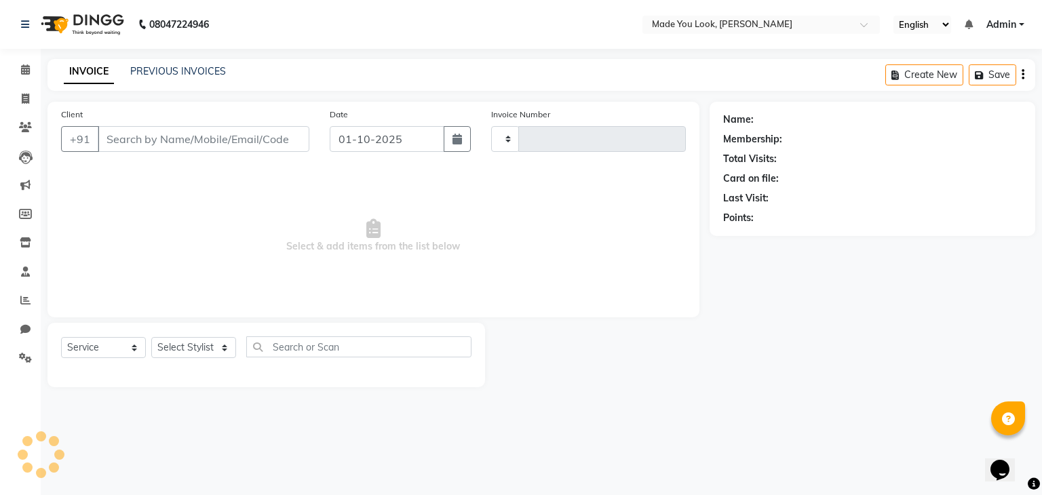
type input "0387"
select select "8181"
type input "9495368605"
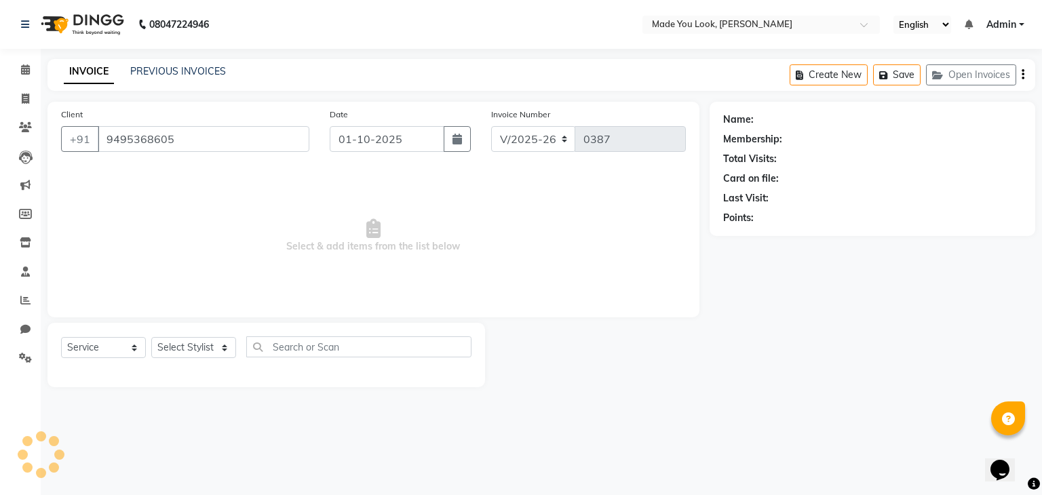
select select "83312"
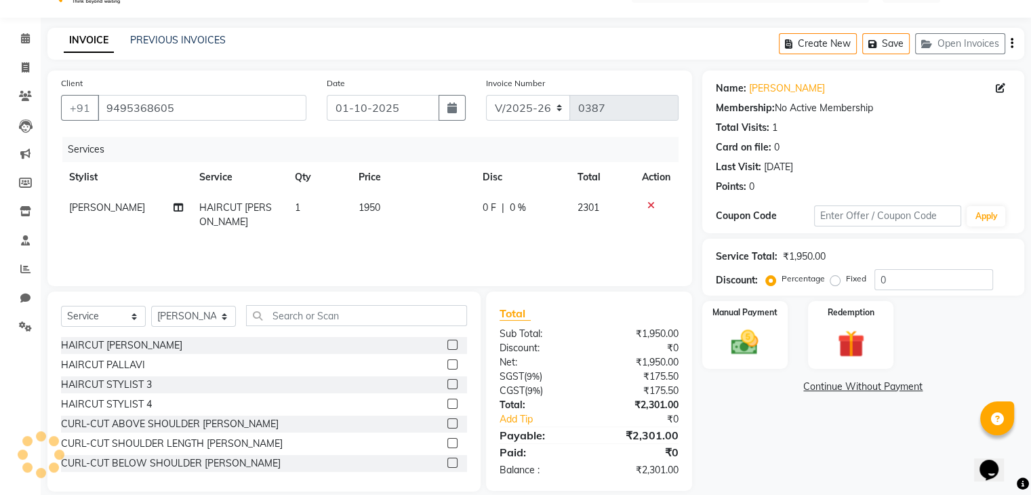
scroll to position [49, 0]
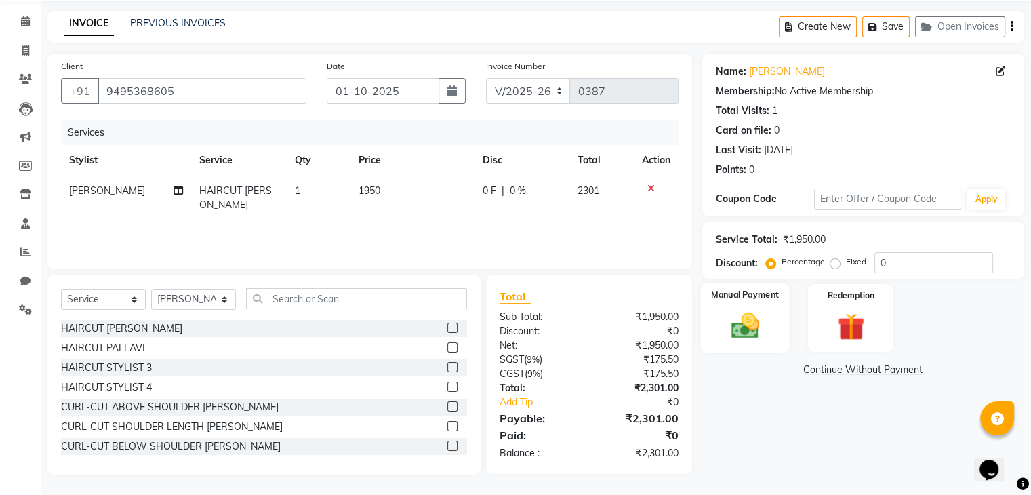
click at [759, 325] on img at bounding box center [744, 326] width 45 height 33
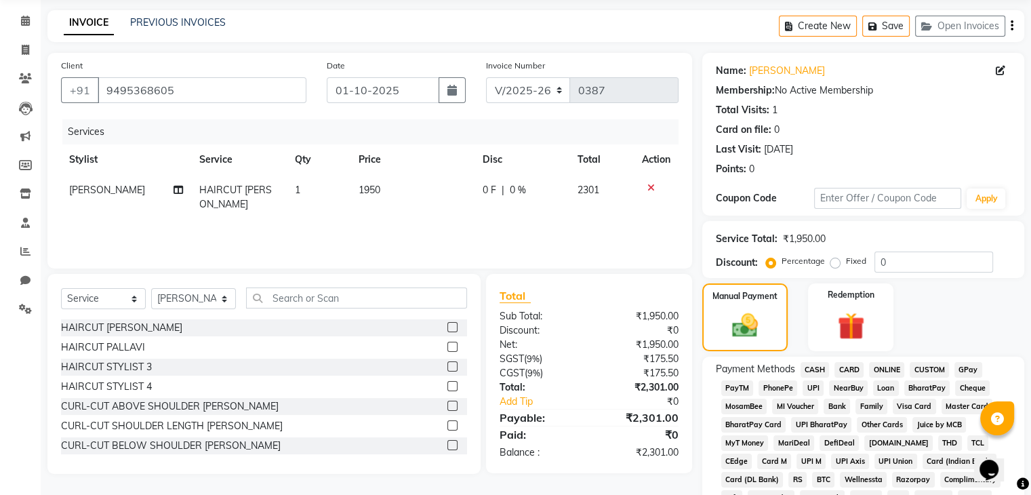
click at [814, 388] on span "UPI" at bounding box center [813, 388] width 21 height 16
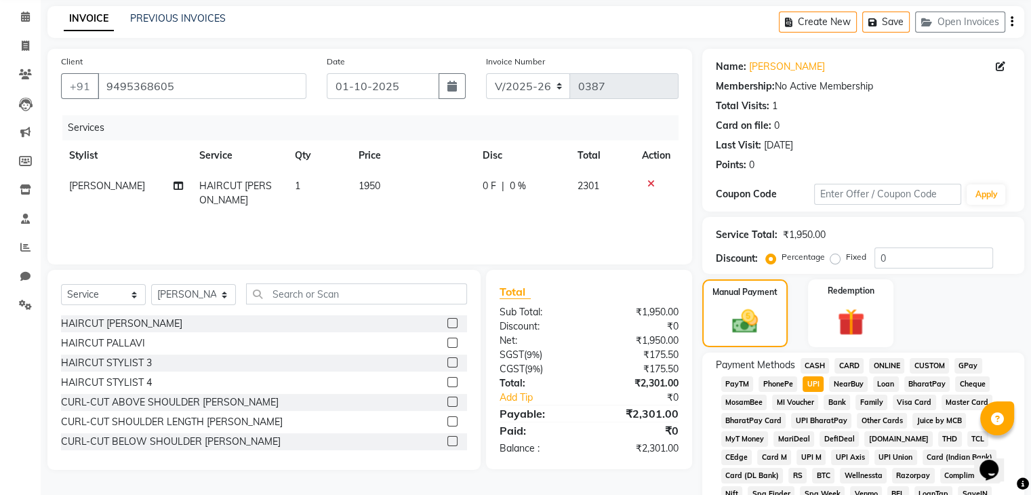
scroll to position [470, 0]
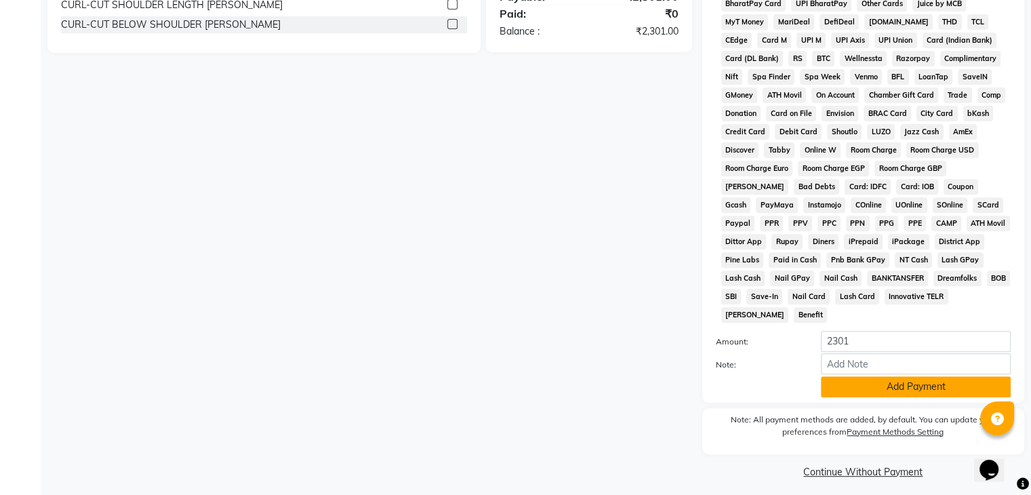
click at [867, 380] on button "Add Payment" at bounding box center [916, 386] width 190 height 21
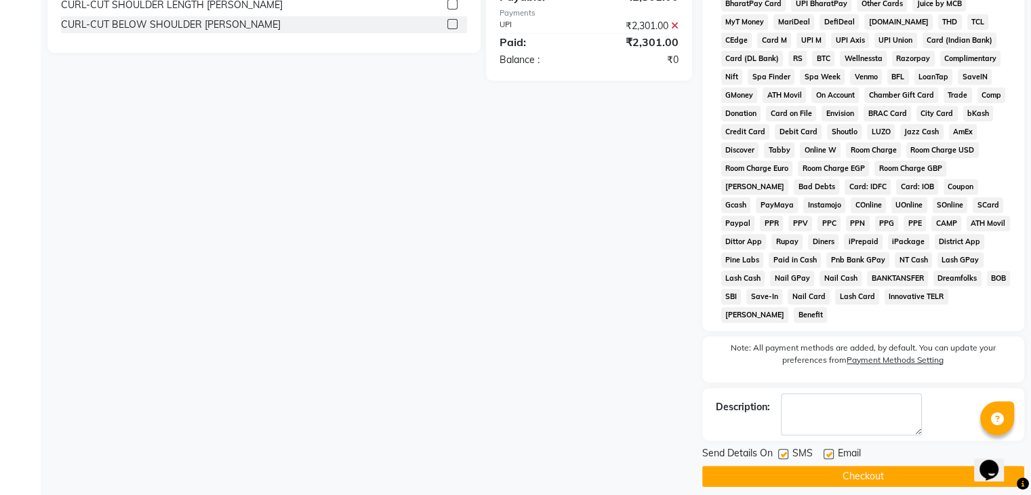
click at [751, 467] on button "Checkout" at bounding box center [863, 476] width 322 height 21
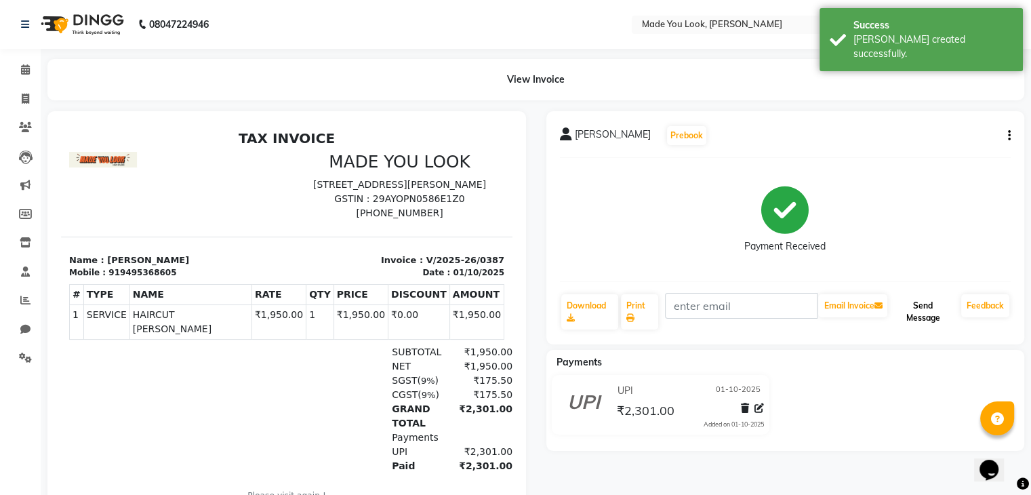
click at [928, 315] on button "Send Message" at bounding box center [923, 311] width 66 height 35
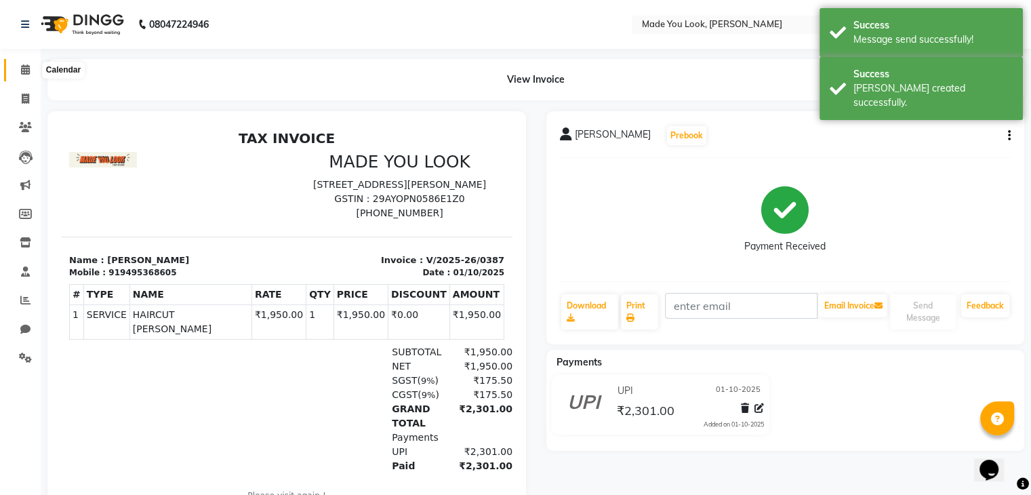
click at [32, 70] on span at bounding box center [26, 70] width 24 height 16
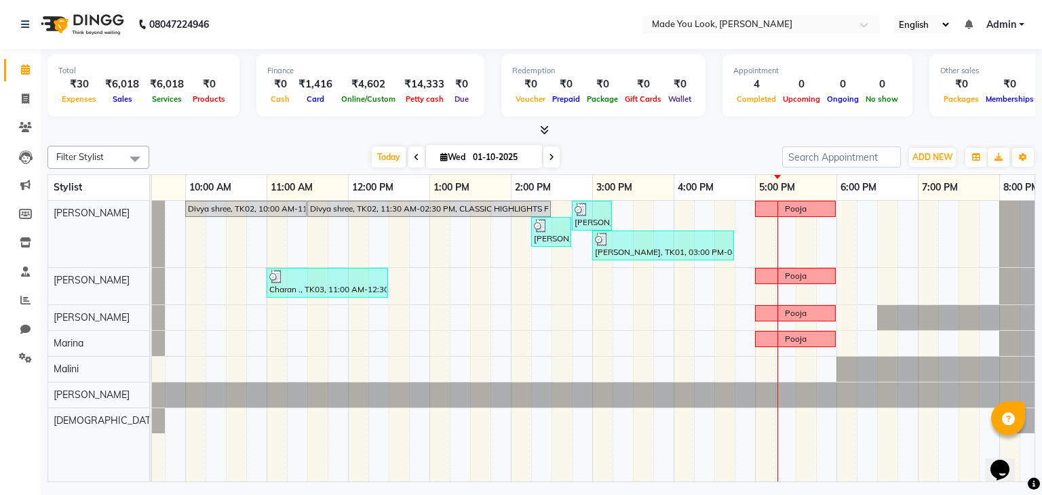
scroll to position [0, 138]
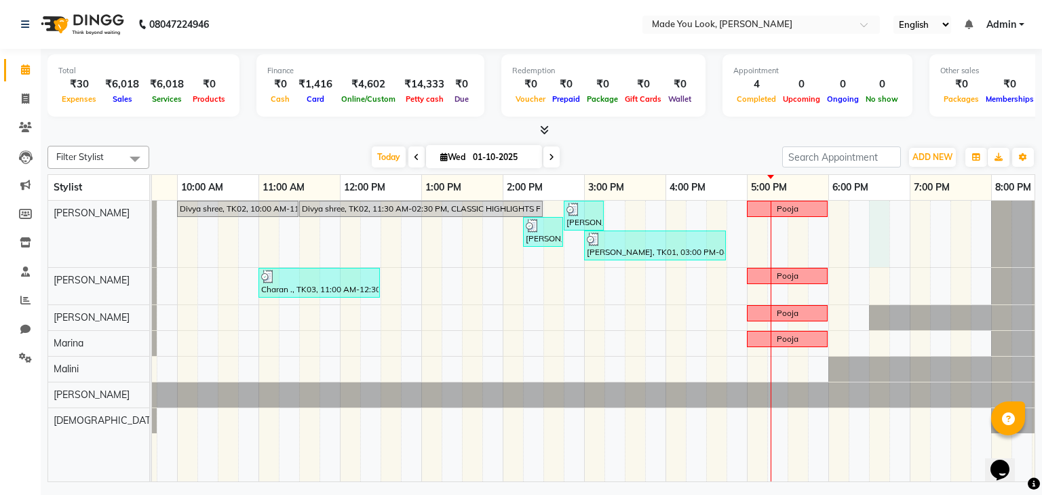
click at [871, 204] on div "Divya shree, TK02, 10:00 AM-11:30 AM, CURL-CUT BELOW SHOULDER [PERSON_NAME] Div…" at bounding box center [543, 341] width 1058 height 281
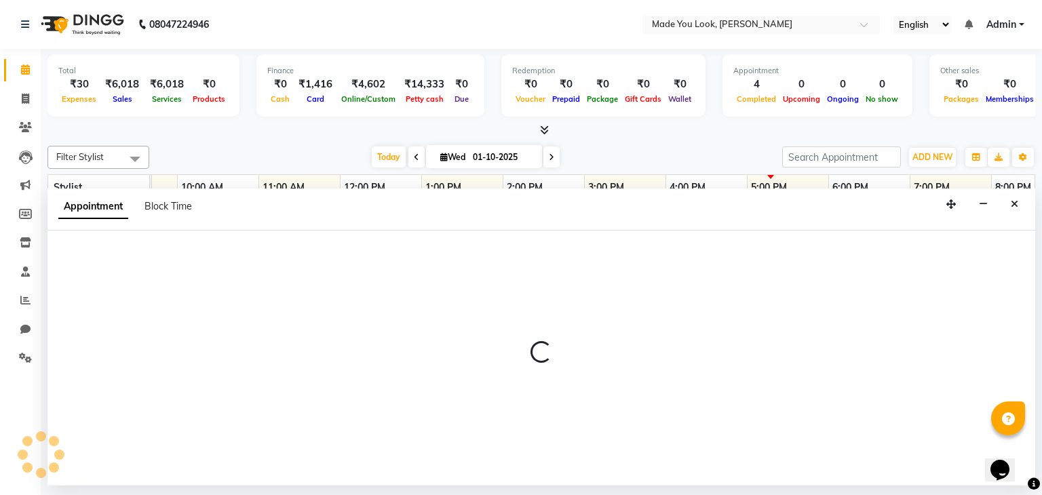
select select "83312"
select select "1110"
select select "tentative"
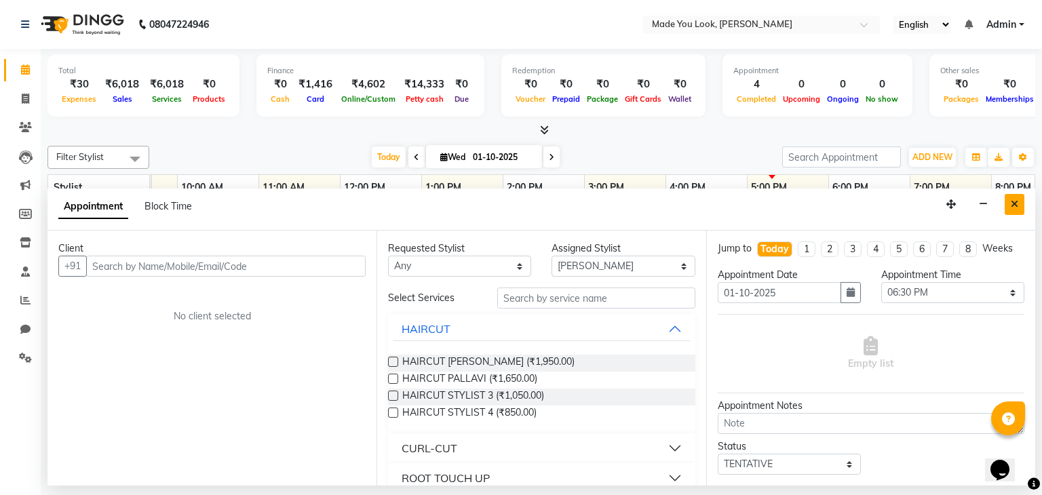
click at [1004, 204] on button "Close" at bounding box center [1014, 204] width 20 height 21
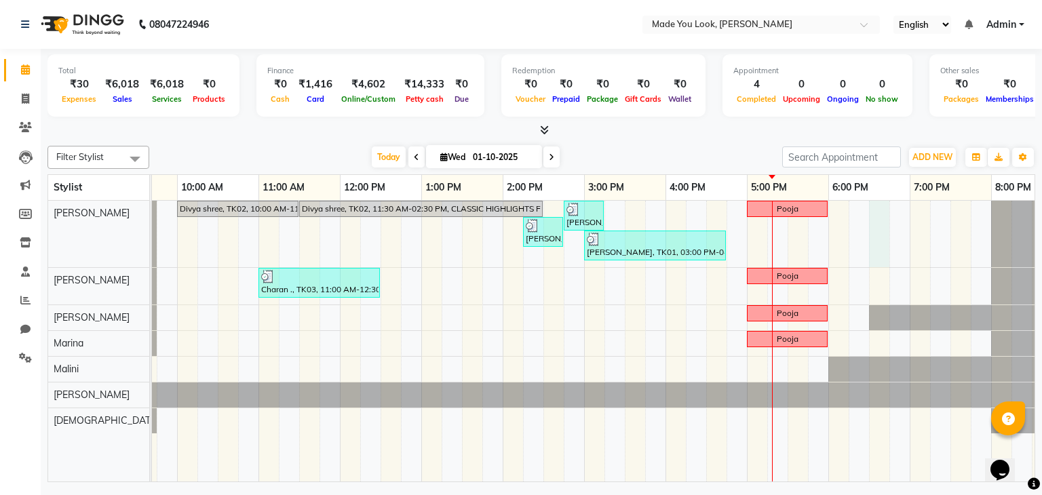
click at [875, 208] on div "Divya shree, TK02, 10:00 AM-11:30 AM, CURL-CUT BELOW SHOULDER [PERSON_NAME] Div…" at bounding box center [543, 341] width 1058 height 281
select select "83312"
select select "tentative"
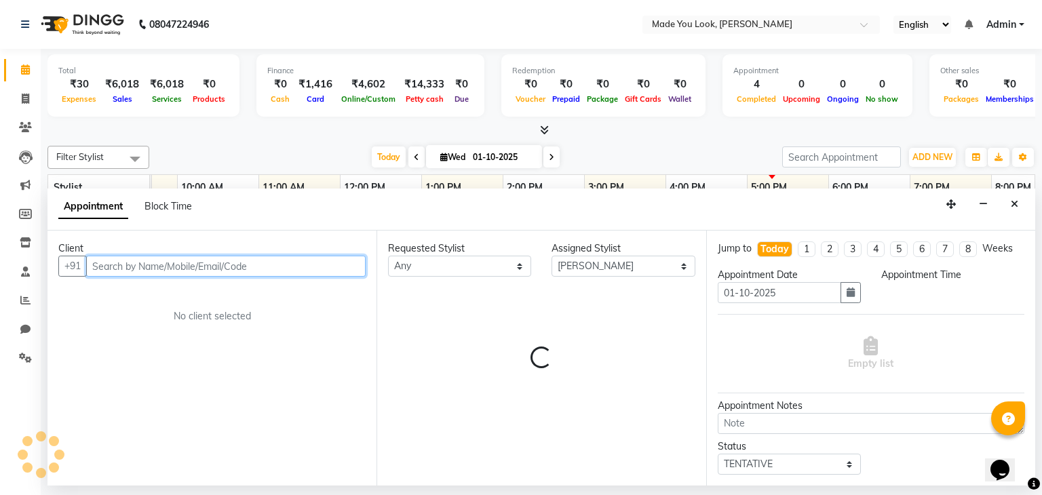
select select "1110"
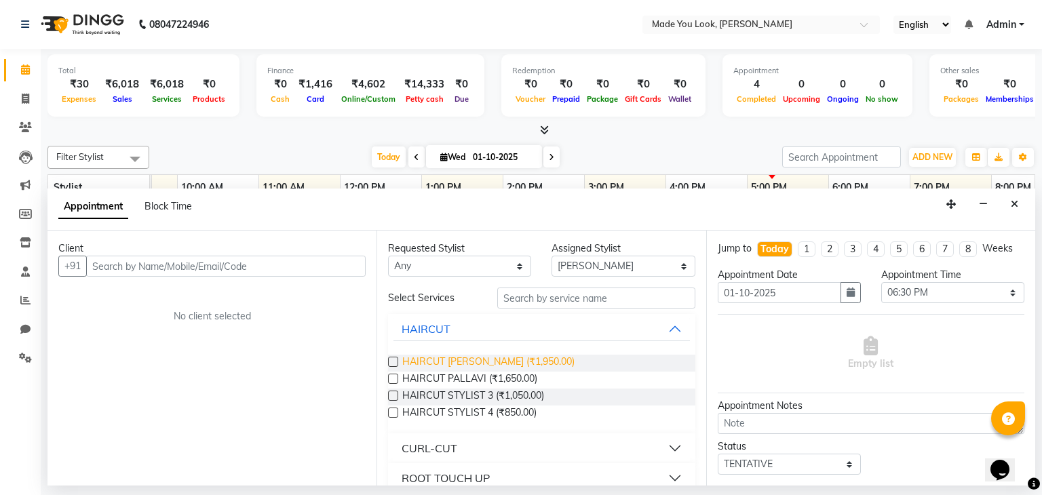
click at [434, 364] on span "HAIRCUT [PERSON_NAME] (₹1,950.00)" at bounding box center [488, 363] width 172 height 17
checkbox input "false"
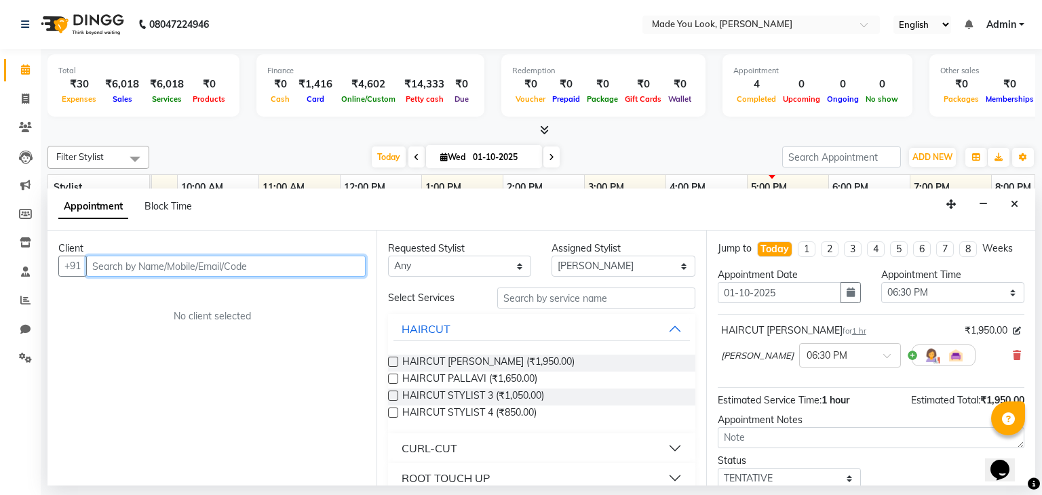
click at [249, 271] on input "text" at bounding box center [225, 266] width 279 height 21
click at [273, 259] on input "9986179" at bounding box center [197, 266] width 223 height 21
type input "9986179375"
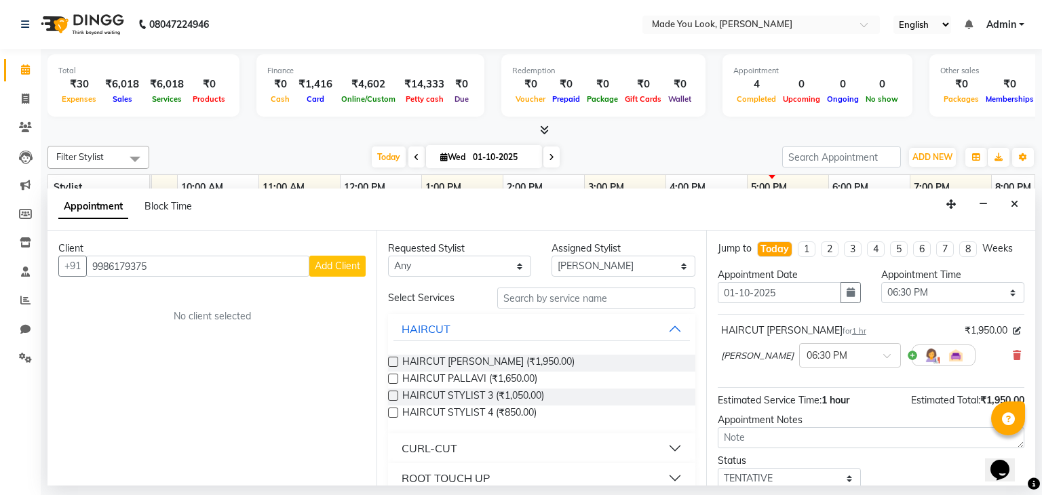
click at [339, 268] on span "Add Client" at bounding box center [337, 266] width 45 height 12
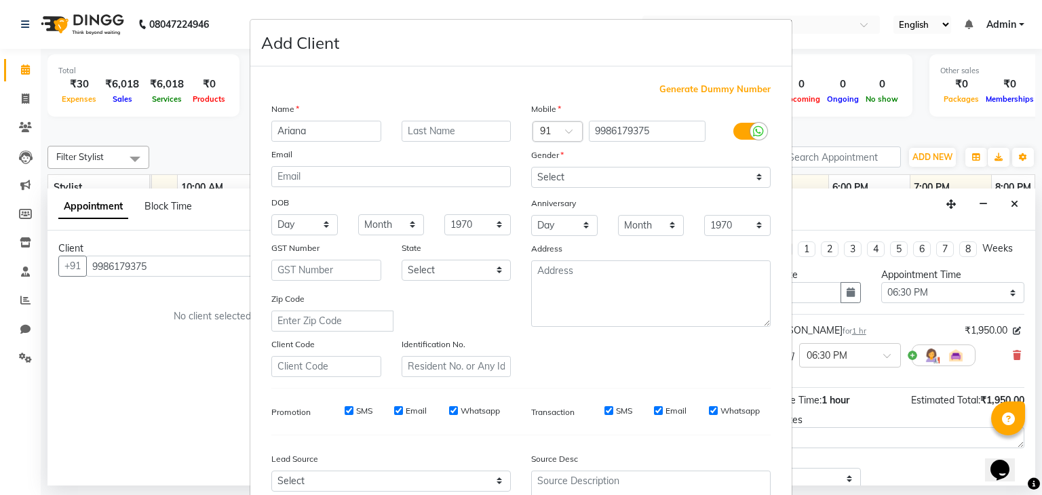
type input "Ariana"
type input "[PERSON_NAME]"
click at [612, 177] on select "Select [DEMOGRAPHIC_DATA] [DEMOGRAPHIC_DATA] Other Prefer Not To Say" at bounding box center [650, 177] width 239 height 21
select select "[DEMOGRAPHIC_DATA]"
click at [531, 167] on select "Select [DEMOGRAPHIC_DATA] [DEMOGRAPHIC_DATA] Other Prefer Not To Say" at bounding box center [650, 177] width 239 height 21
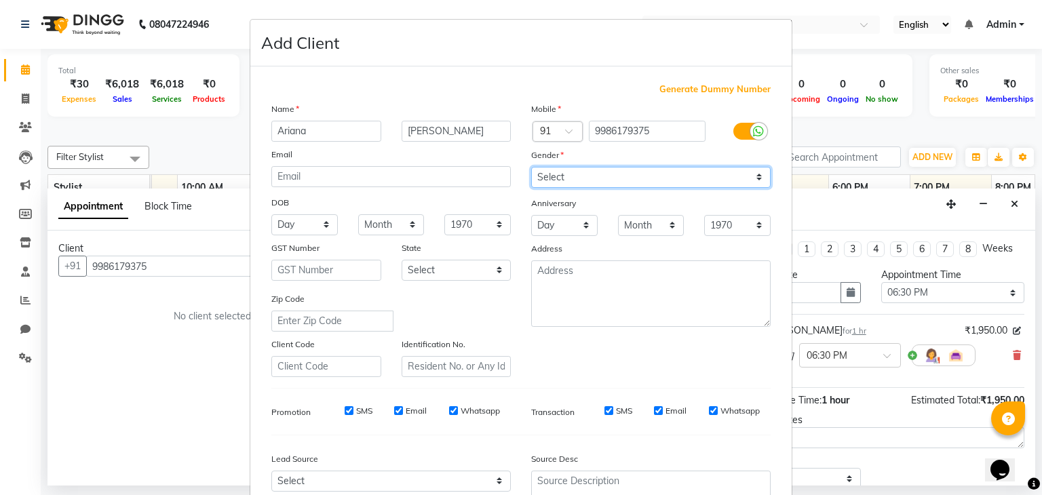
scroll to position [138, 0]
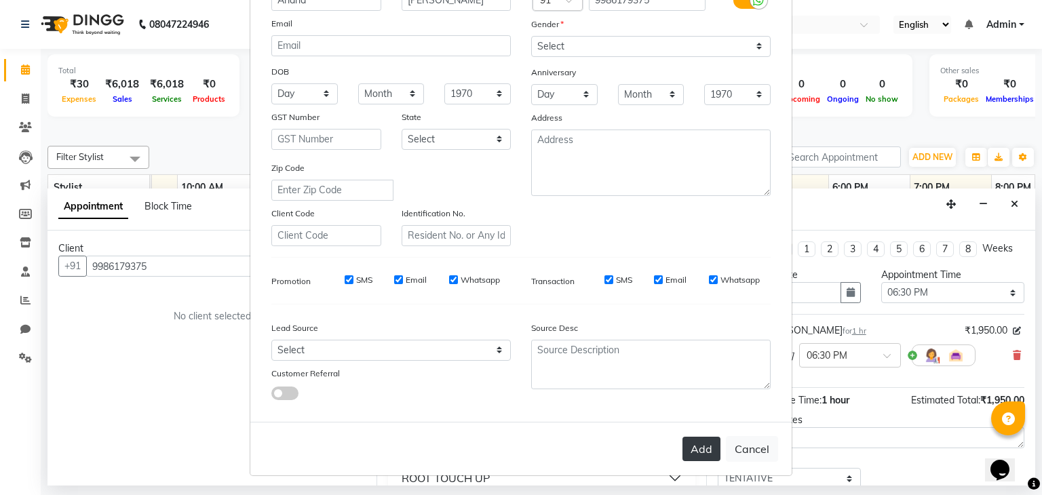
click at [702, 441] on button "Add" at bounding box center [701, 449] width 38 height 24
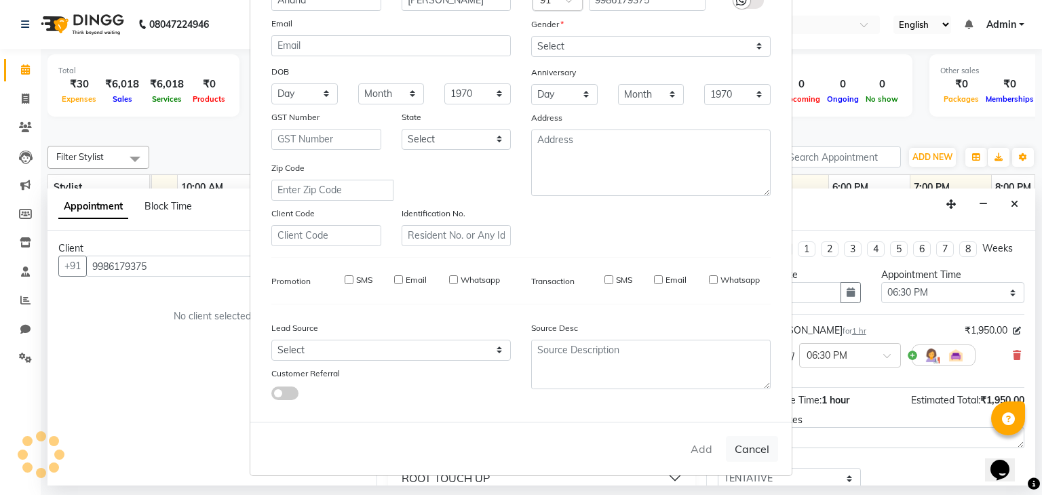
select select
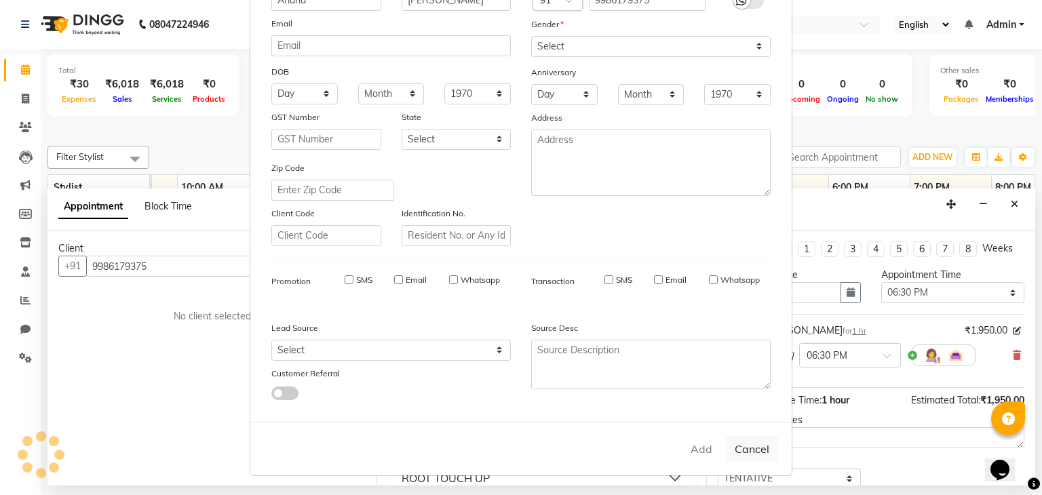
select select
checkbox input "false"
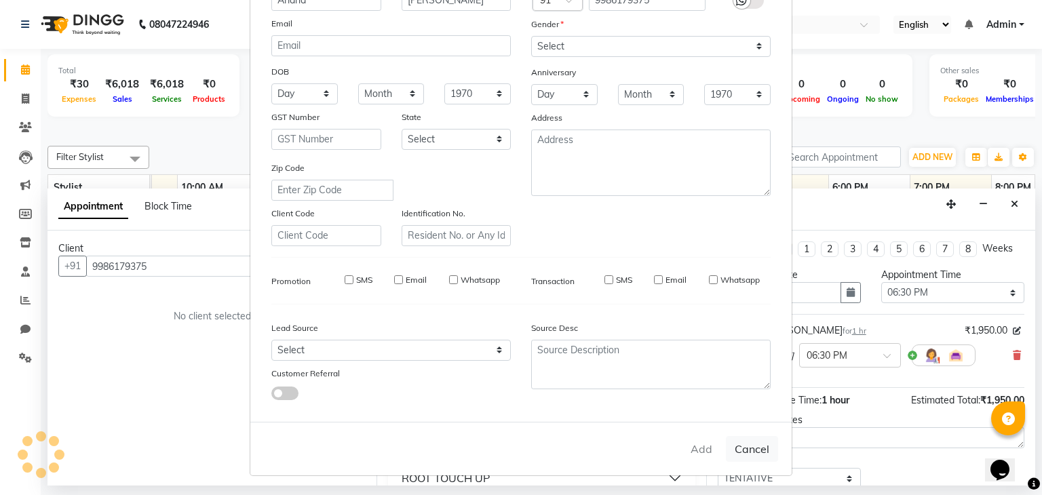
checkbox input "false"
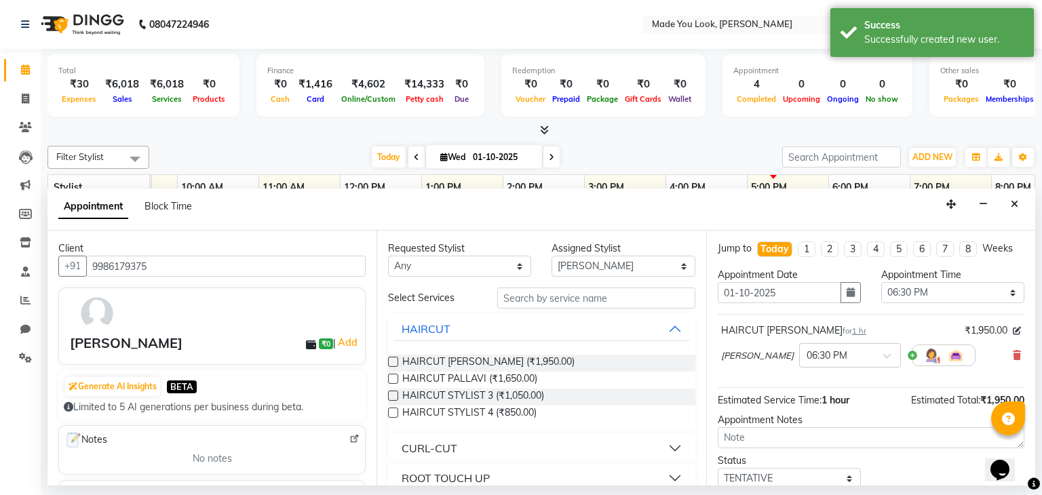
scroll to position [92, 0]
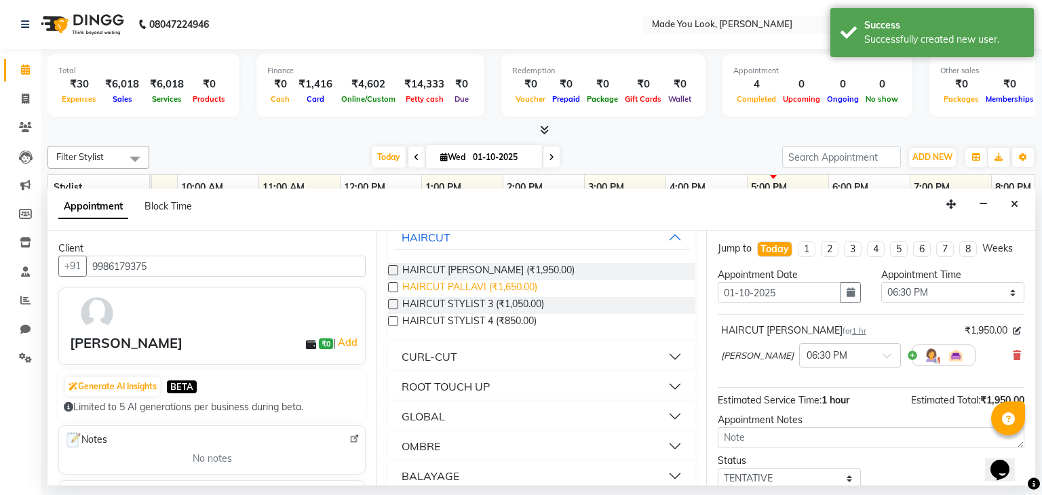
click at [491, 285] on span "HAIRCUT PALLAVI (₹1,650.00)" at bounding box center [469, 288] width 135 height 17
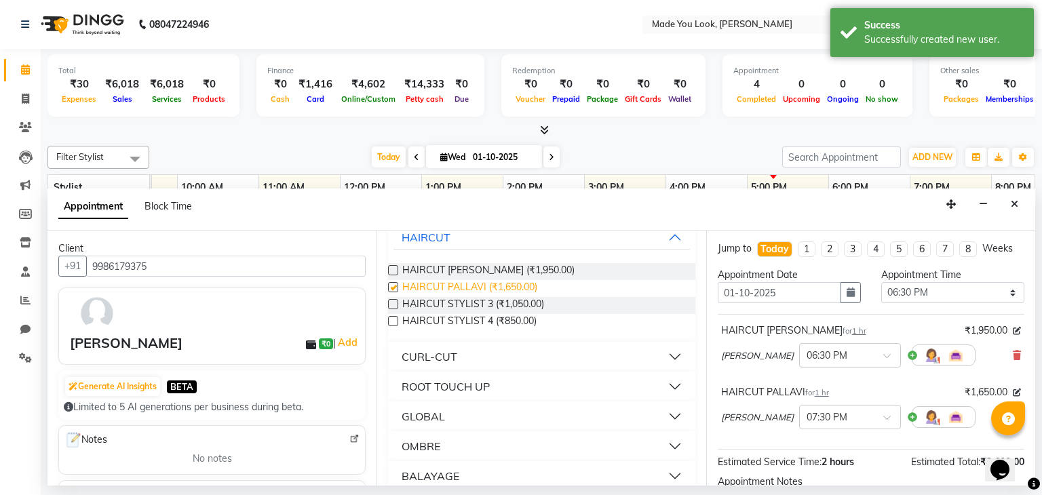
checkbox input "false"
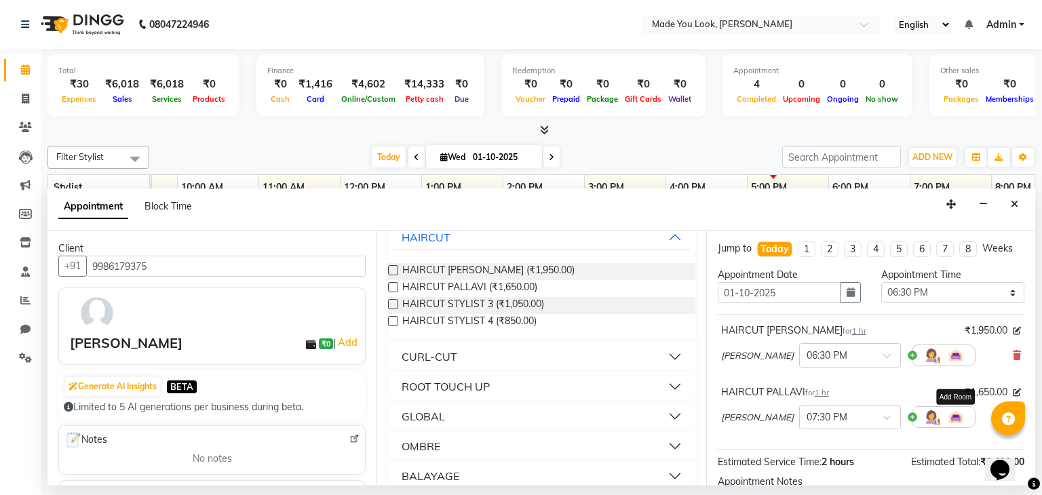
scroll to position [87, 0]
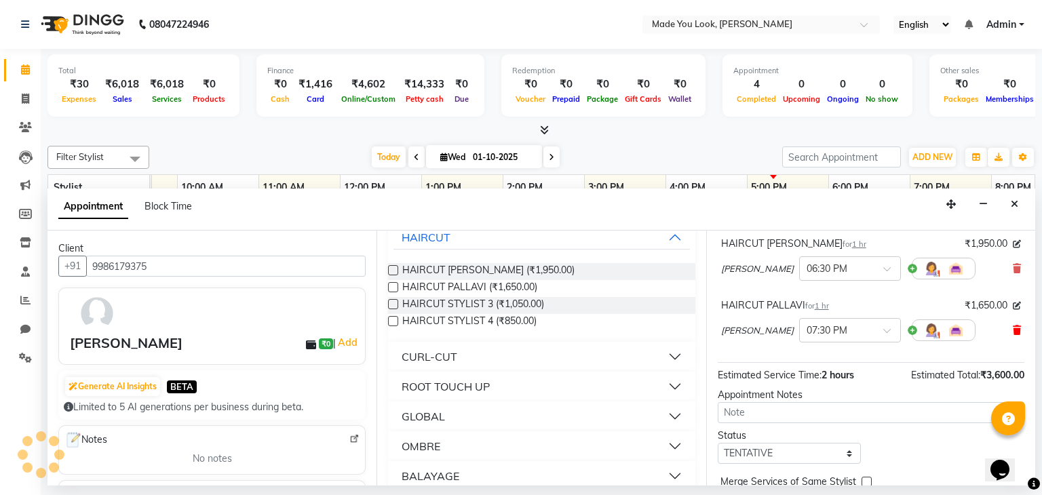
click at [1012, 328] on icon at bounding box center [1016, 329] width 8 height 9
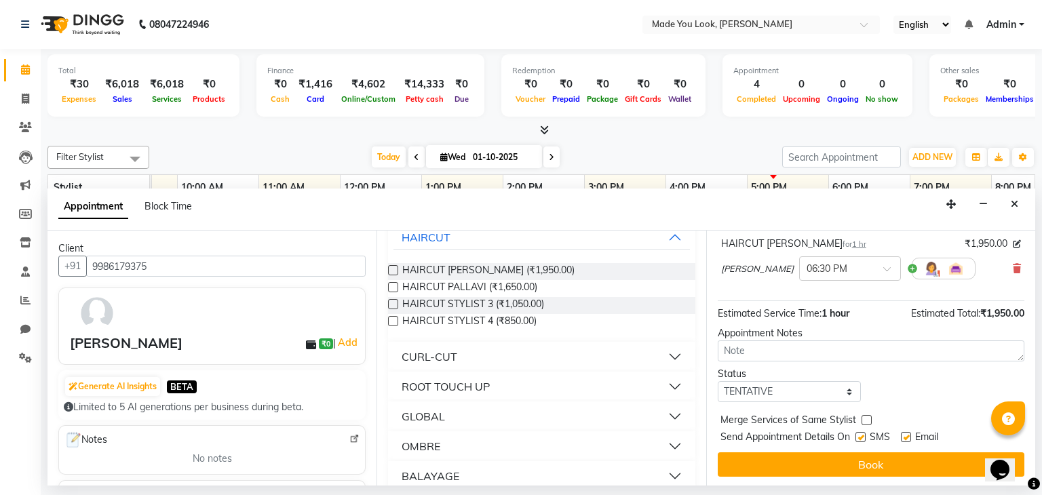
scroll to position [0, 0]
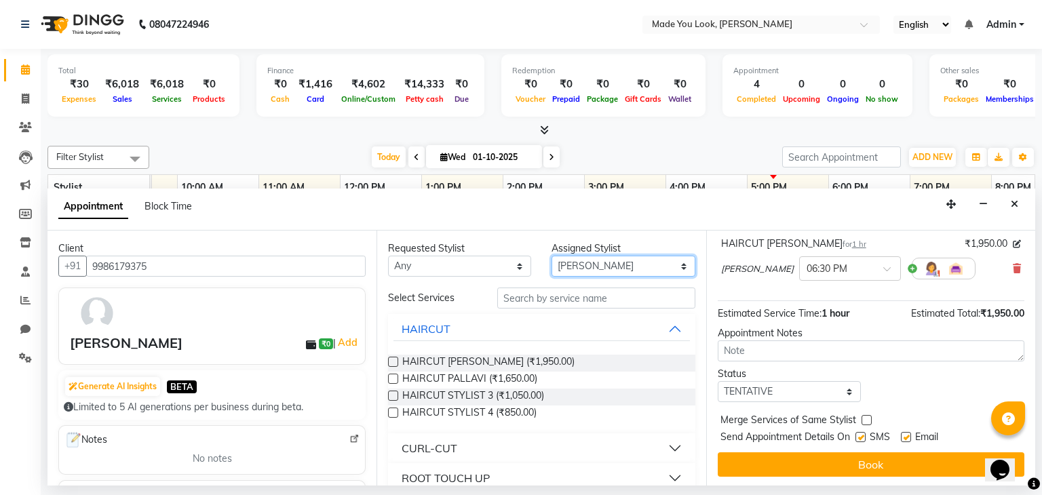
click at [627, 261] on select "Select [PERSON_NAME] [PERSON_NAME] [PERSON_NAME] [PERSON_NAME] [PERSON_NAME] [P…" at bounding box center [622, 266] width 143 height 21
click at [551, 256] on select "Select [PERSON_NAME] [PERSON_NAME] [PERSON_NAME] [PERSON_NAME] [PERSON_NAME] [P…" at bounding box center [622, 266] width 143 height 21
click at [608, 273] on select "Select [PERSON_NAME] [PERSON_NAME] [PERSON_NAME] [PERSON_NAME] [PERSON_NAME] [P…" at bounding box center [622, 266] width 143 height 21
select select "83313"
click at [551, 256] on select "Select [PERSON_NAME] [PERSON_NAME] [PERSON_NAME] [PERSON_NAME] [PERSON_NAME] [P…" at bounding box center [622, 266] width 143 height 21
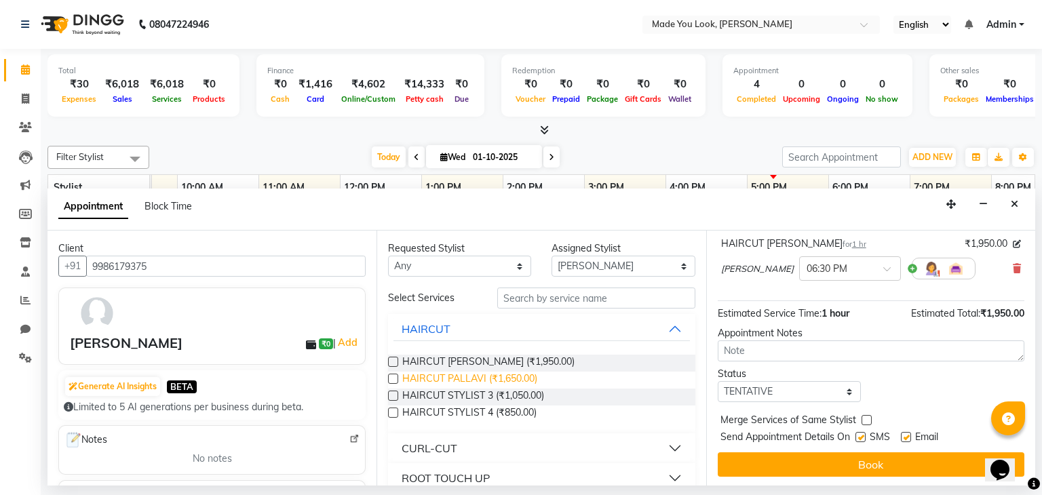
click at [491, 380] on span "HAIRCUT PALLAVI (₹1,650.00)" at bounding box center [469, 380] width 135 height 17
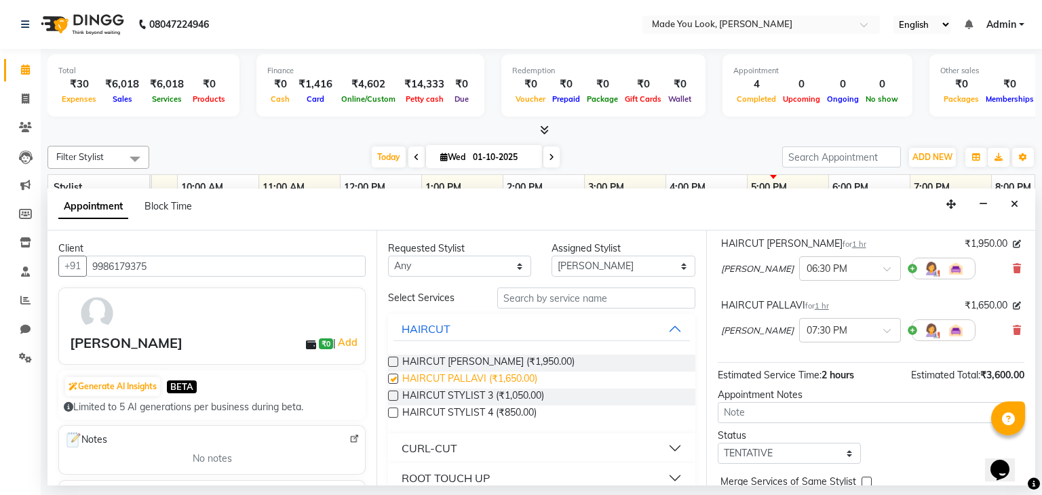
checkbox input "false"
click at [877, 324] on div at bounding box center [849, 329] width 100 height 14
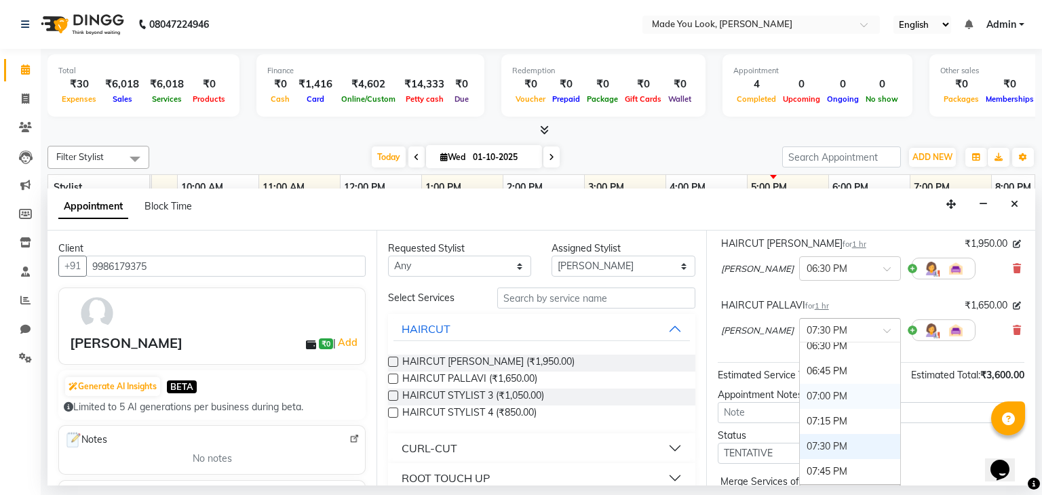
scroll to position [979, 0]
click at [830, 342] on div "06:30 PM" at bounding box center [849, 346] width 100 height 25
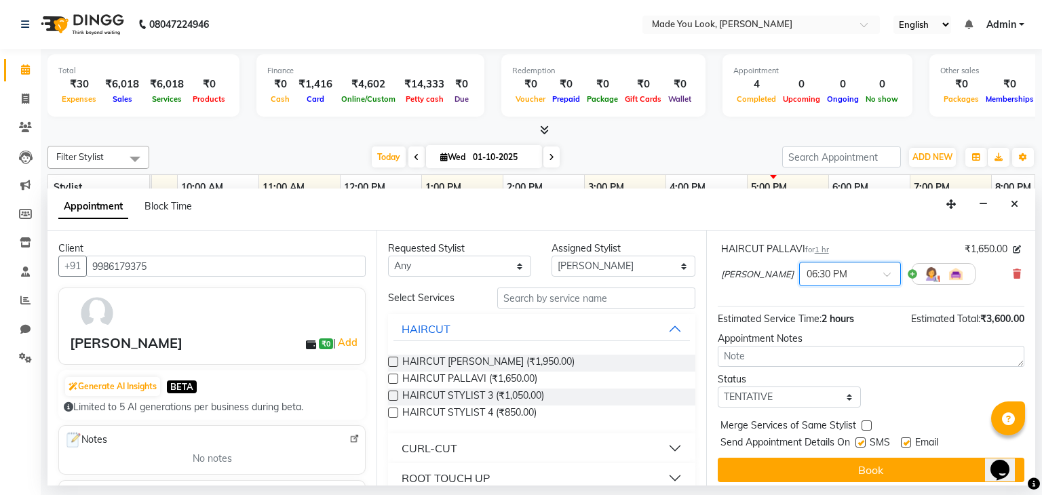
scroll to position [163, 0]
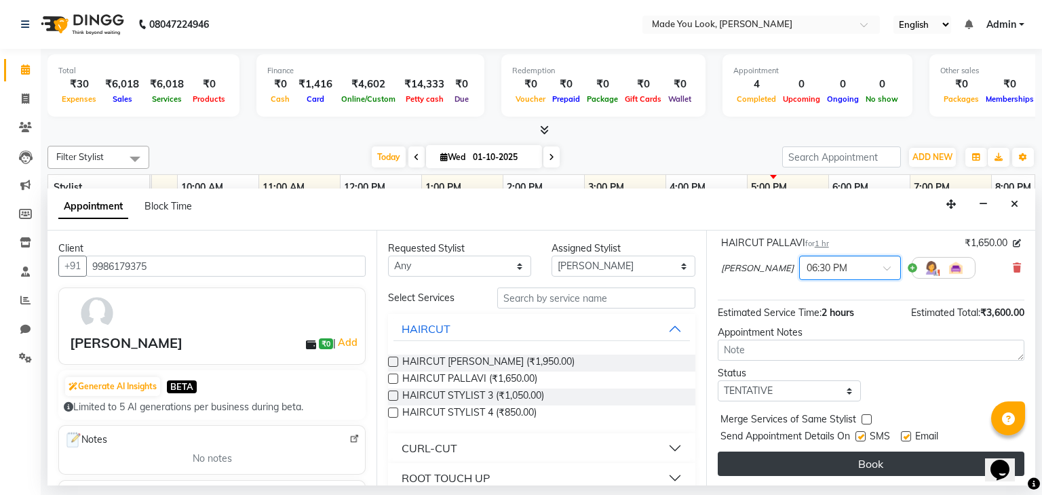
click at [846, 454] on button "Book" at bounding box center [870, 464] width 306 height 24
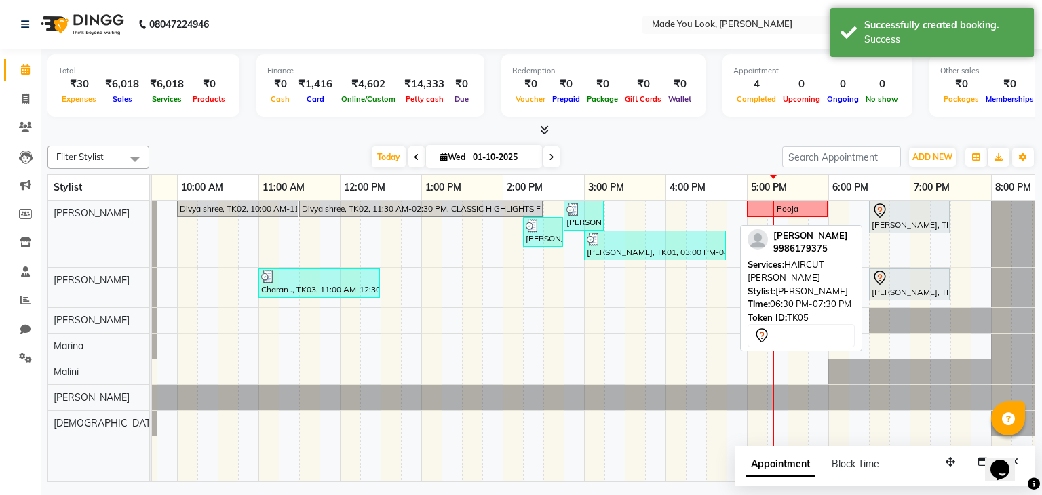
click at [898, 211] on div at bounding box center [908, 211] width 75 height 16
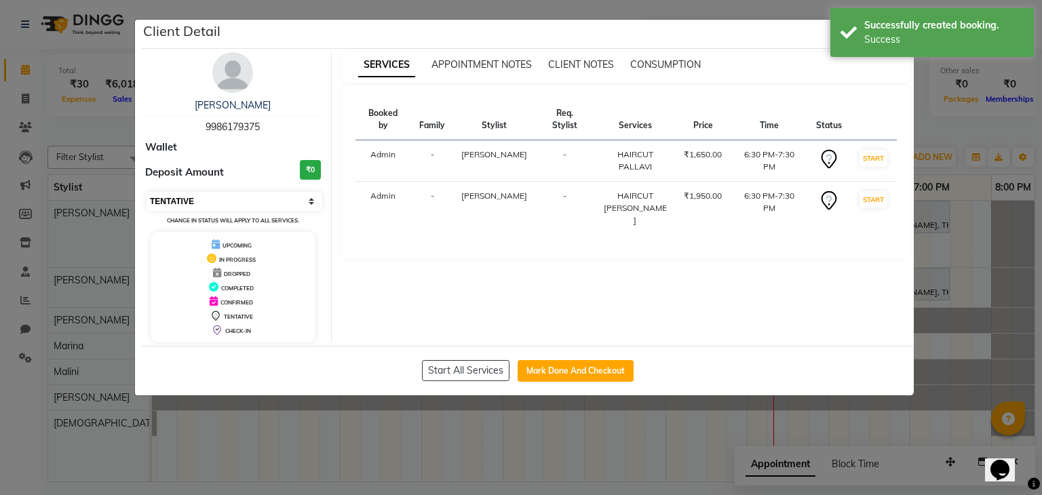
click at [307, 198] on select "Select IN SERVICE CONFIRMED TENTATIVE CHECK IN MARK DONE DROPPED UPCOMING" at bounding box center [234, 201] width 176 height 19
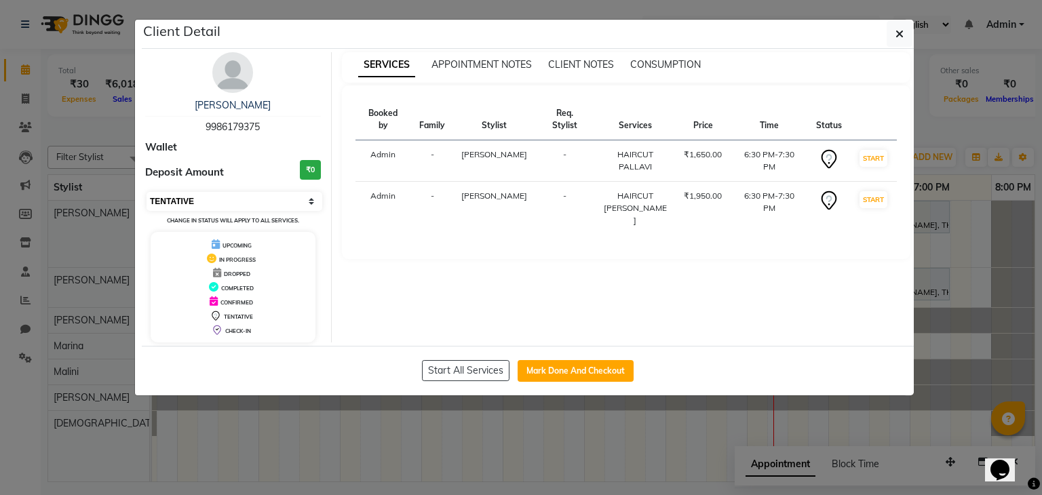
select select "6"
click at [146, 192] on select "Select IN SERVICE CONFIRMED TENTATIVE CHECK IN MARK DONE DROPPED UPCOMING" at bounding box center [234, 201] width 176 height 19
click at [896, 36] on icon "button" at bounding box center [899, 33] width 8 height 11
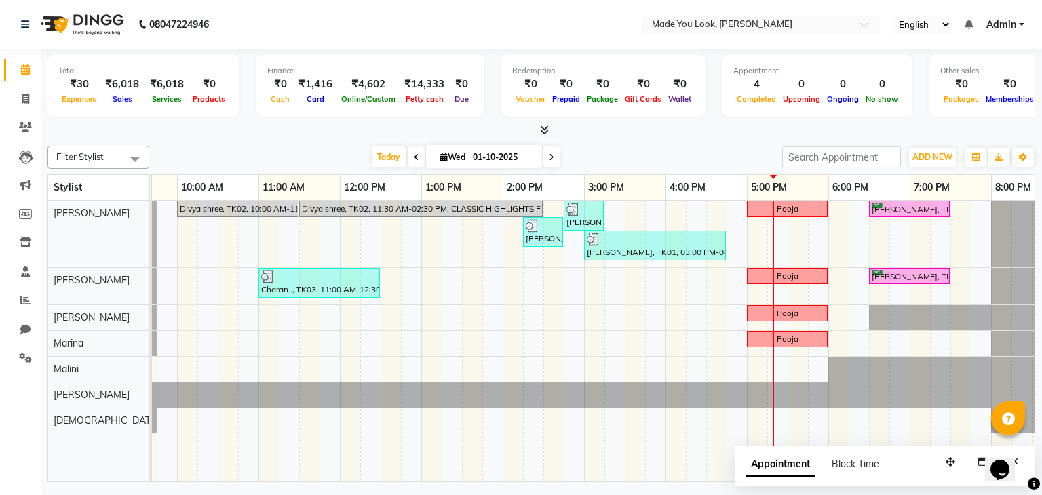
scroll to position [0, 175]
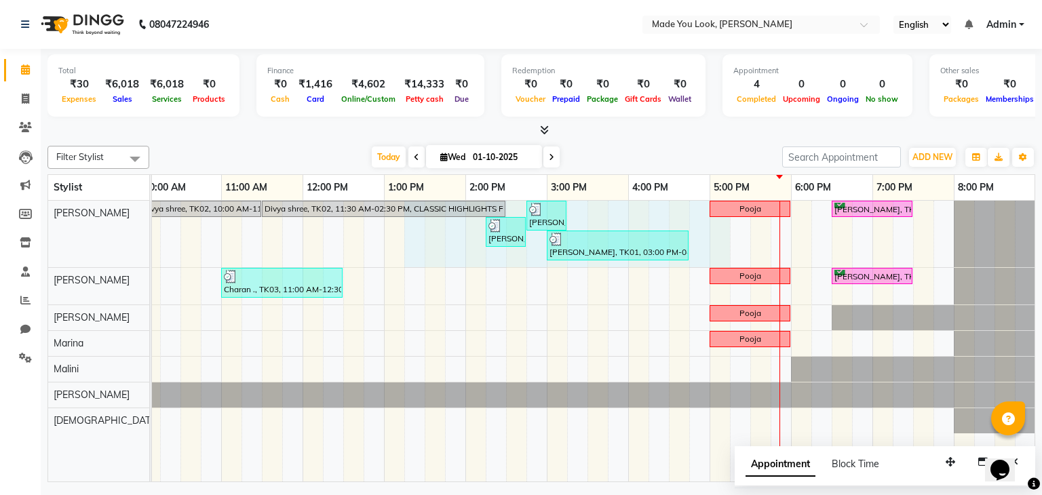
drag, startPoint x: 723, startPoint y: 215, endPoint x: 406, endPoint y: 348, distance: 343.4
click at [406, 348] on div "Divya shree, TK02, 10:00 AM-11:30 AM, CURL-CUT BELOW SHOULDER [PERSON_NAME] Div…" at bounding box center [506, 341] width 1058 height 281
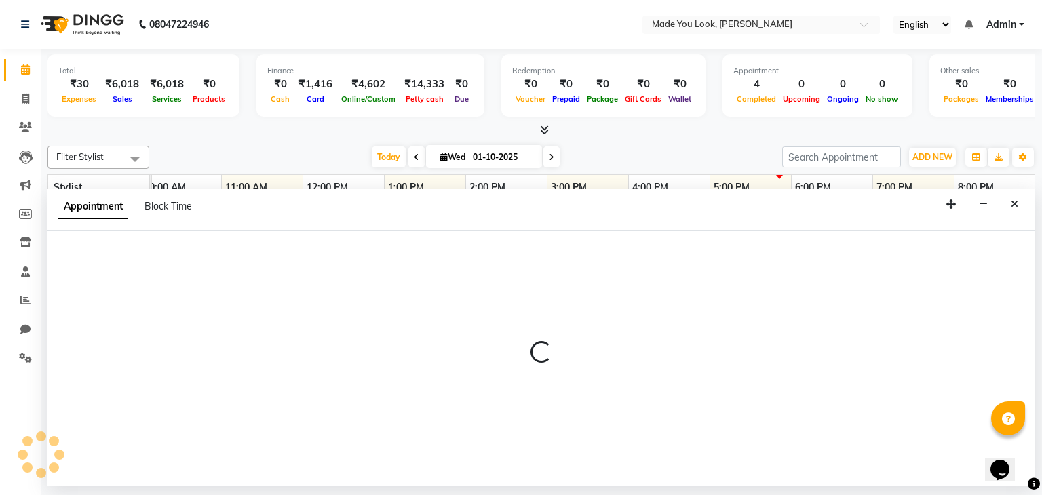
select select "83312"
select select "795"
select select "tentative"
